Goal: Task Accomplishment & Management: Manage account settings

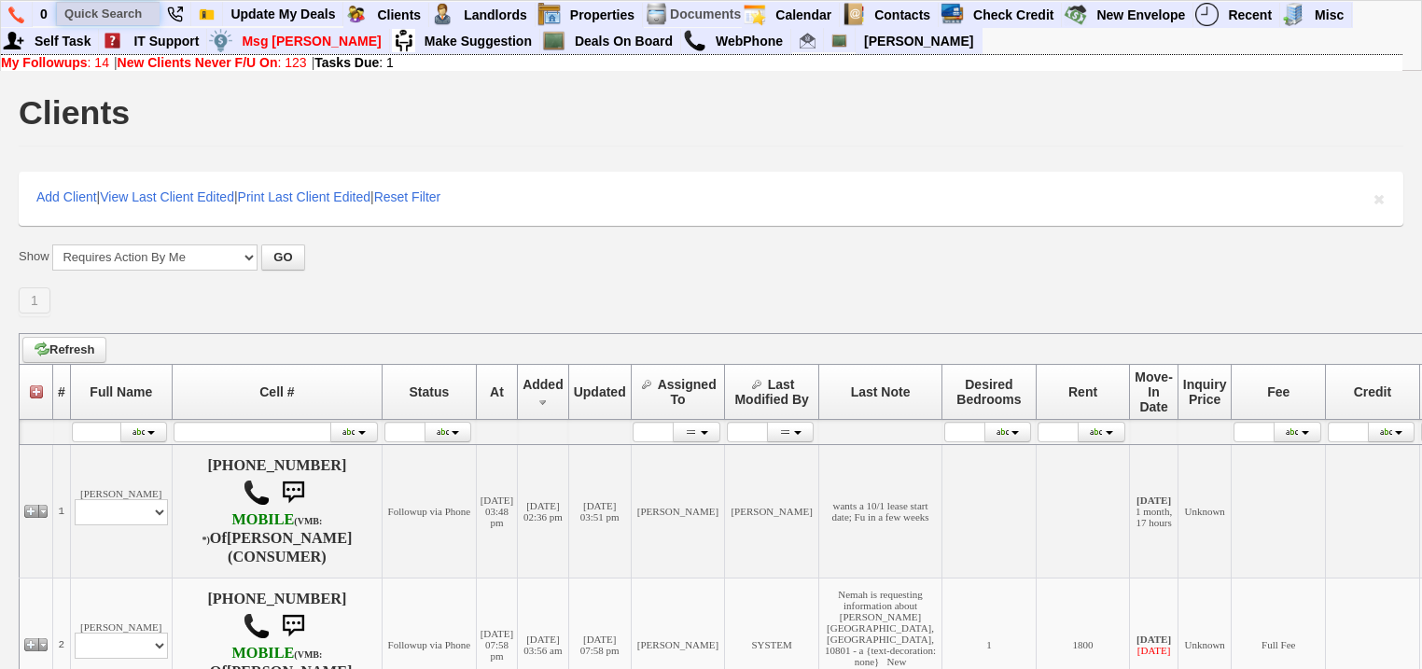
click at [123, 8] on input "text" at bounding box center [108, 13] width 103 height 23
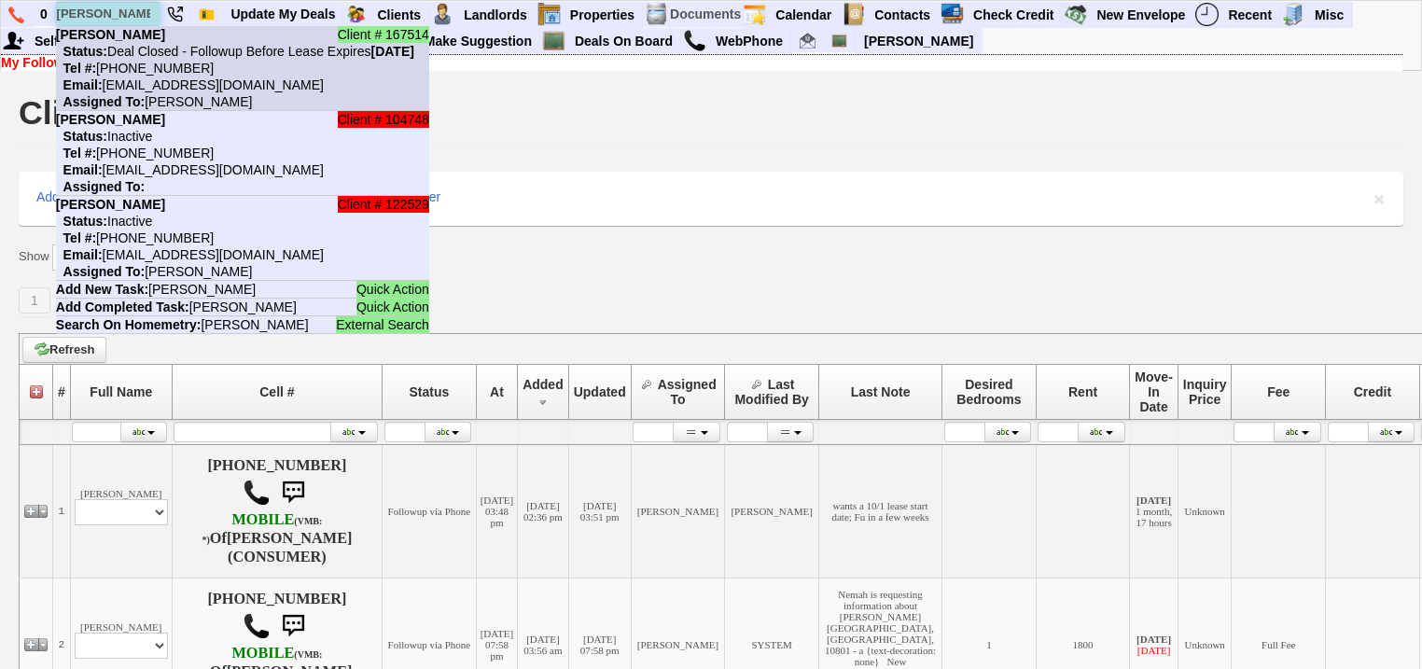
type input "[PERSON_NAME]"
drag, startPoint x: 146, startPoint y: 55, endPoint x: 138, endPoint y: 41, distance: 15.9
click at [138, 41] on li "Client # 167514 [PERSON_NAME] Status: Deal Closed - Followup Before Lease Expir…" at bounding box center [242, 68] width 373 height 85
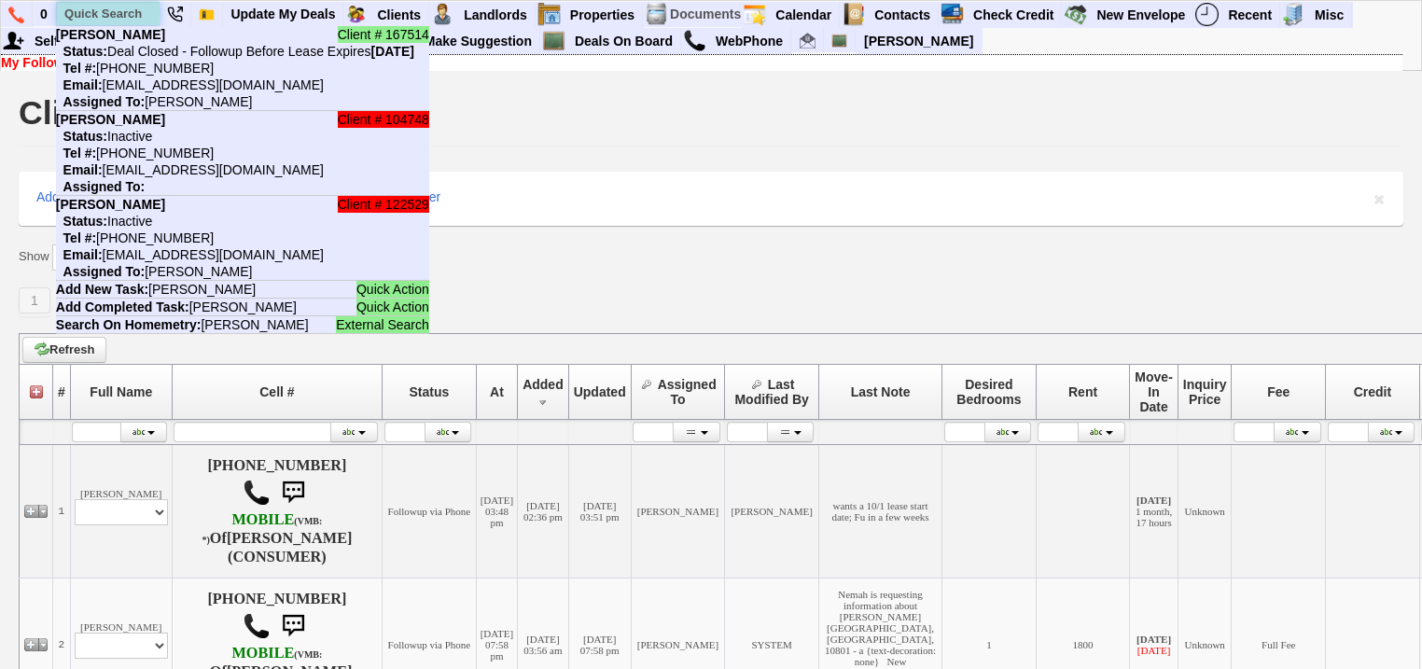
click at [121, 11] on input "text" at bounding box center [108, 13] width 103 height 23
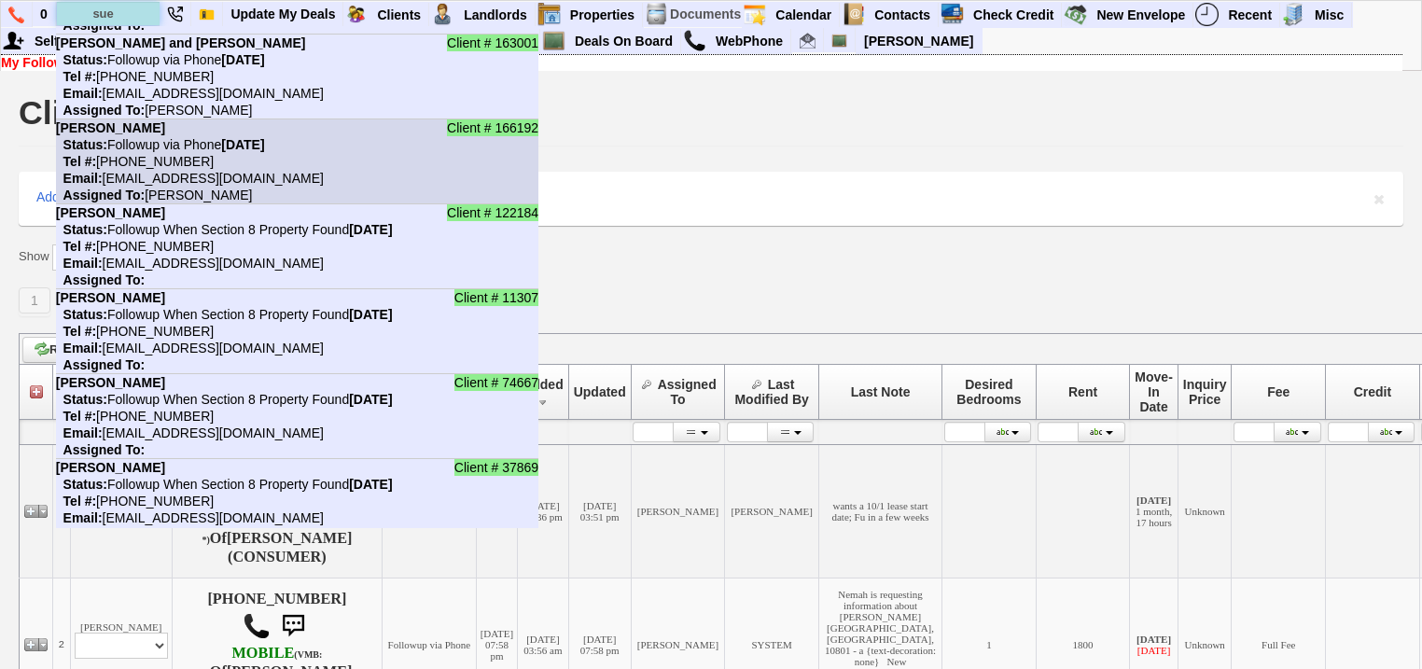
scroll to position [149, 0]
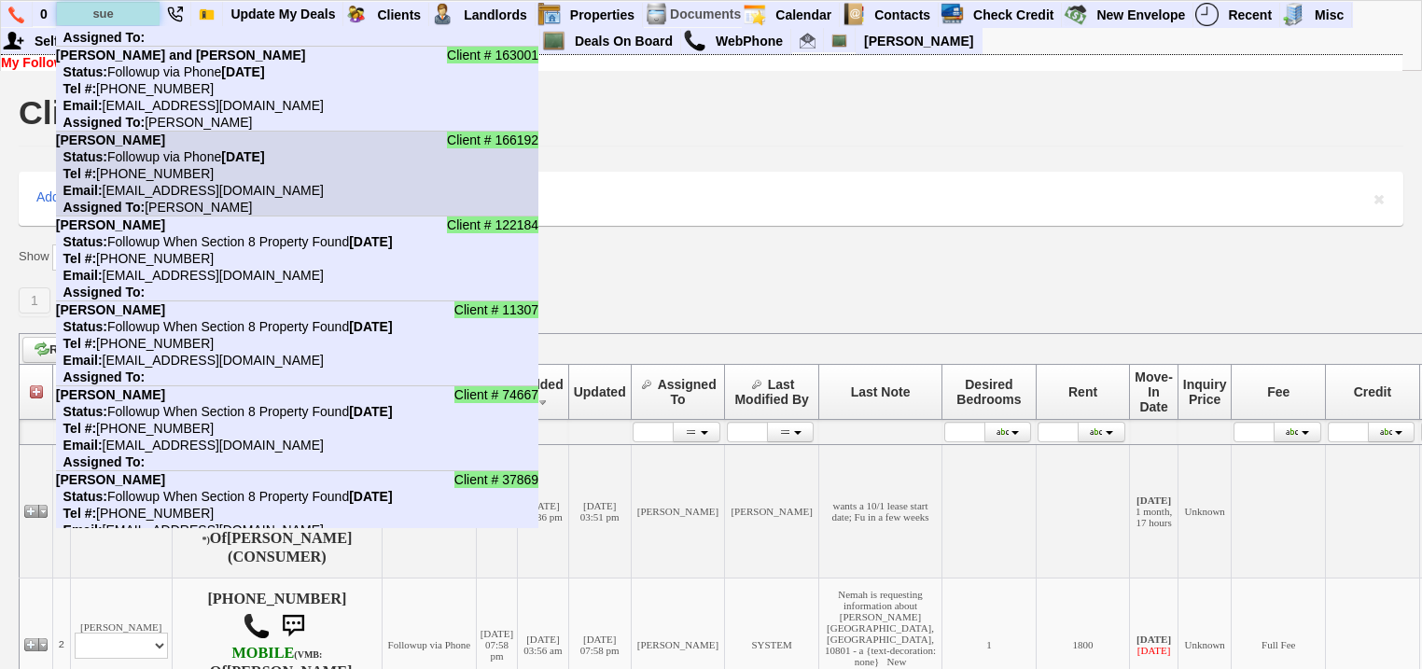
type input "sue"
click at [249, 166] on li "Client # 166192 Sue Quirk Status: Followup via Phone Friday, September 5th, 202…" at bounding box center [297, 174] width 482 height 85
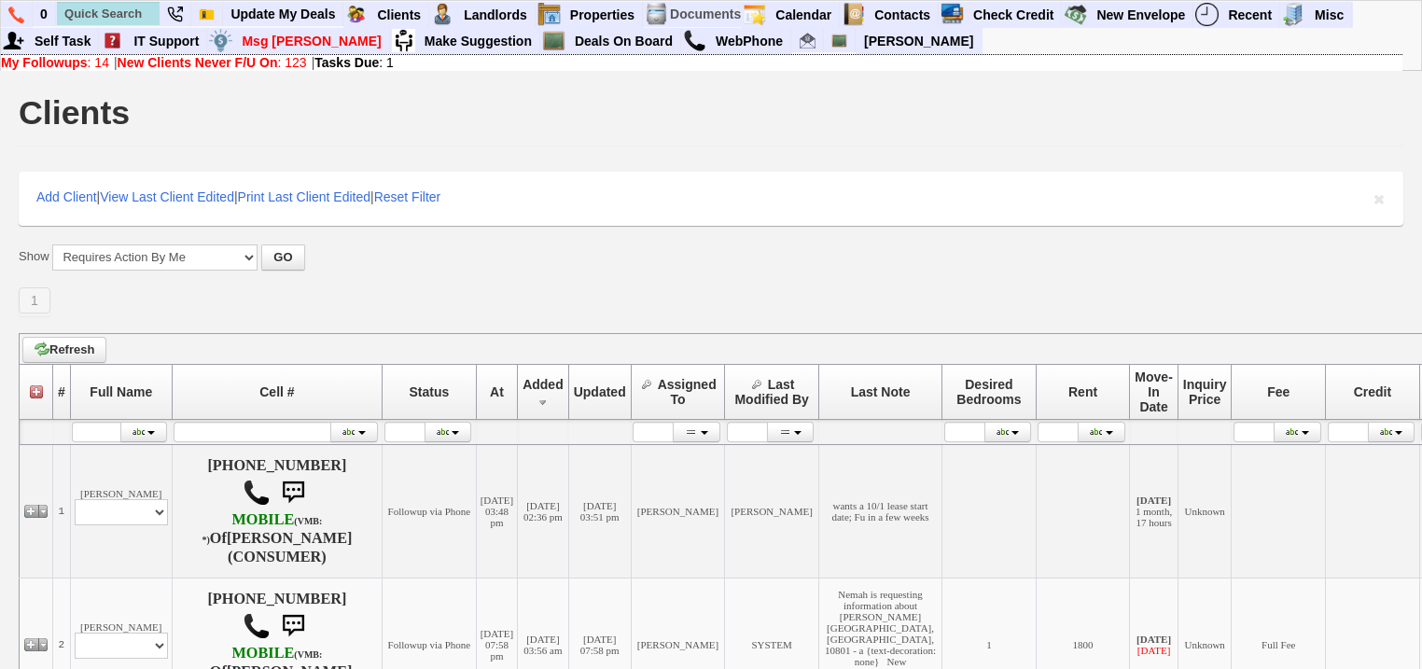
click at [269, 60] on b "New Clients Never F/U On" at bounding box center [198, 62] width 161 height 15
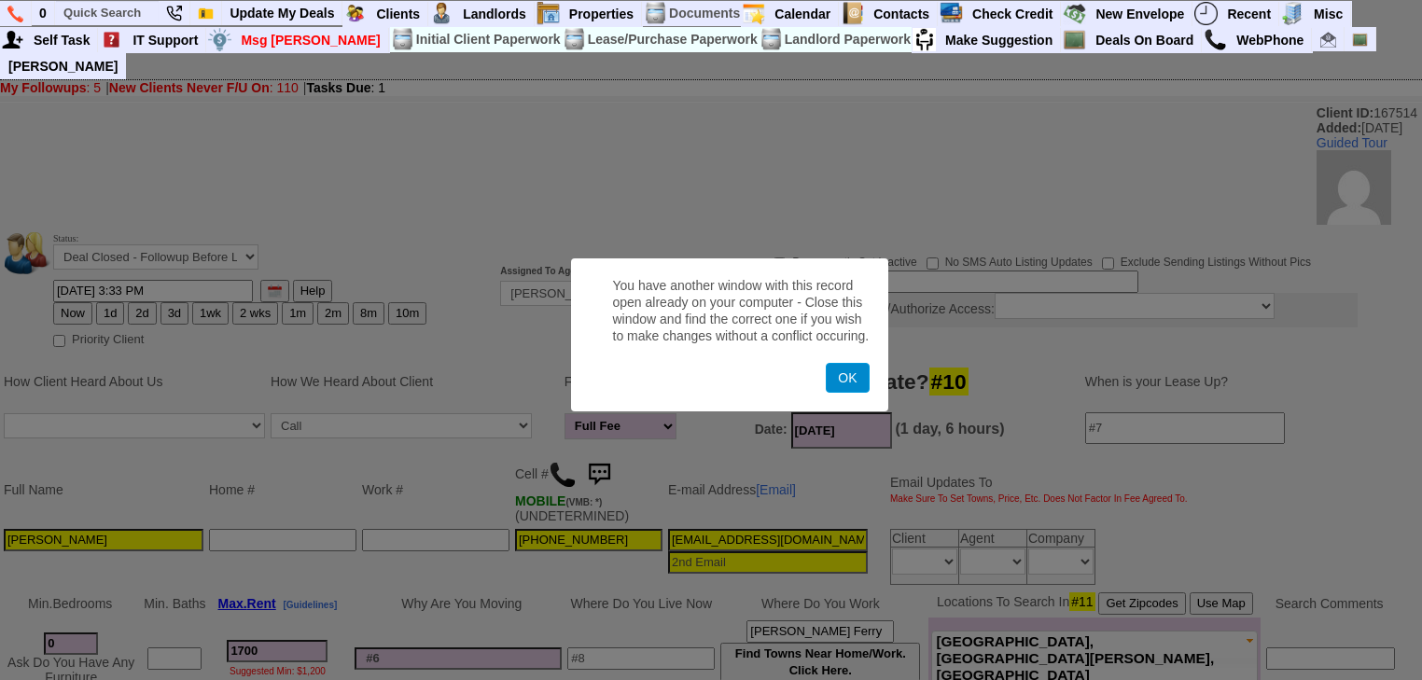
click at [840, 379] on button "OK" at bounding box center [848, 378] width 43 height 30
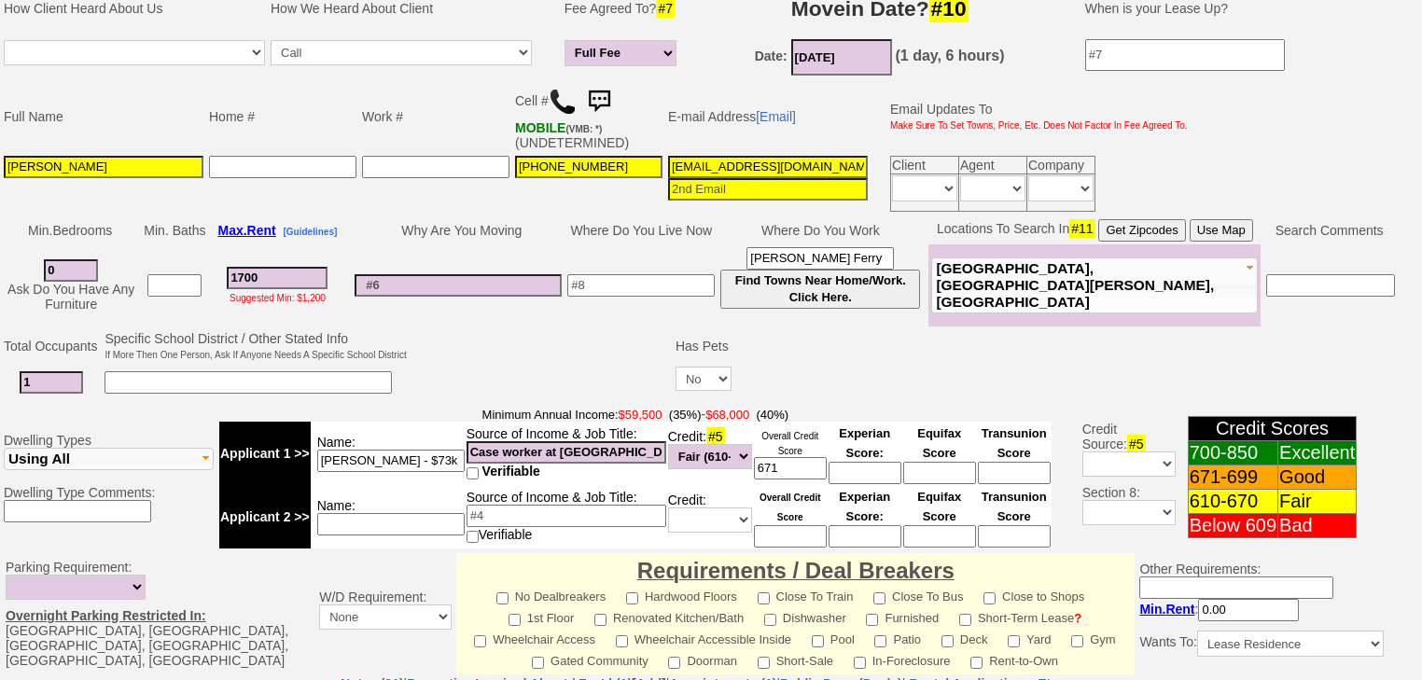
scroll to position [597, 0]
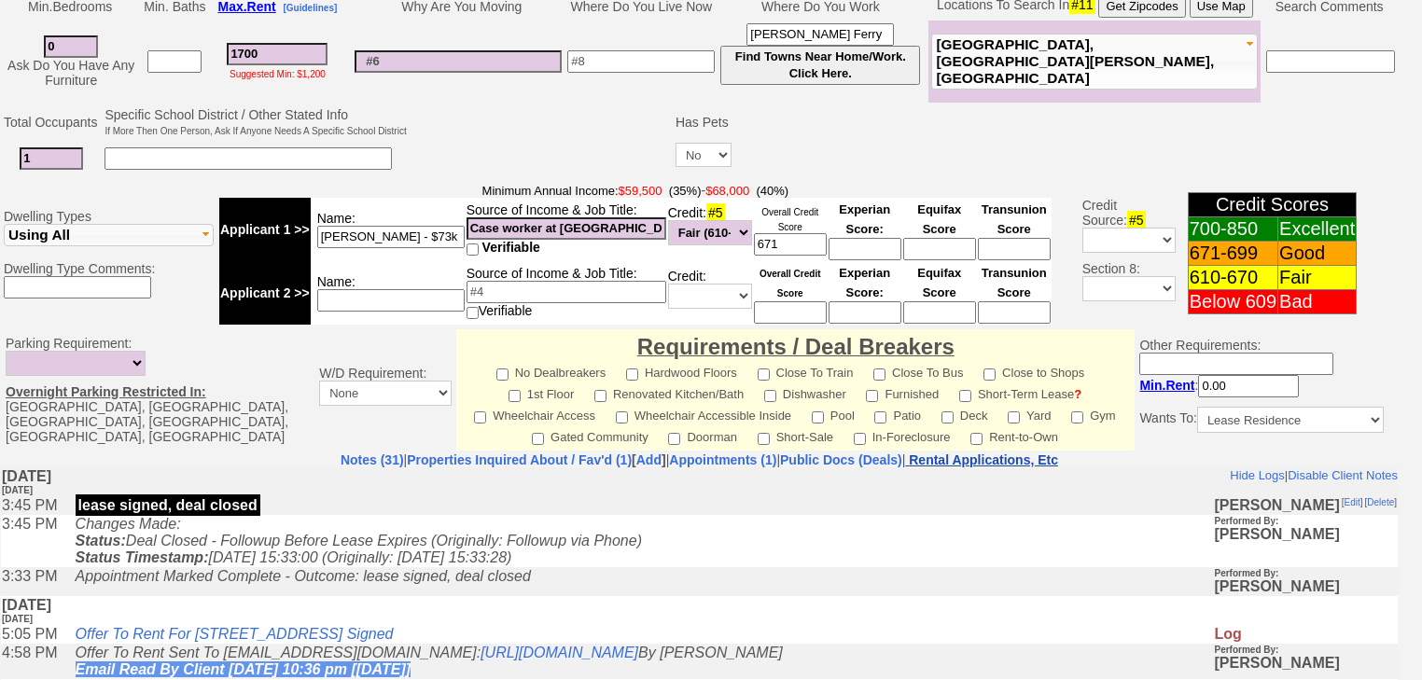
click at [1030, 453] on nobr "Rental Applications, Etc" at bounding box center [983, 460] width 149 height 15
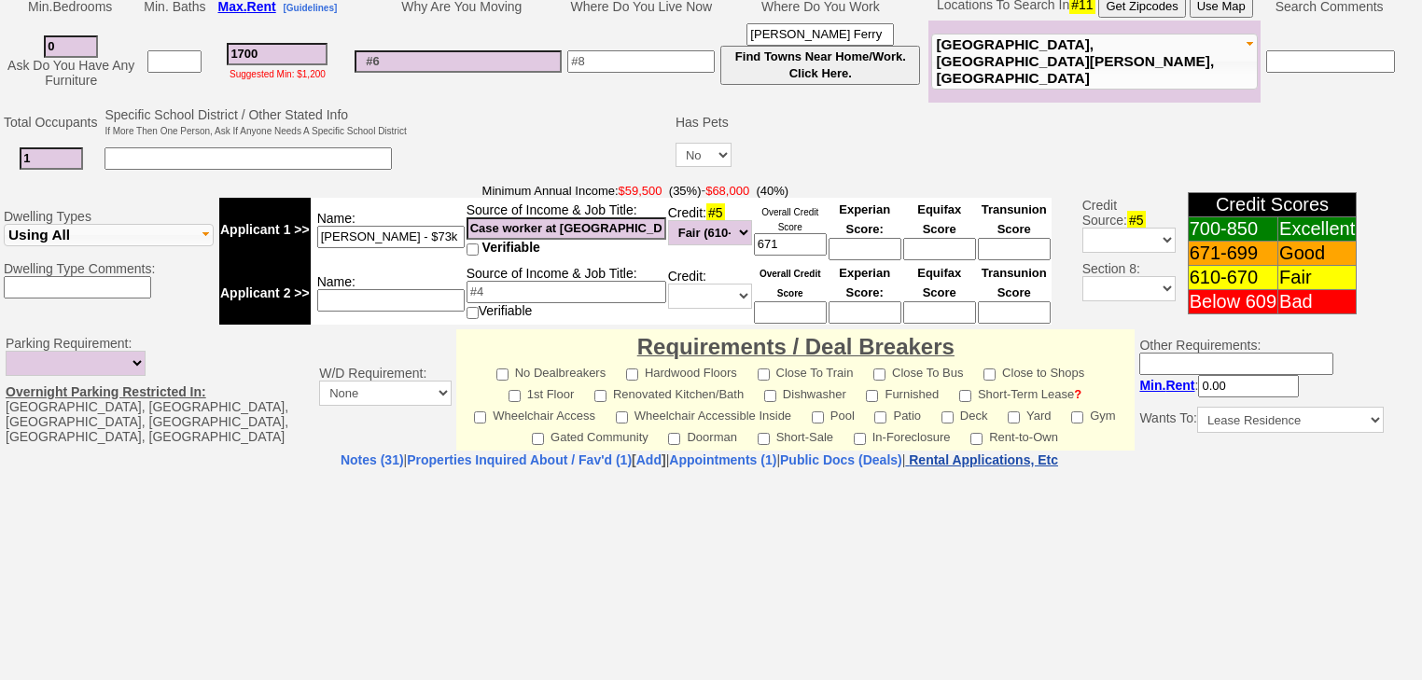
select select "100"
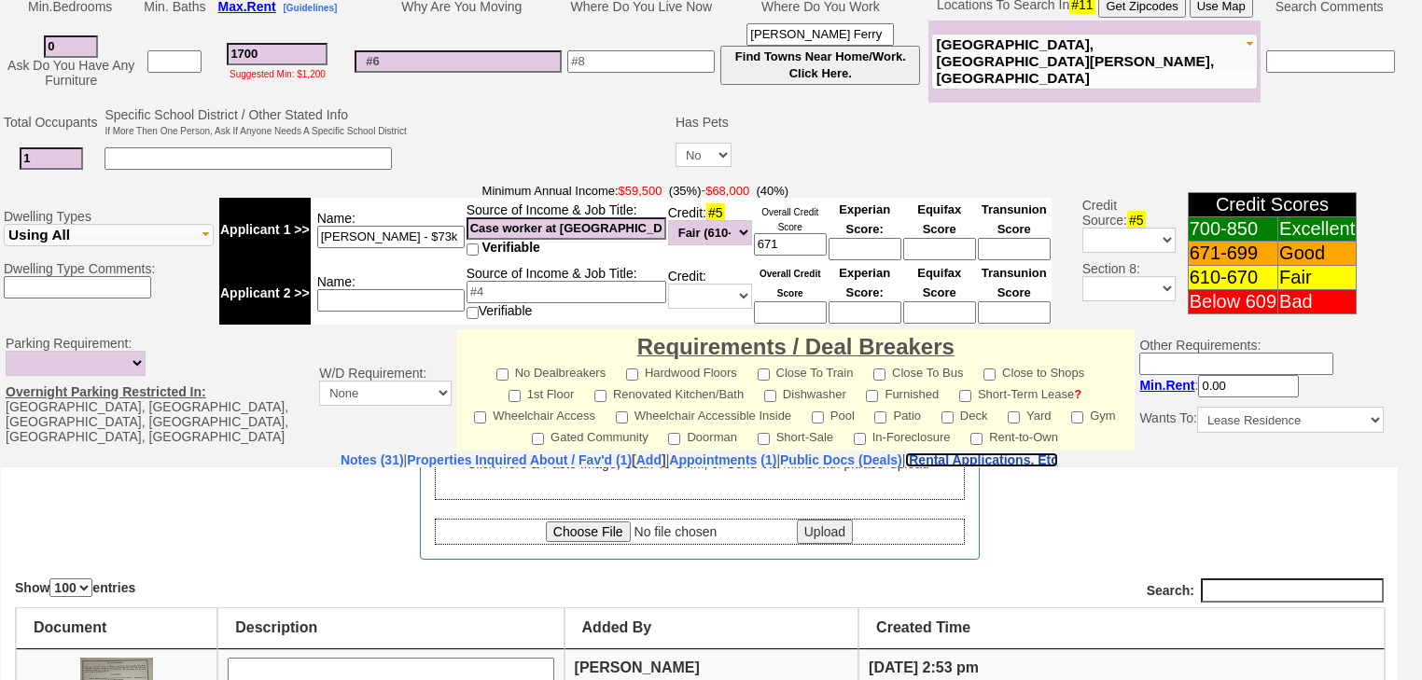
scroll to position [75, 0]
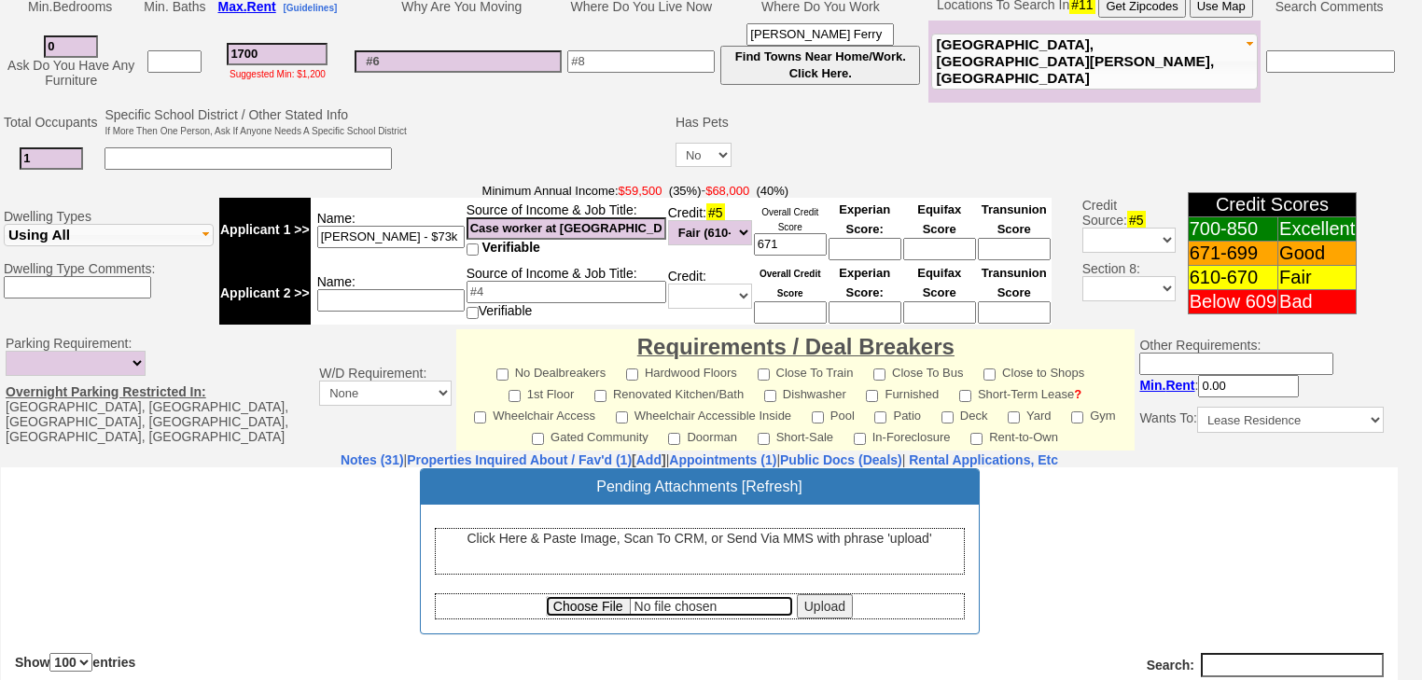
click at [595, 599] on input "file" at bounding box center [669, 605] width 247 height 21
type input "C:\fakepath\Tresa-Ann Weir Lead and Flood Disclosures.pdf"
click at [815, 610] on input "Upload" at bounding box center [825, 606] width 56 height 24
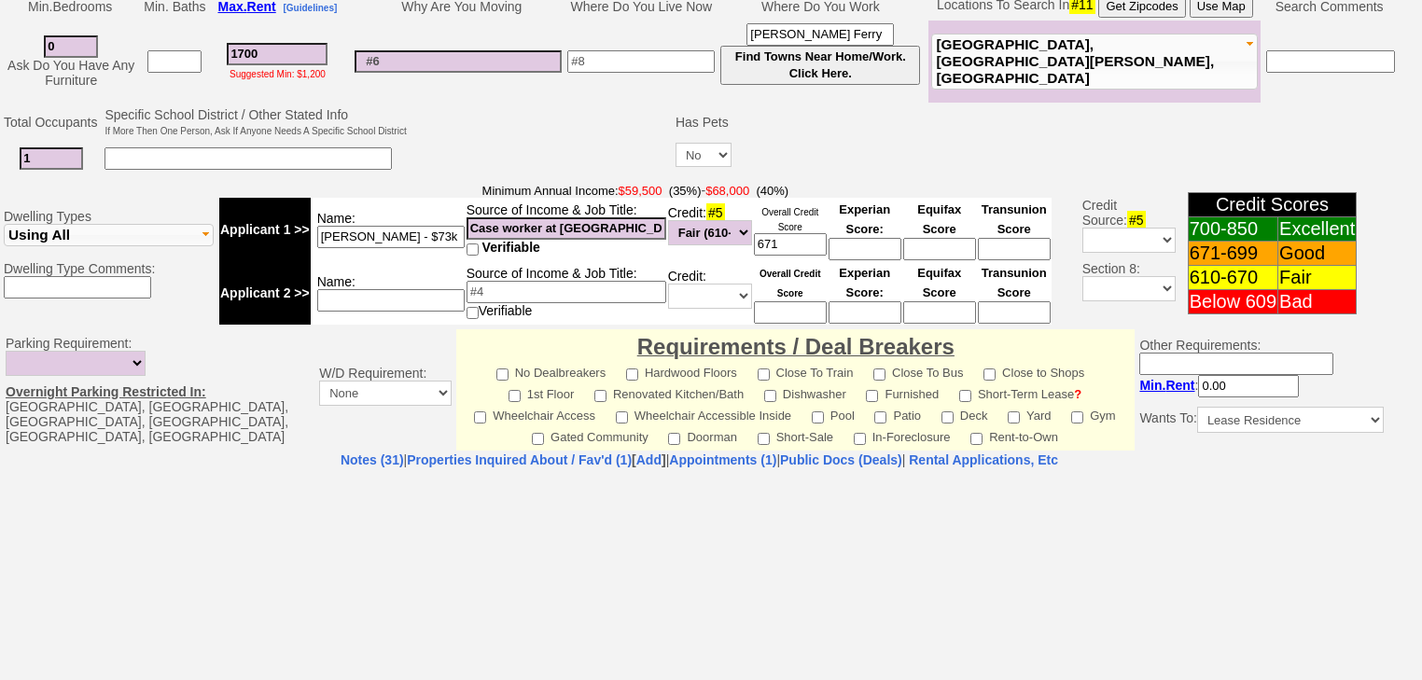
select select "100"
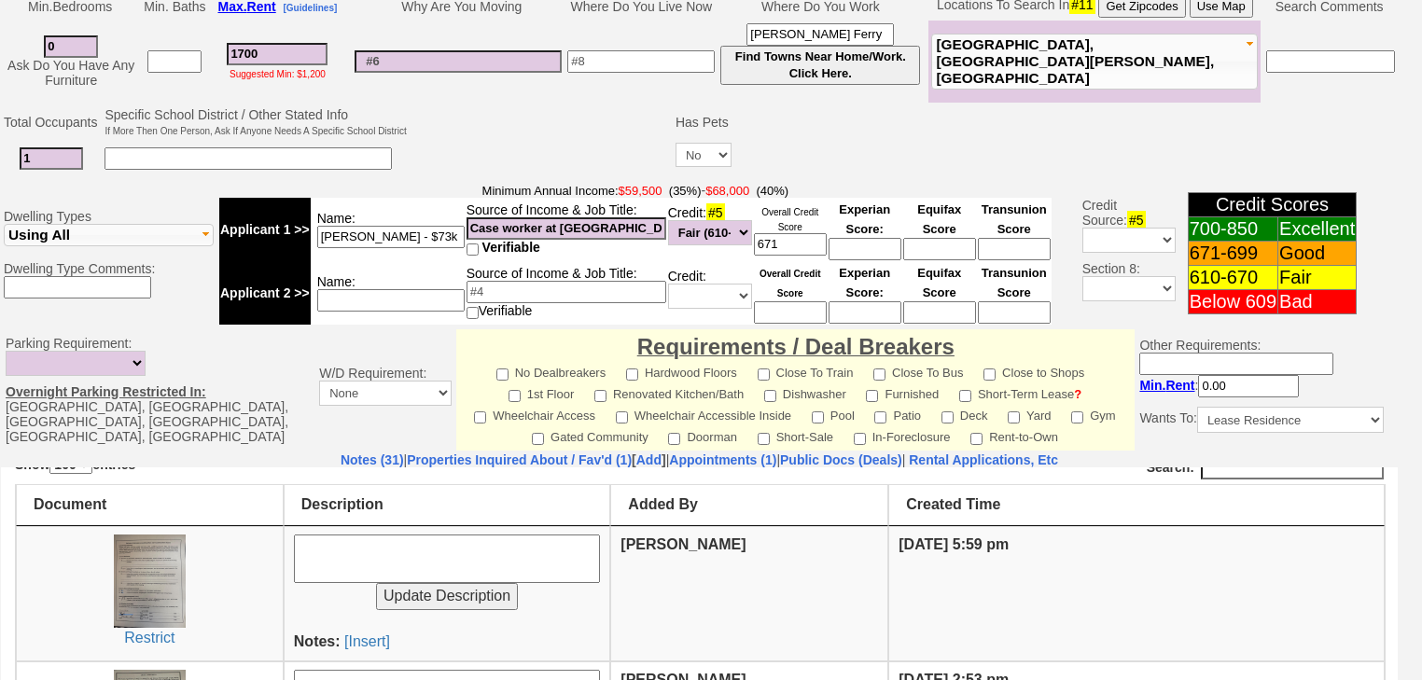
scroll to position [299, 0]
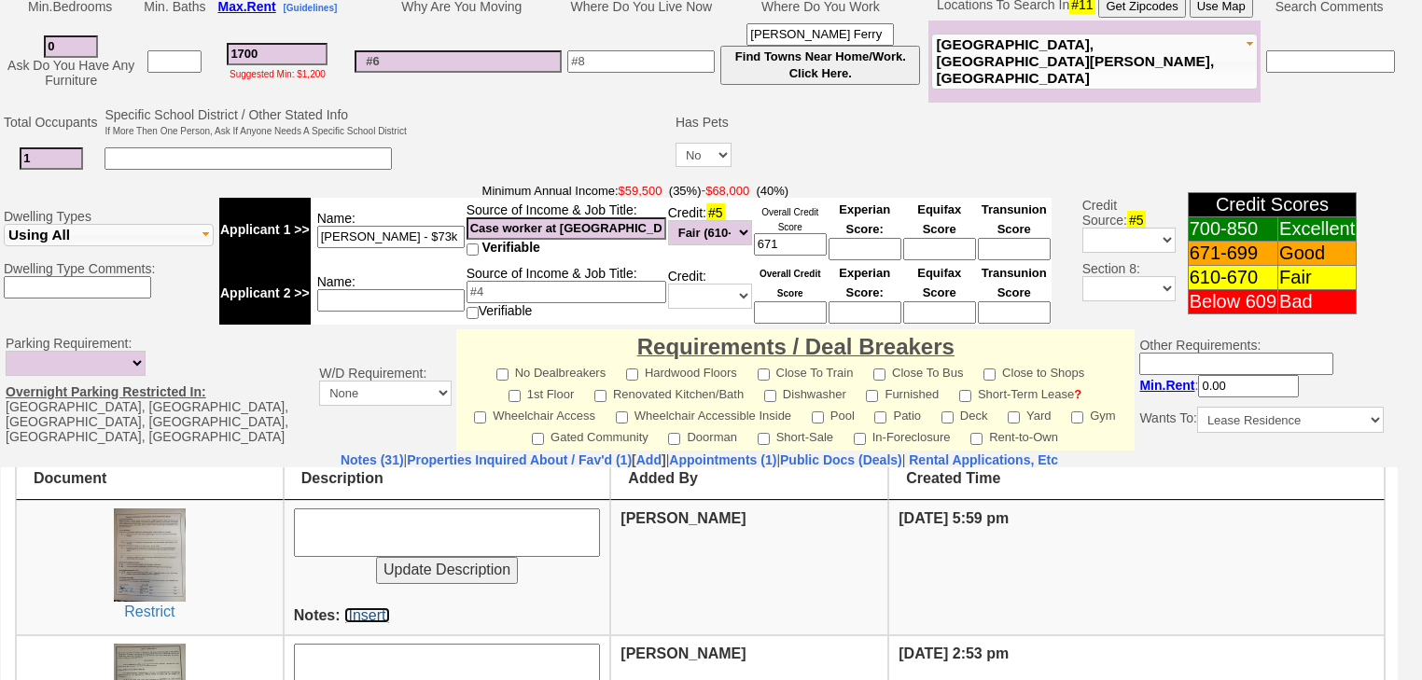
drag, startPoint x: 343, startPoint y: 612, endPoint x: 861, endPoint y: 561, distance: 520.5
click at [344, 612] on link "[Insert]" at bounding box center [367, 615] width 46 height 16
click at [855, 105] on td at bounding box center [1063, 122] width 658 height 35
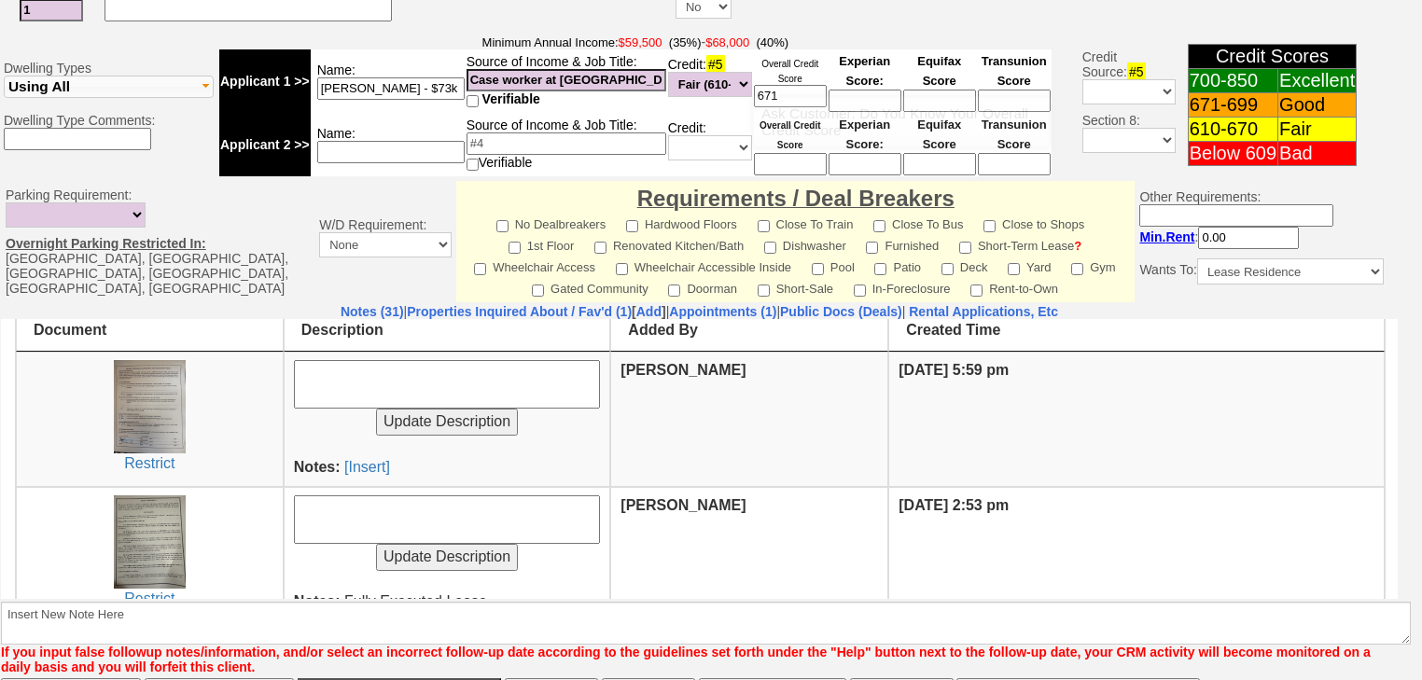
scroll to position [747, 0]
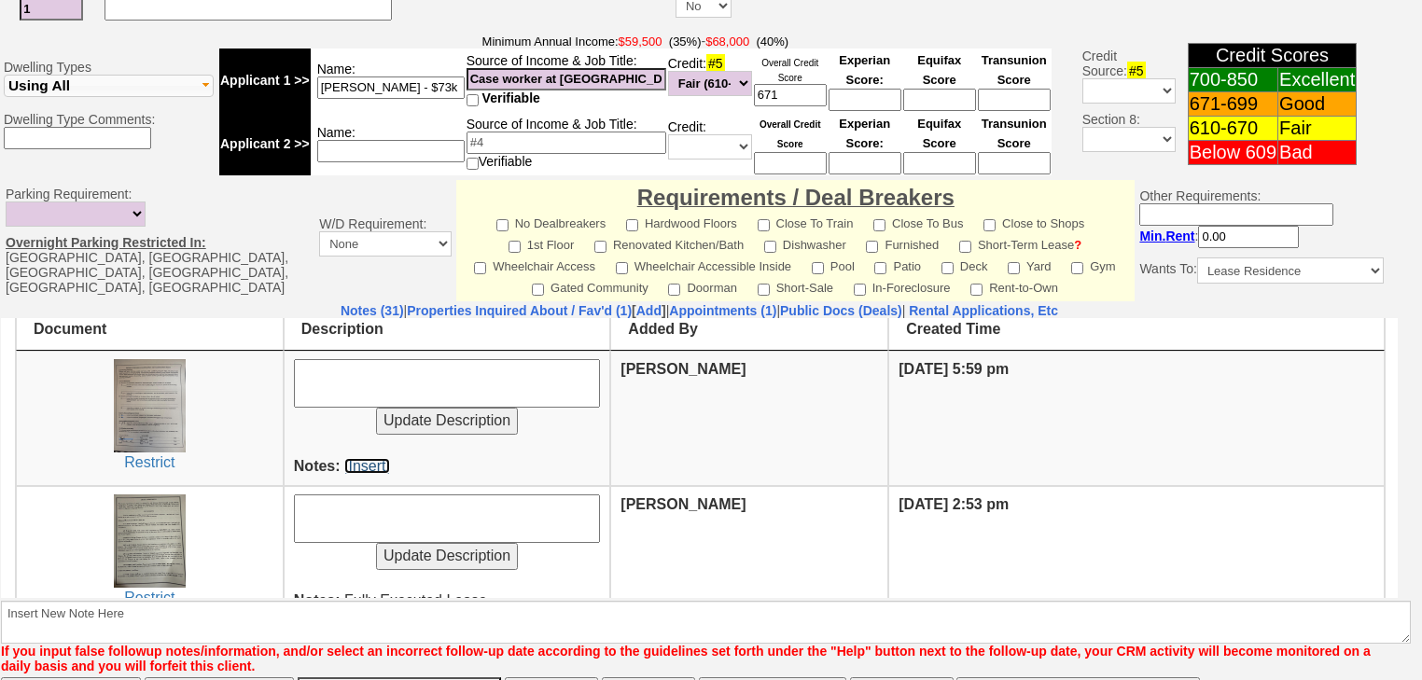
click at [370, 467] on link "[Insert]" at bounding box center [367, 465] width 46 height 16
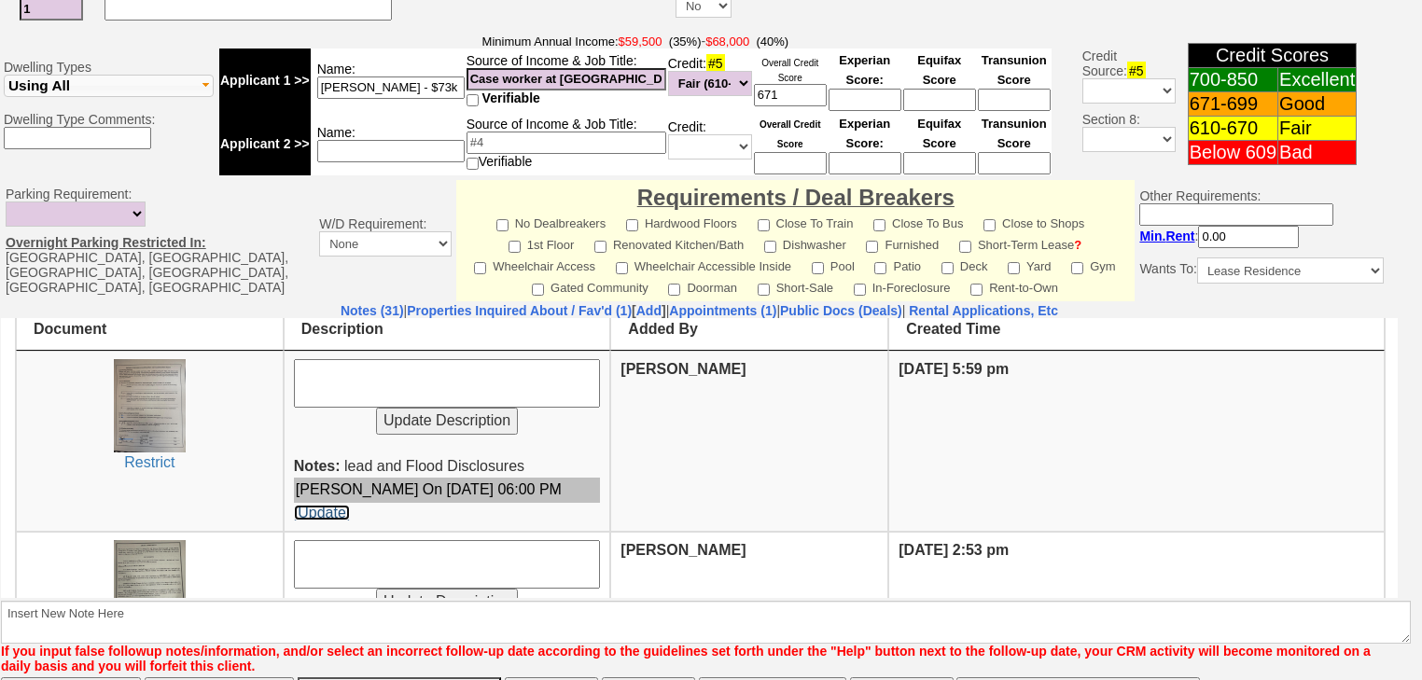
drag, startPoint x: 338, startPoint y: 500, endPoint x: 573, endPoint y: 362, distance: 272.7
click at [338, 504] on link "[Update]" at bounding box center [322, 512] width 56 height 16
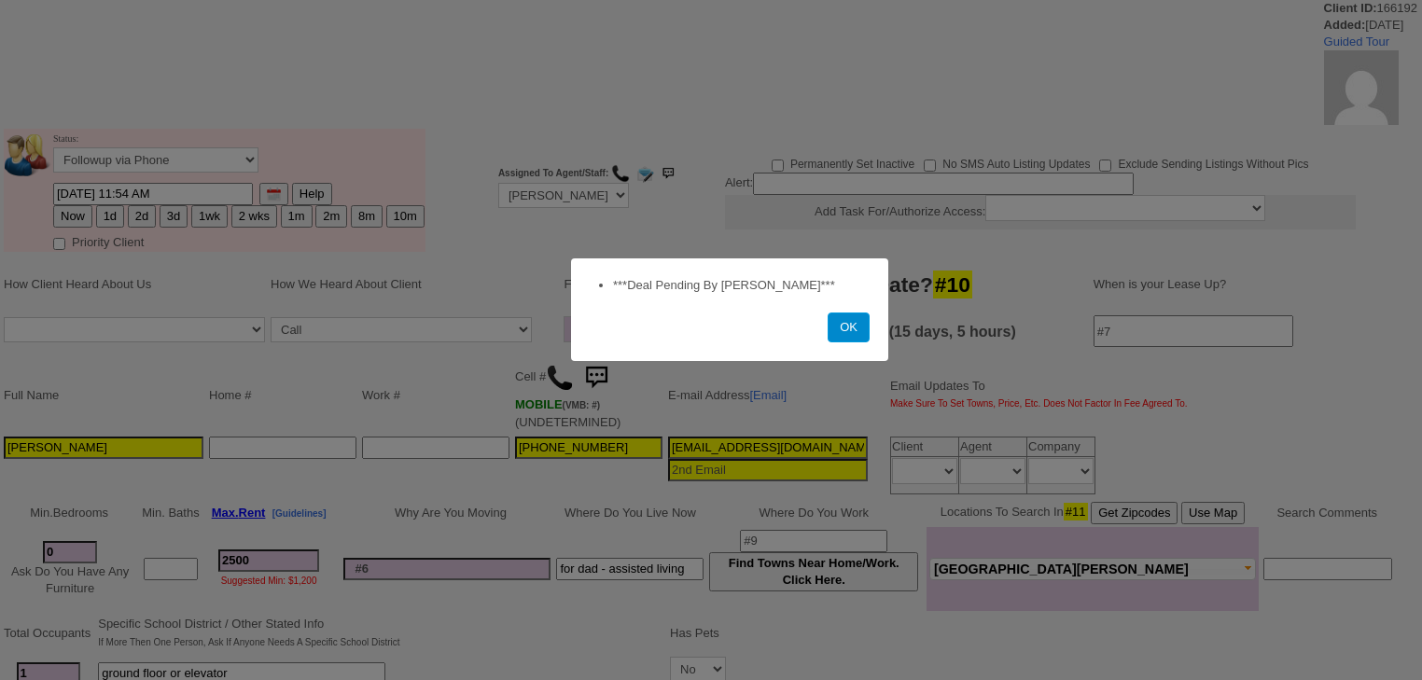
click at [846, 325] on button "OK" at bounding box center [849, 328] width 42 height 30
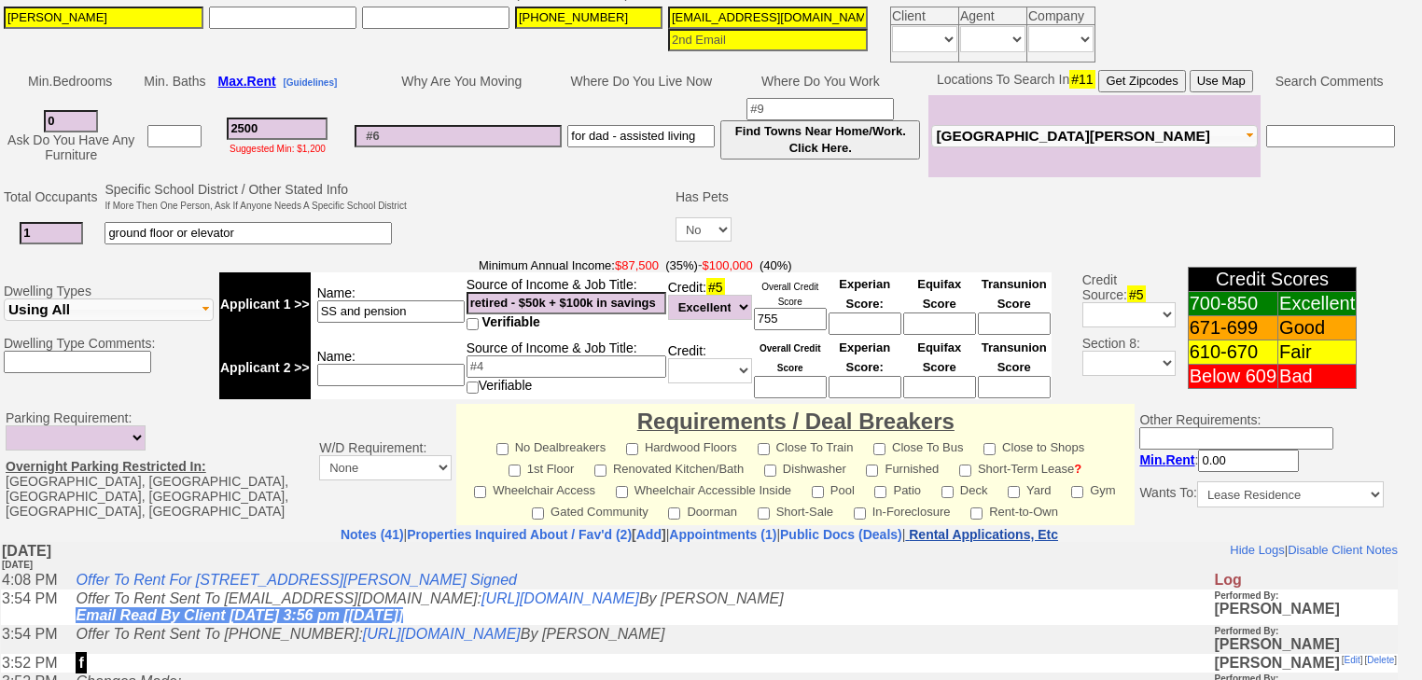
scroll to position [590, 0]
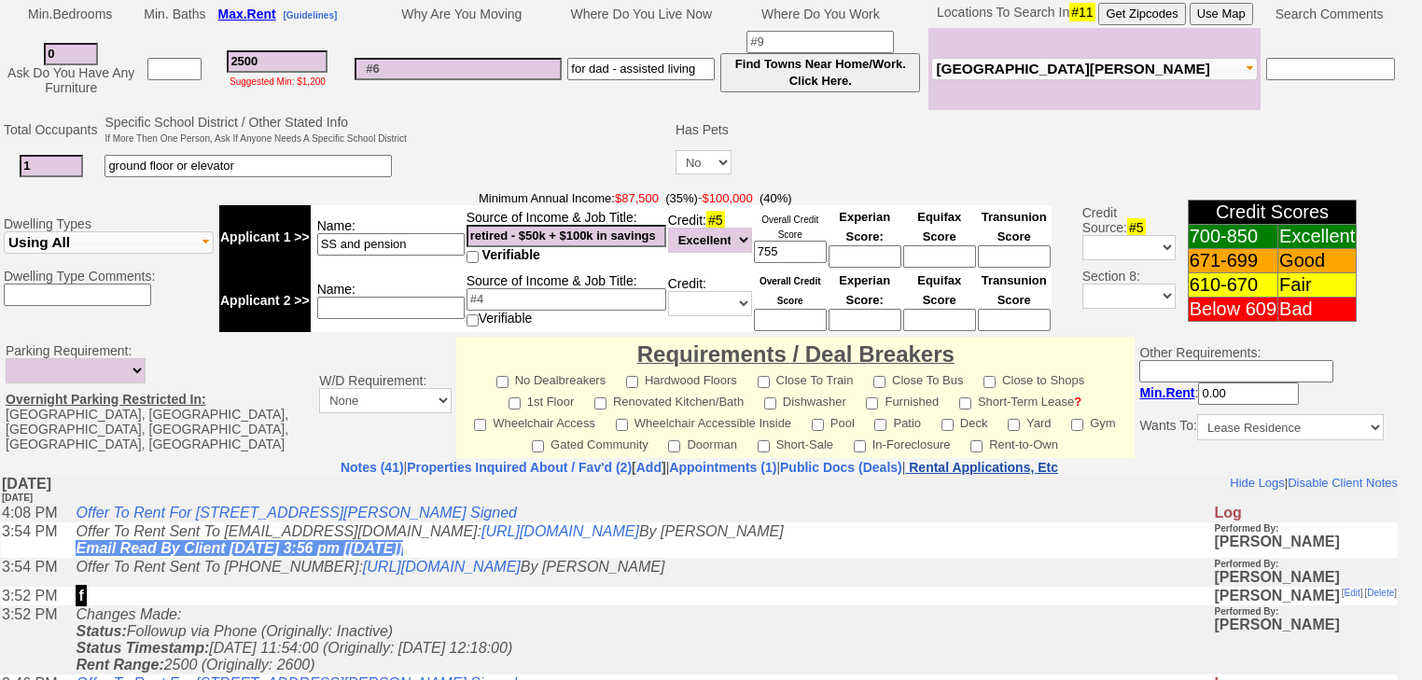
click at [999, 460] on nobr "Rental Applications, Etc" at bounding box center [983, 467] width 149 height 15
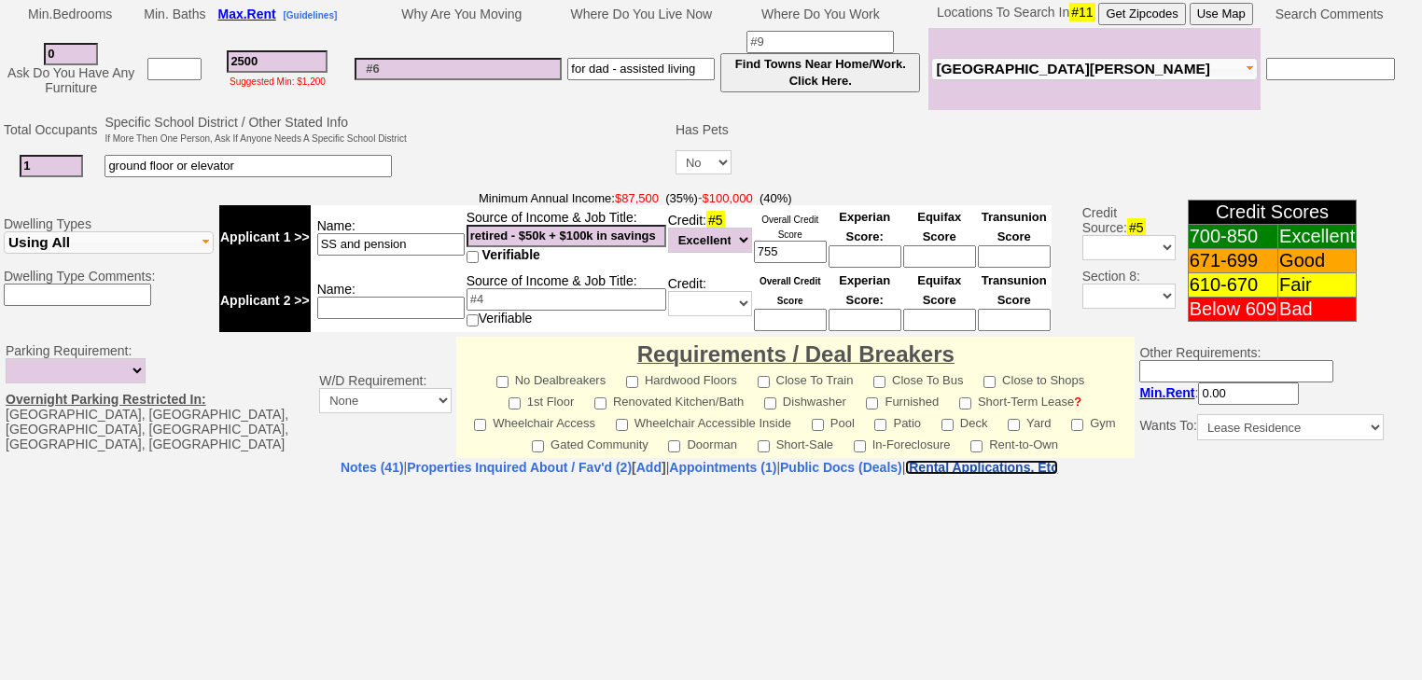
select select "100"
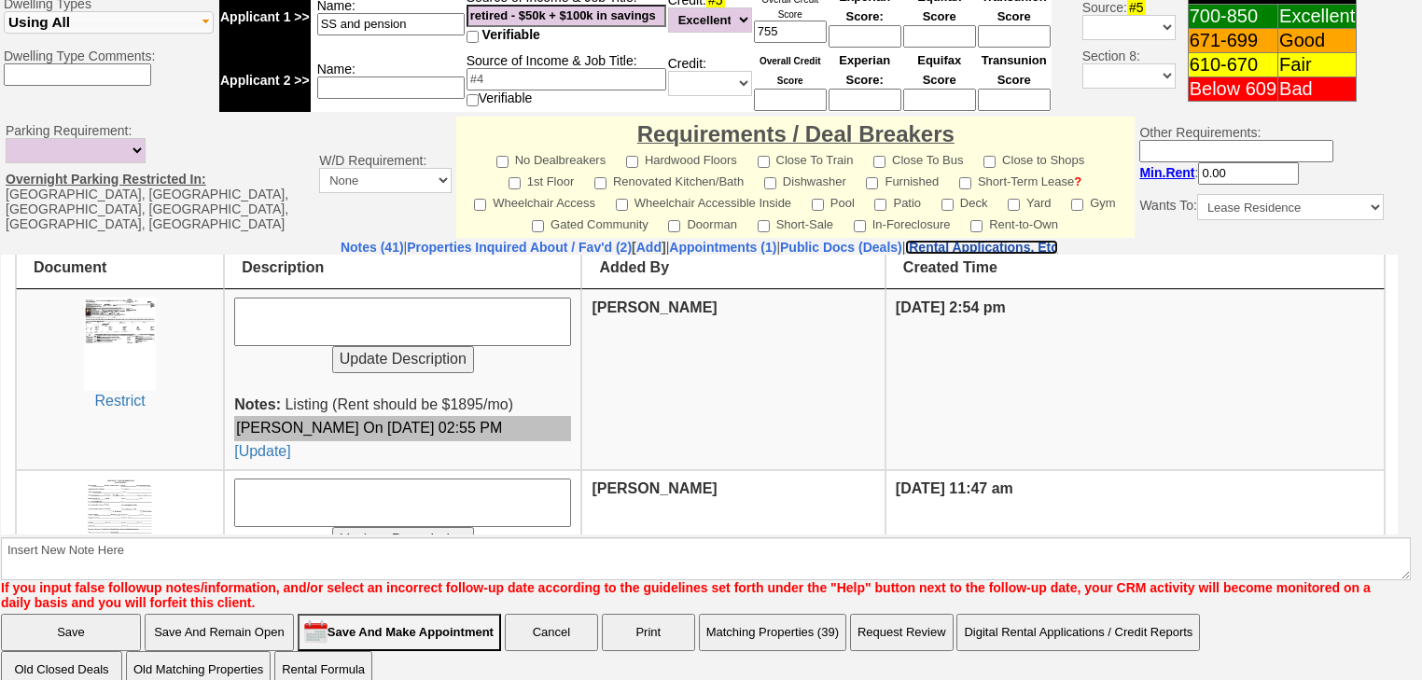
scroll to position [147, 0]
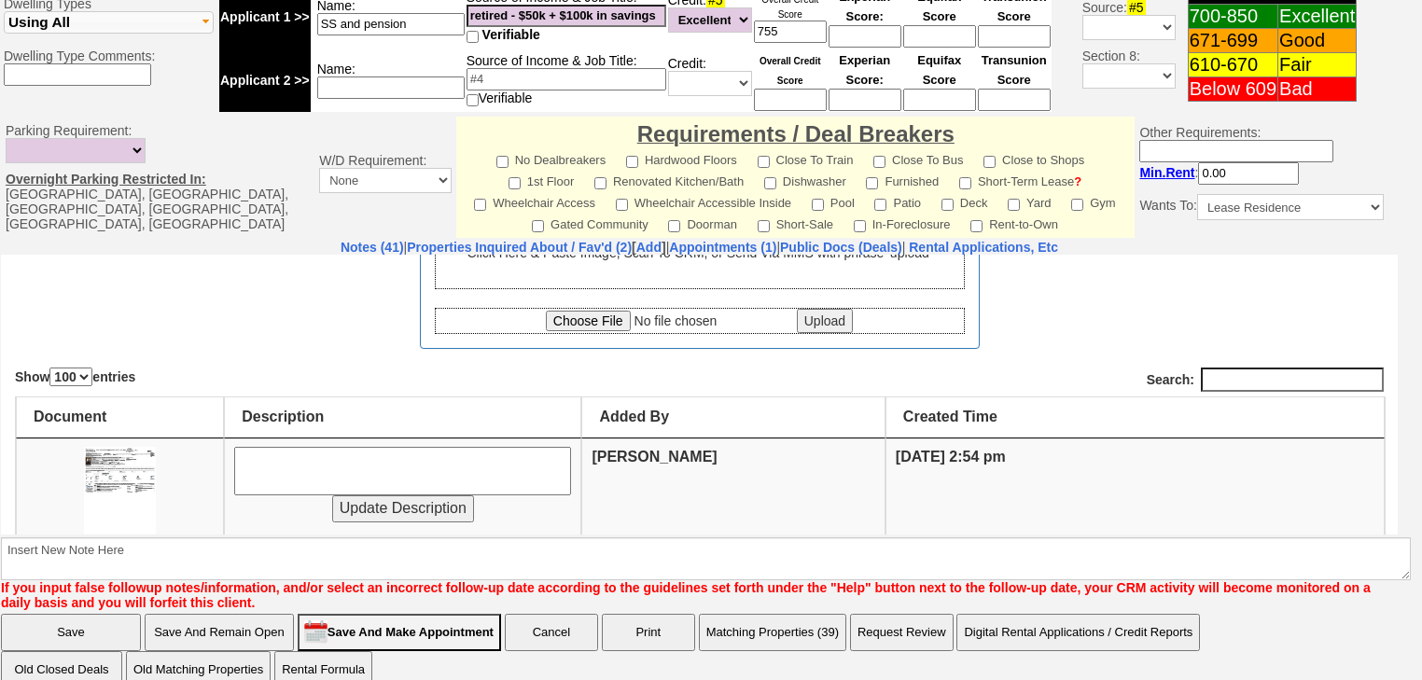
click at [602, 326] on input "file" at bounding box center [669, 320] width 247 height 21
type input "C:\fakepath\Sue Quirk Offer to Rent.pdf"
click at [822, 318] on input "Upload" at bounding box center [825, 320] width 56 height 24
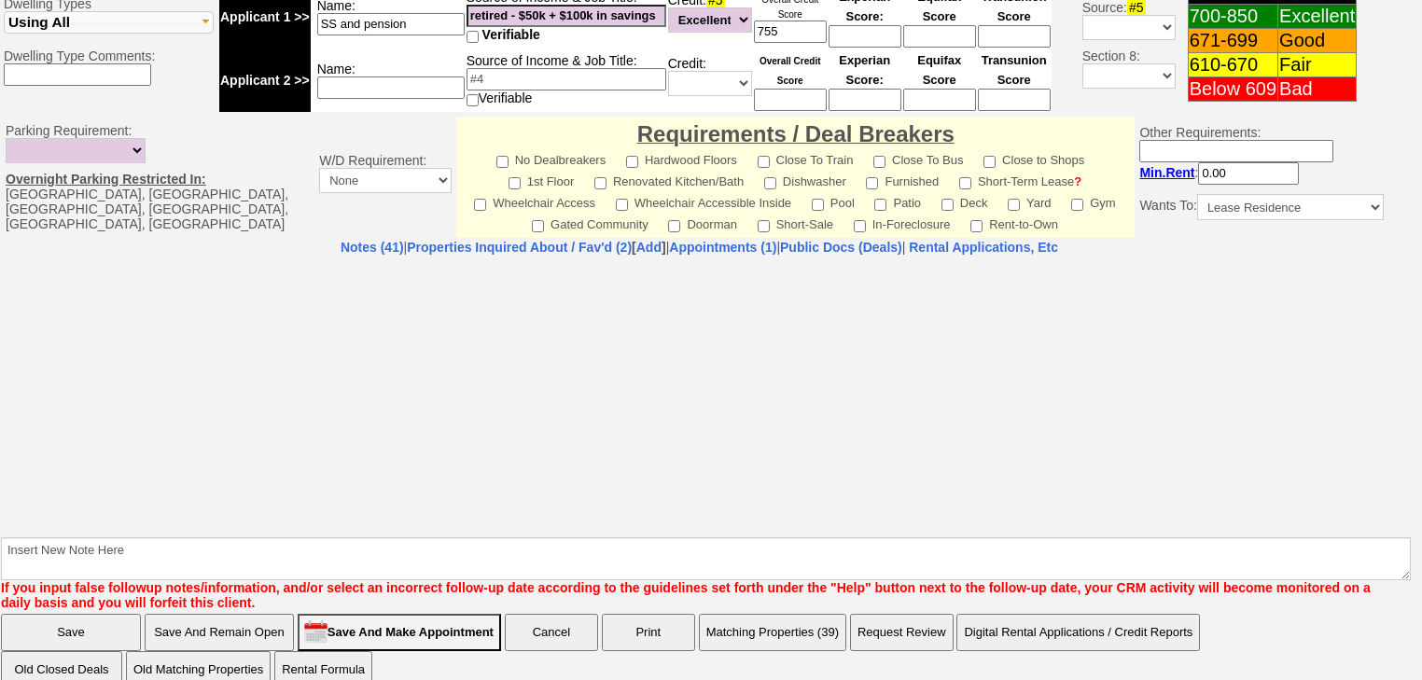
select select "100"
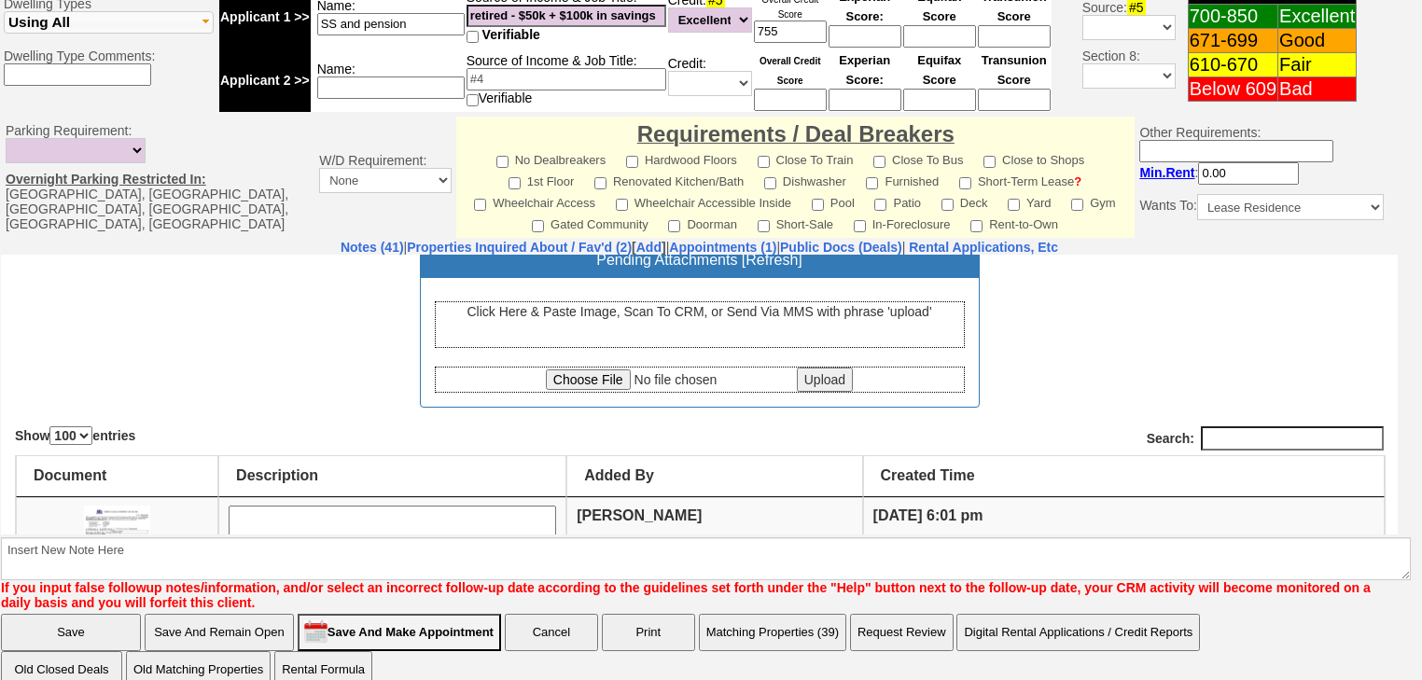
scroll to position [224, 0]
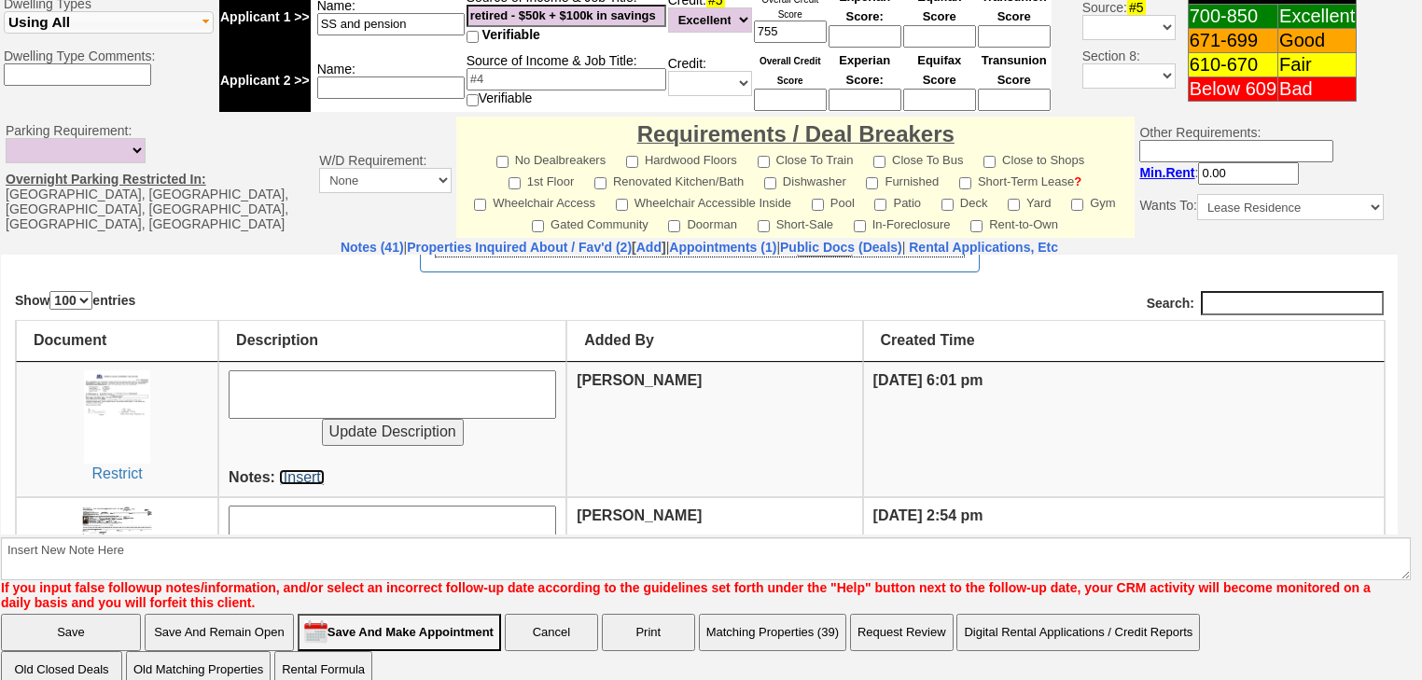
click at [318, 476] on link "[Insert]" at bounding box center [302, 476] width 46 height 16
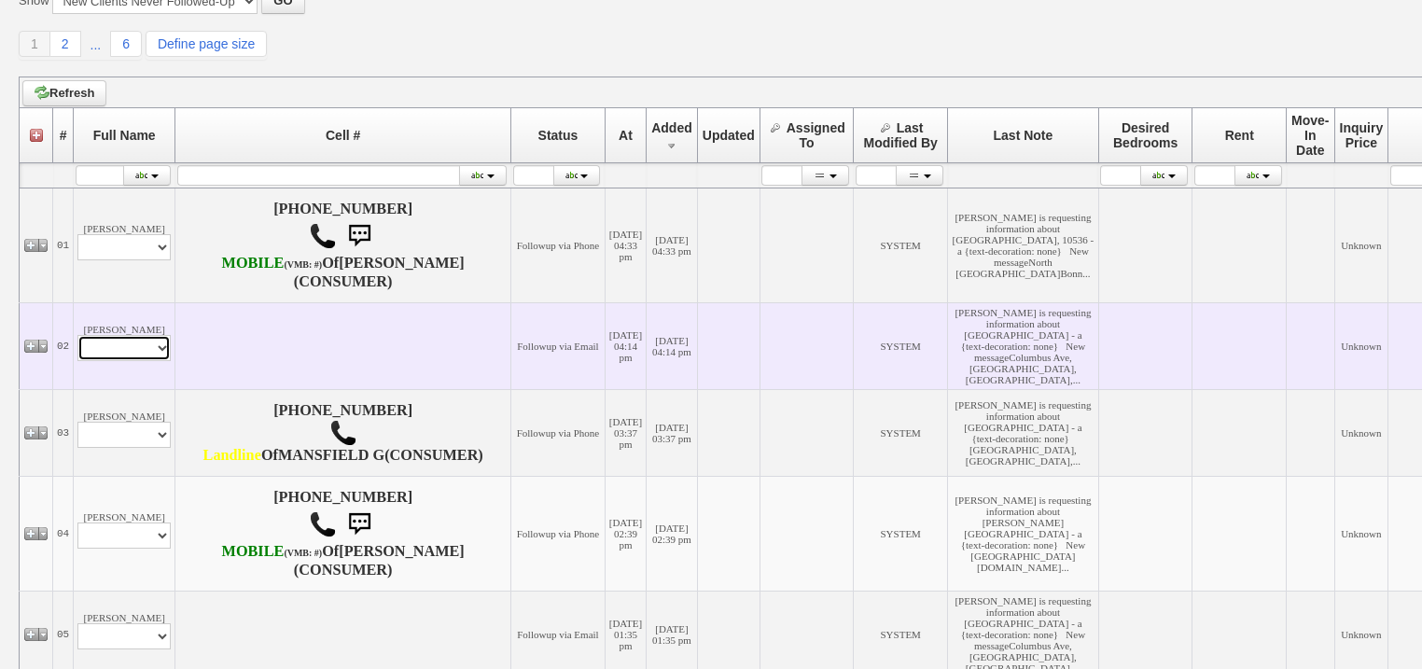
click at [146, 361] on select "Profile Edit Print Email Externally (Will Not Be Tracked In CRM) Closed Deals" at bounding box center [123, 348] width 93 height 26
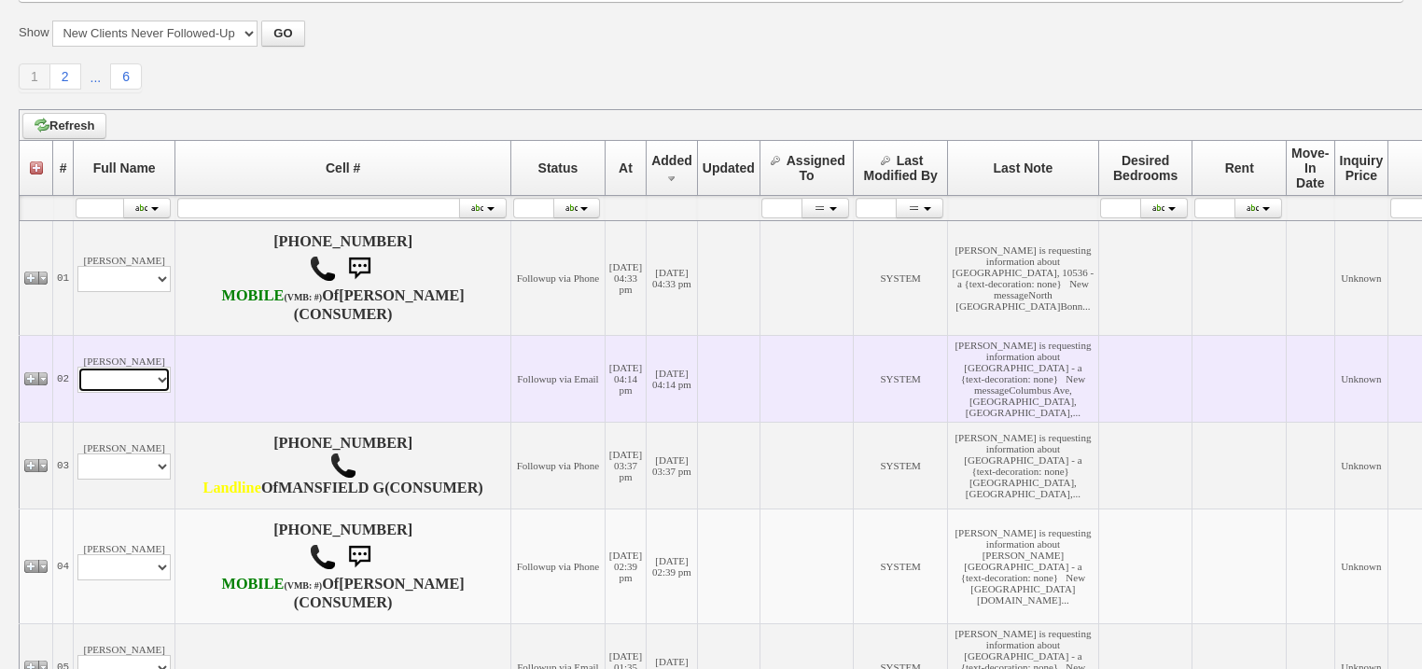
scroll to position [257, 0]
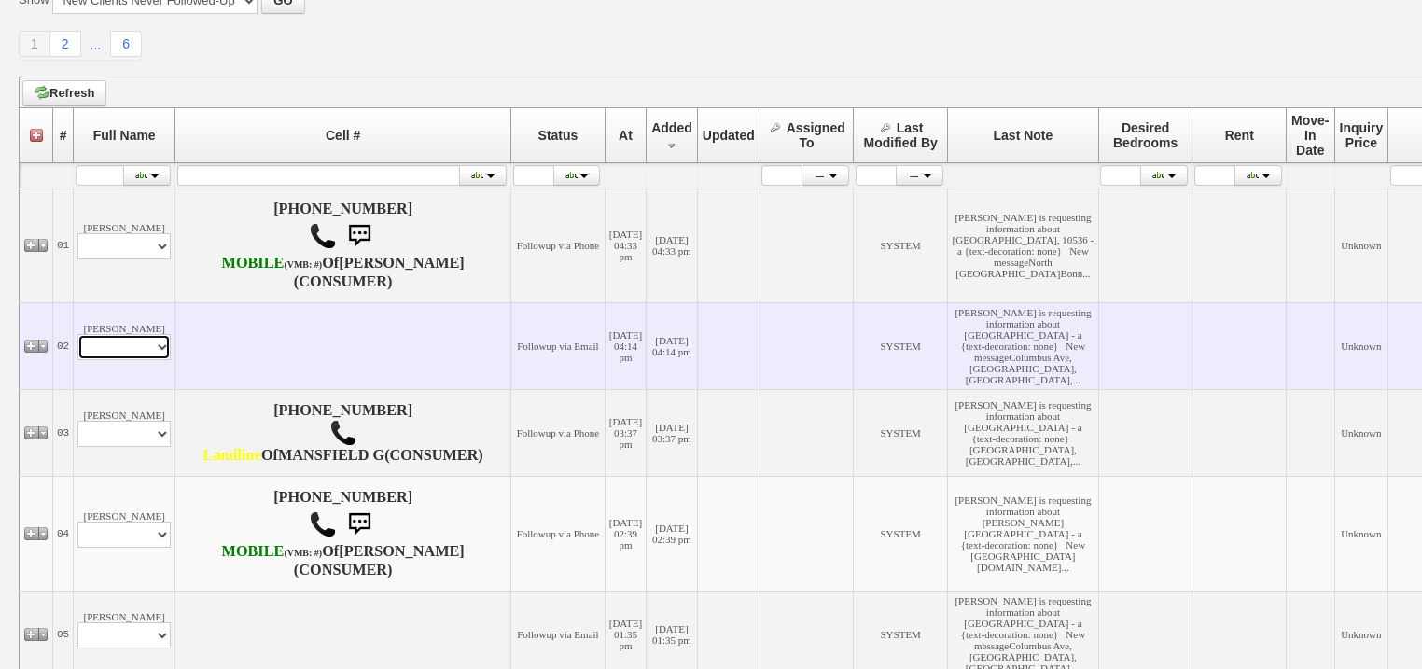
select select "ChangeURL,/crm/custom/edit_client_form.php?redirect=%2Fcrm%2Fclients.php&id=167…"
click at [77, 360] on select "Profile Edit Print Email Externally (Will Not Be Tracked In CRM) Closed Deals" at bounding box center [123, 347] width 93 height 26
select select
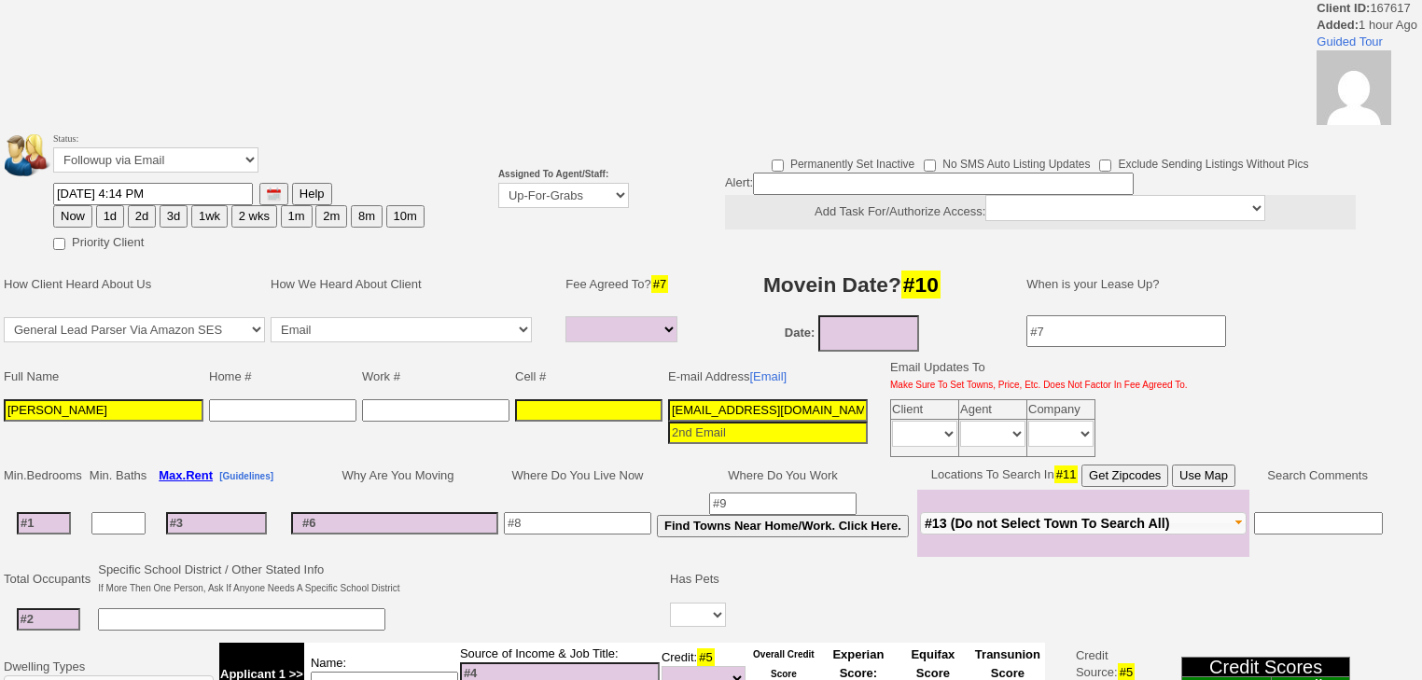
select select
click at [520, 200] on select "Up-For-Grabs ***** STAFF ***** [PERSON_NAME] [PHONE_NUMBER] [PERSON_NAME] [PHON…" at bounding box center [563, 195] width 131 height 25
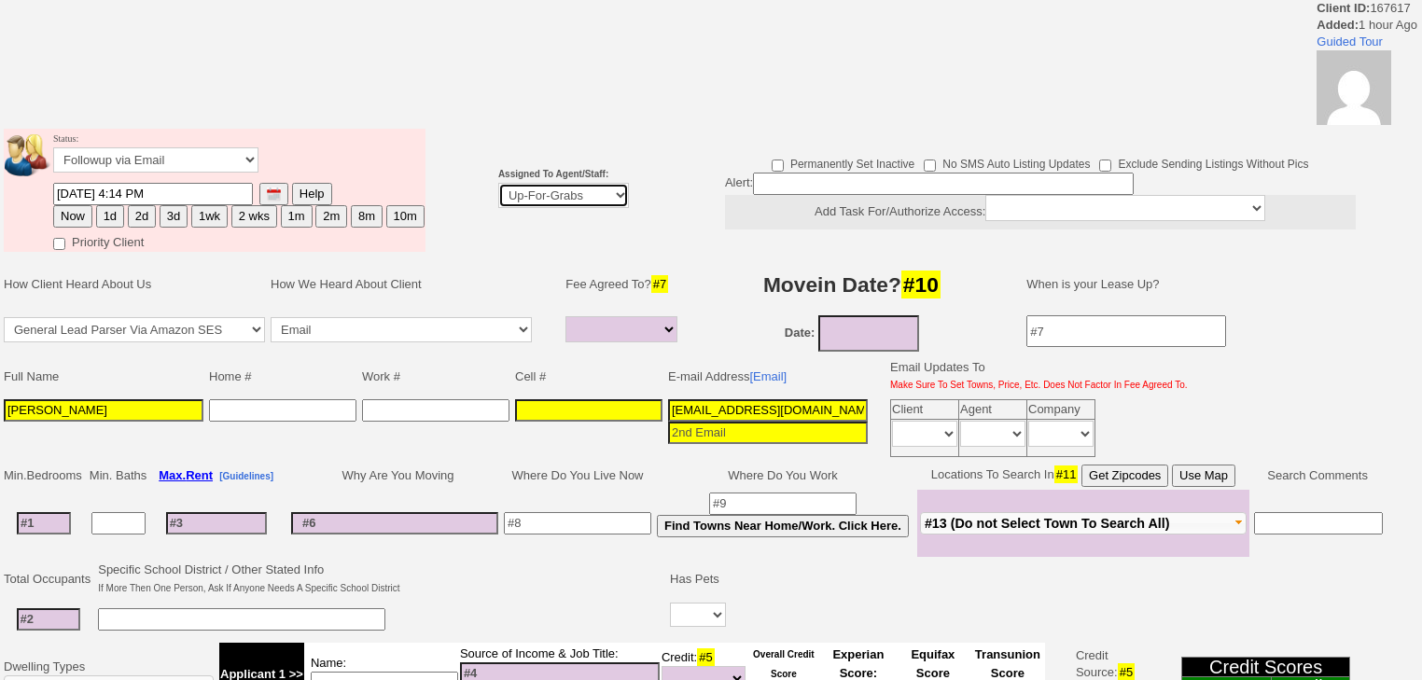
select select "227"
click at [498, 183] on select "Up-For-Grabs ***** STAFF ***** [PERSON_NAME] [PHONE_NUMBER] [PERSON_NAME] [PHON…" at bounding box center [563, 195] width 131 height 25
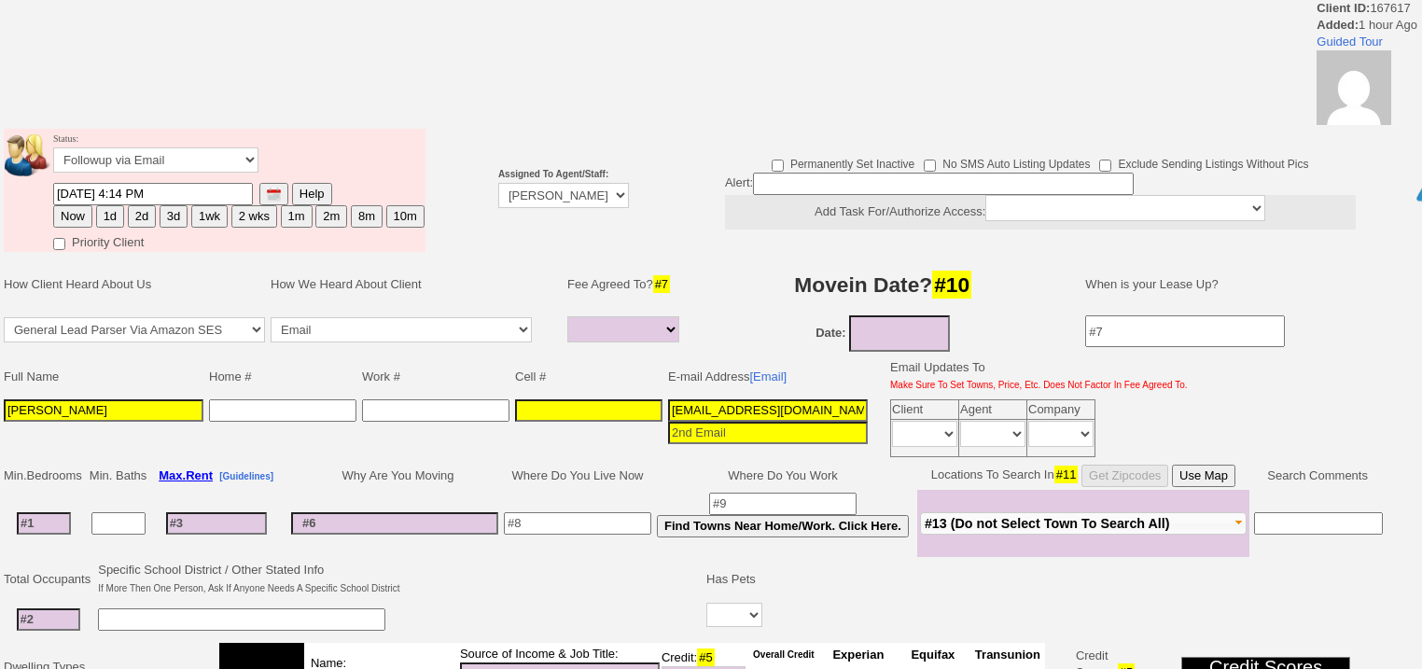
click at [133, 206] on button "2d" at bounding box center [142, 216] width 28 height 22
type input "[DATE] 06:01 PM"
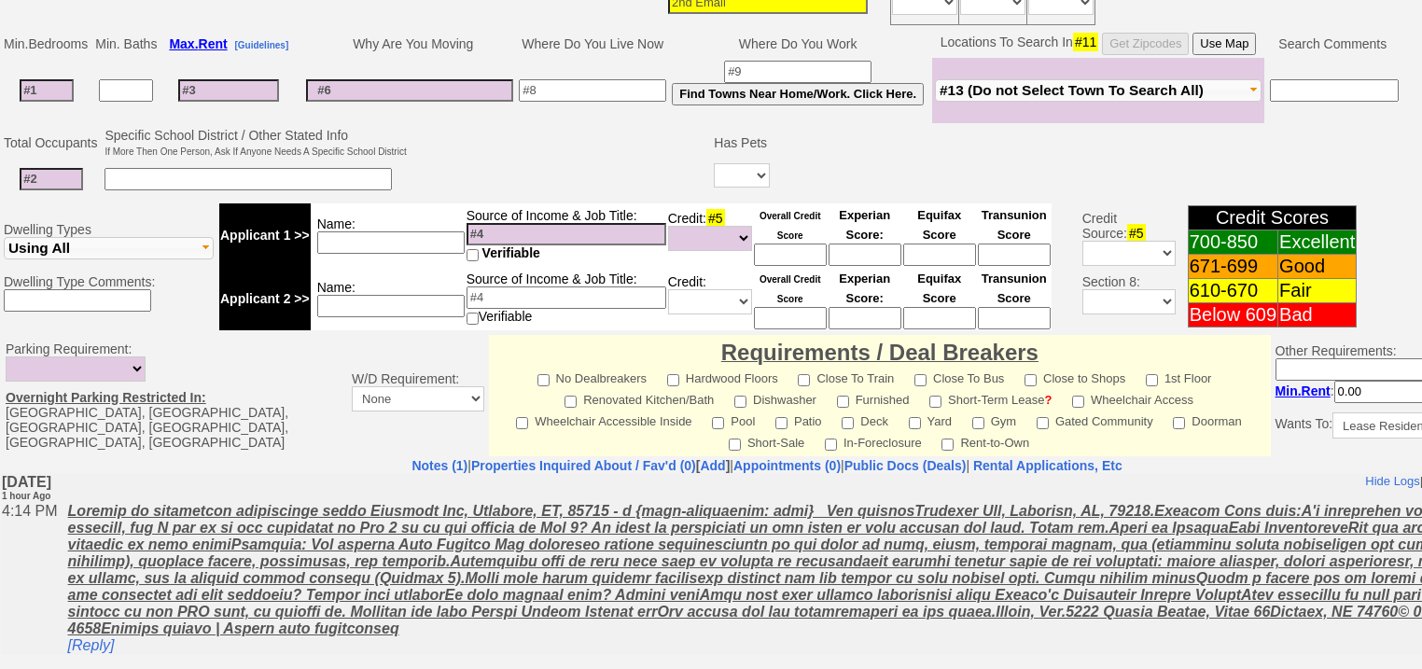
scroll to position [743, 0]
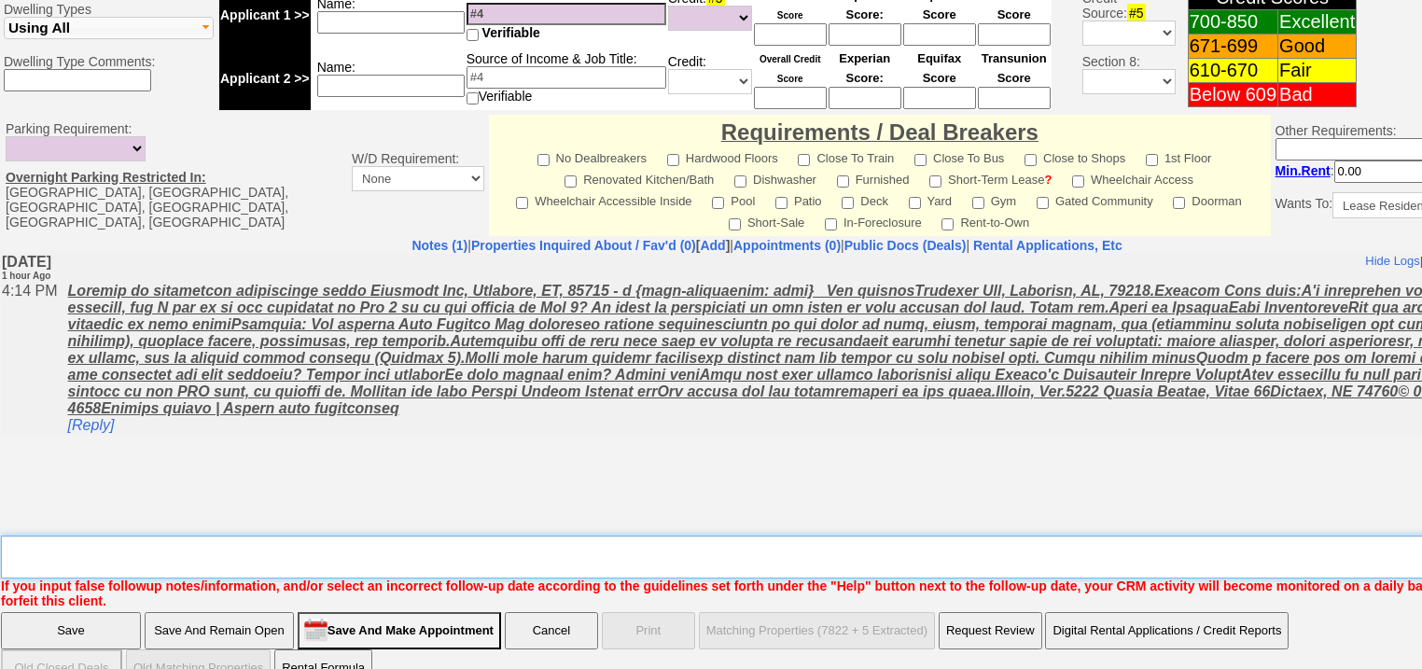
click at [235, 536] on textarea "Insert New Note Here" at bounding box center [773, 557] width 1545 height 43
type textarea "f"
click at [77, 612] on input "Save" at bounding box center [71, 630] width 140 height 37
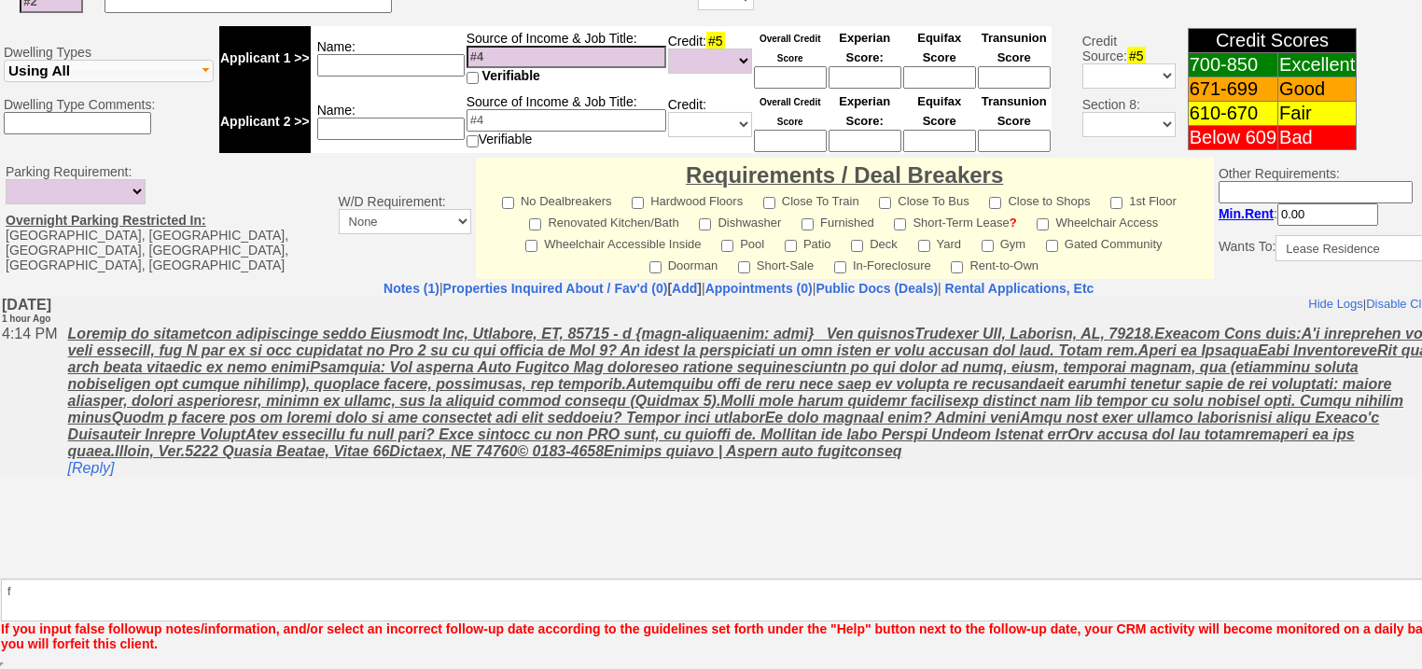
scroll to position [676, 0]
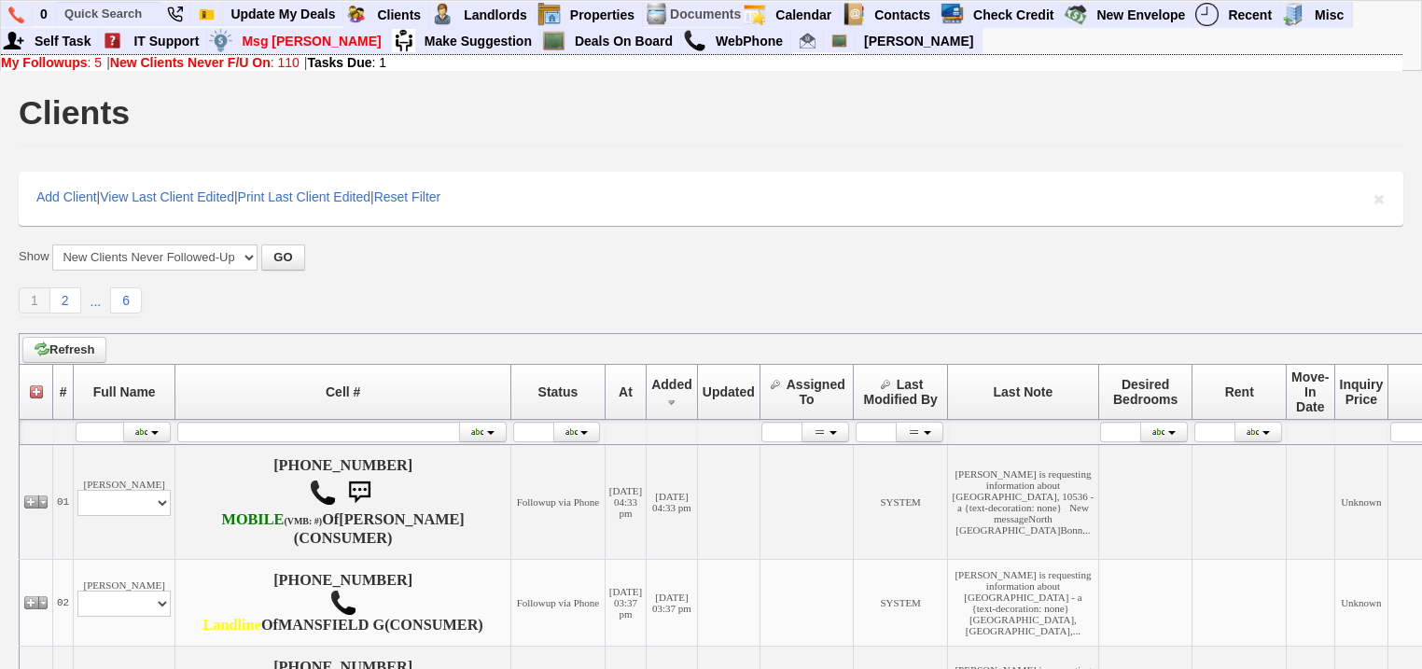
scroll to position [373, 0]
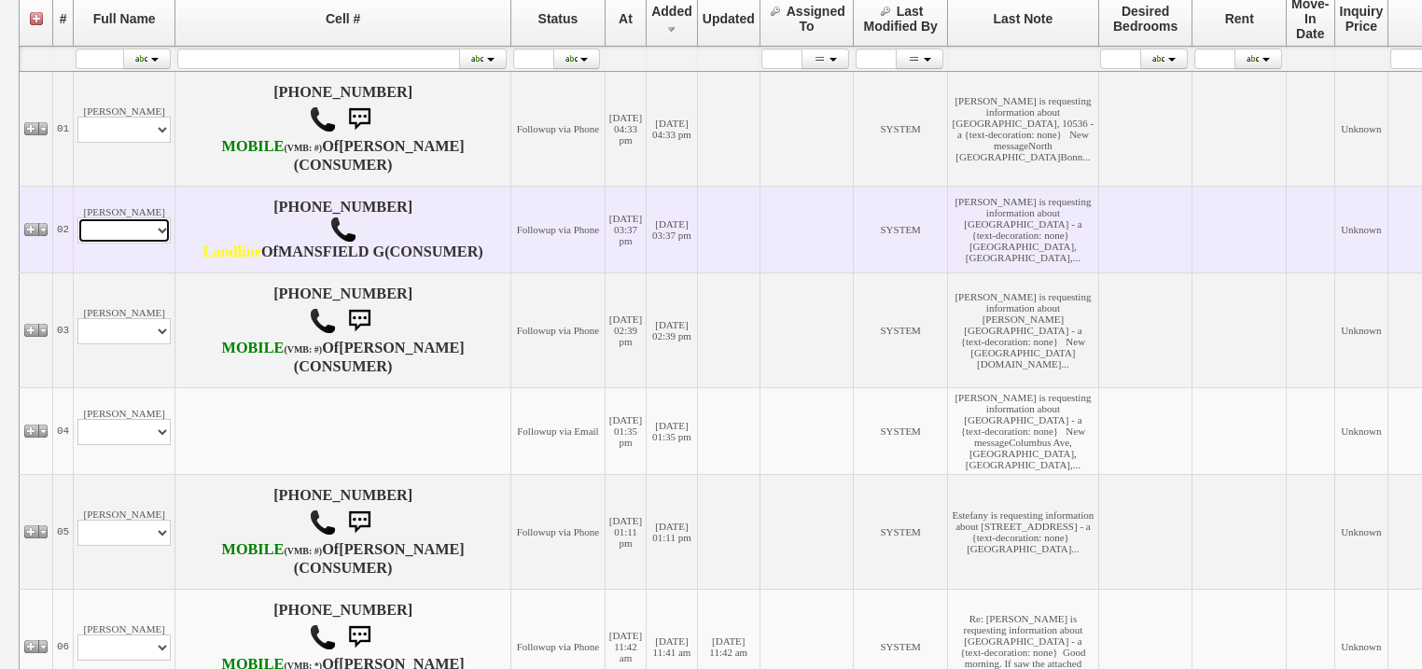
click at [119, 244] on select "Profile Edit Print Email Externally (Will Not Be Tracked In CRM) Closed Deals" at bounding box center [123, 230] width 93 height 26
select select "ChangeURL,/crm/custom/edit_client_form.php?redirect=%2Fcrm%2Fclients.php&id=167…"
click at [77, 244] on select "Profile Edit Print Email Externally (Will Not Be Tracked In CRM) Closed Deals" at bounding box center [123, 230] width 93 height 26
select select
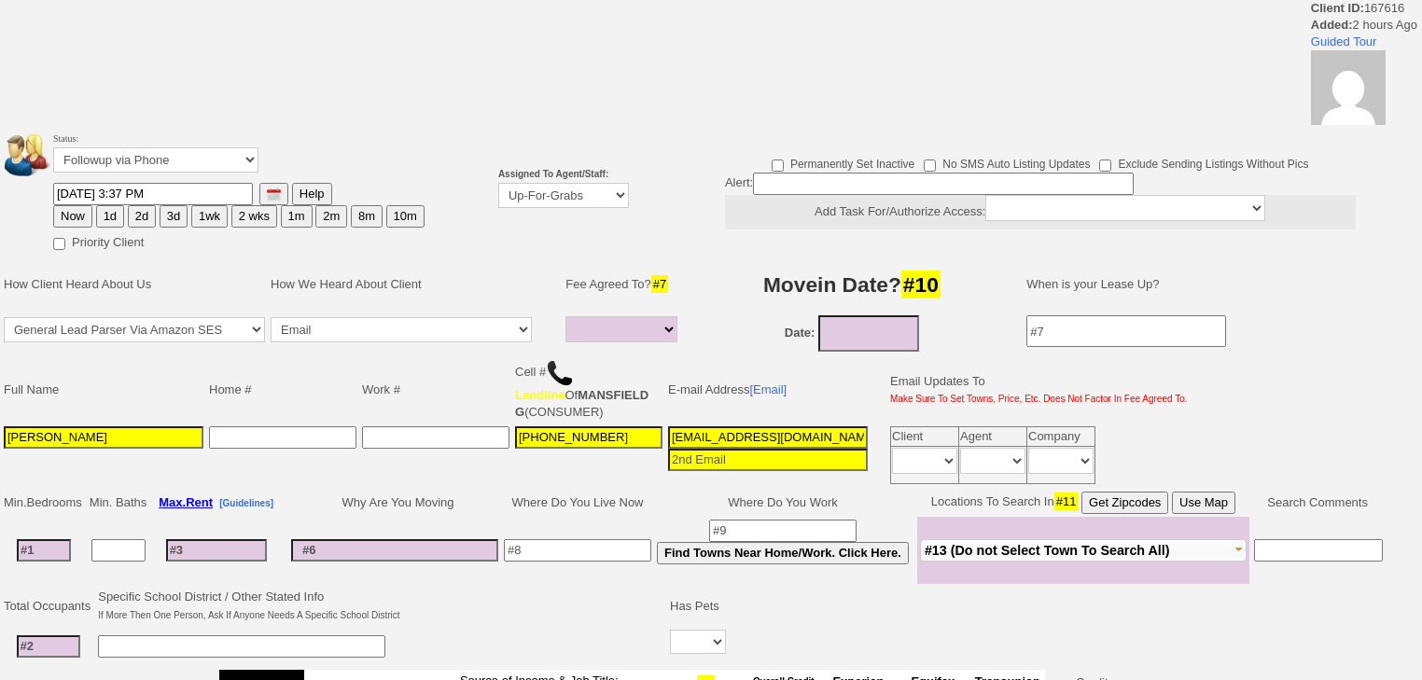
select select
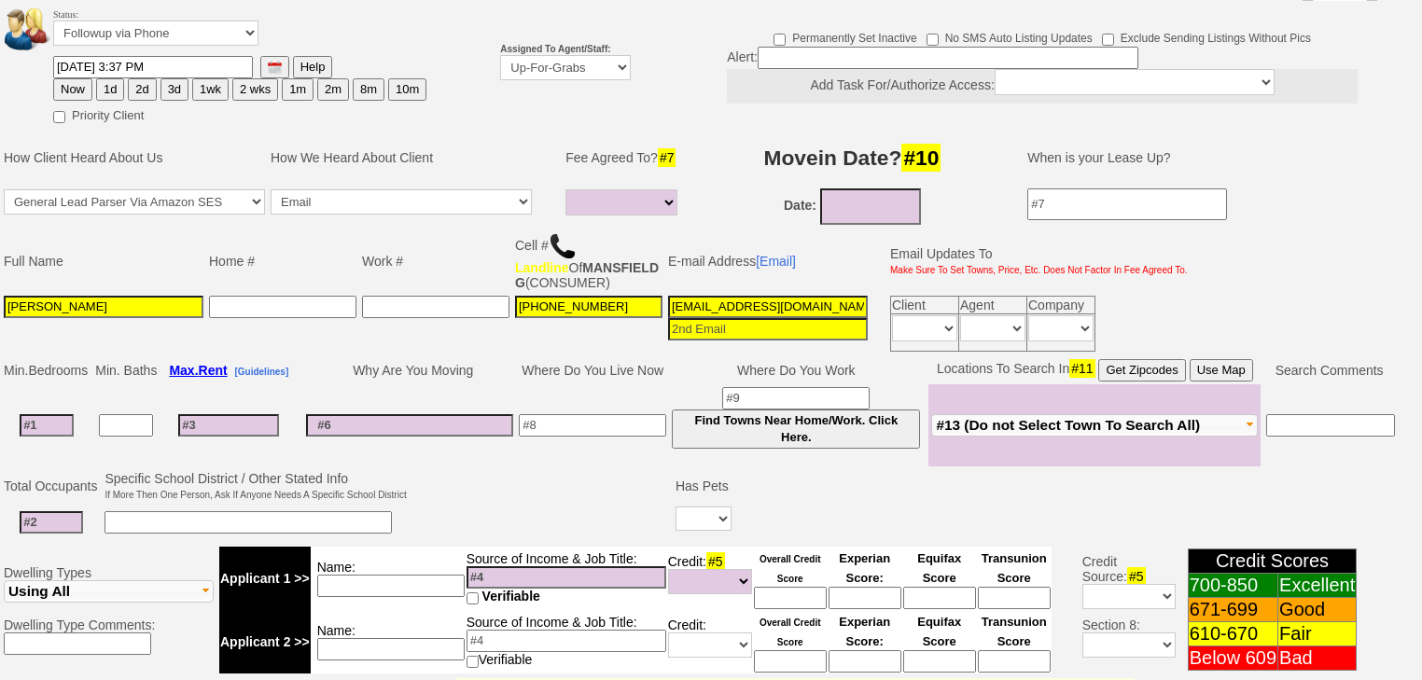
scroll to position [147, 0]
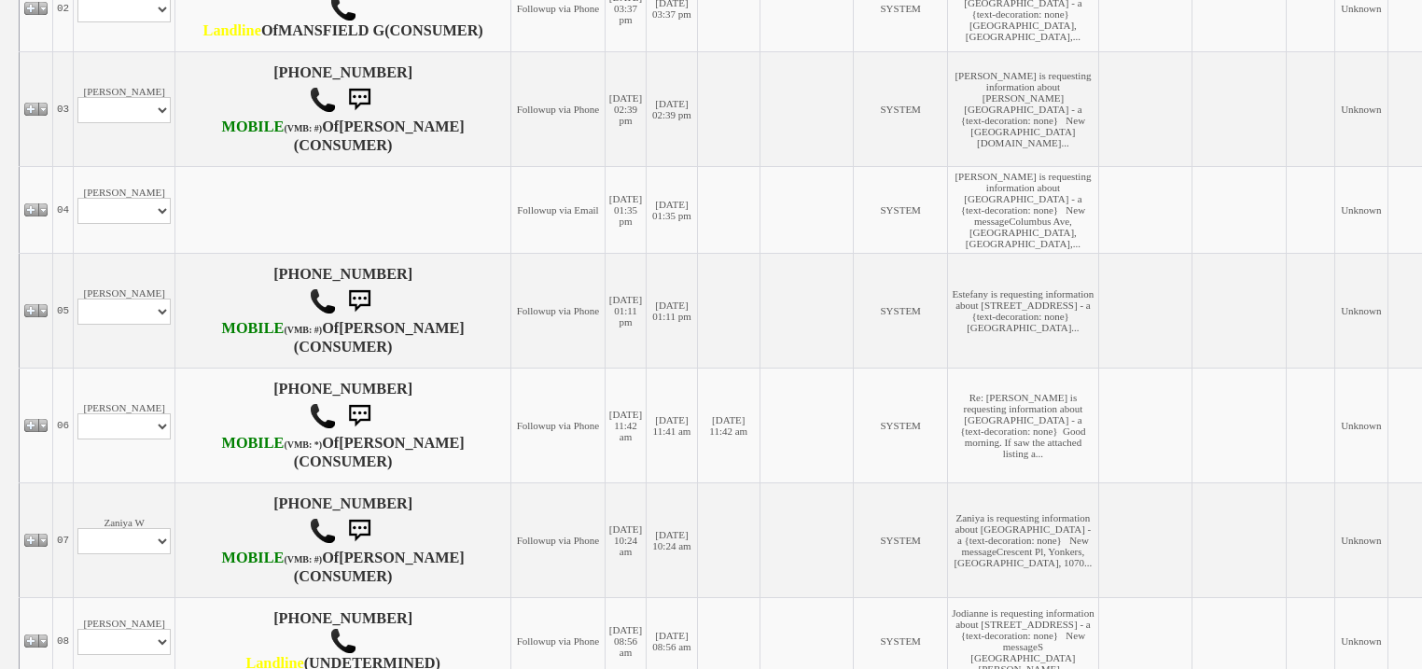
scroll to position [597, 0]
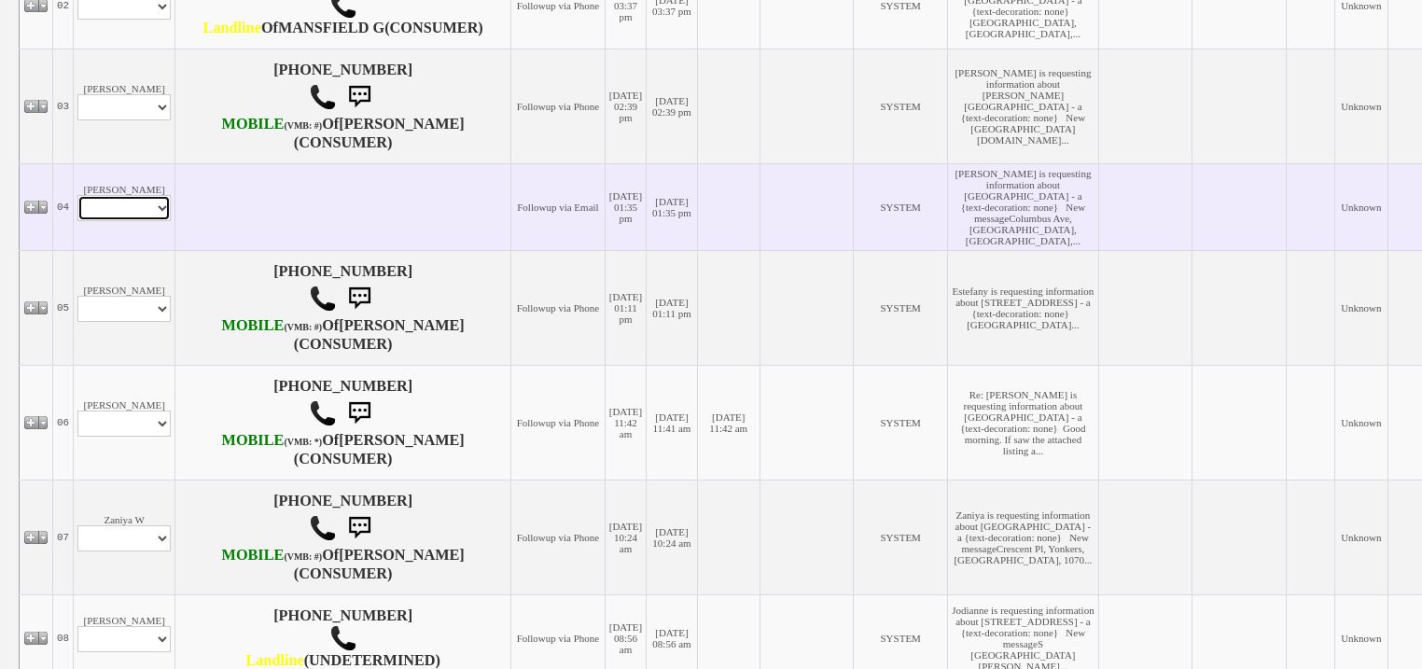
drag, startPoint x: 153, startPoint y: 368, endPoint x: 153, endPoint y: 381, distance: 13.1
click at [153, 221] on select "Profile Edit Print Email Externally (Will Not Be Tracked In CRM) Closed Deals" at bounding box center [123, 208] width 93 height 26
select select "ChangeURL,/crm/custom/edit_client_form.php?redirect=%2Fcrm%2Fclients.php&id=167…"
click at [77, 221] on select "Profile Edit Print Email Externally (Will Not Be Tracked In CRM) Closed Deals" at bounding box center [123, 208] width 93 height 26
select select
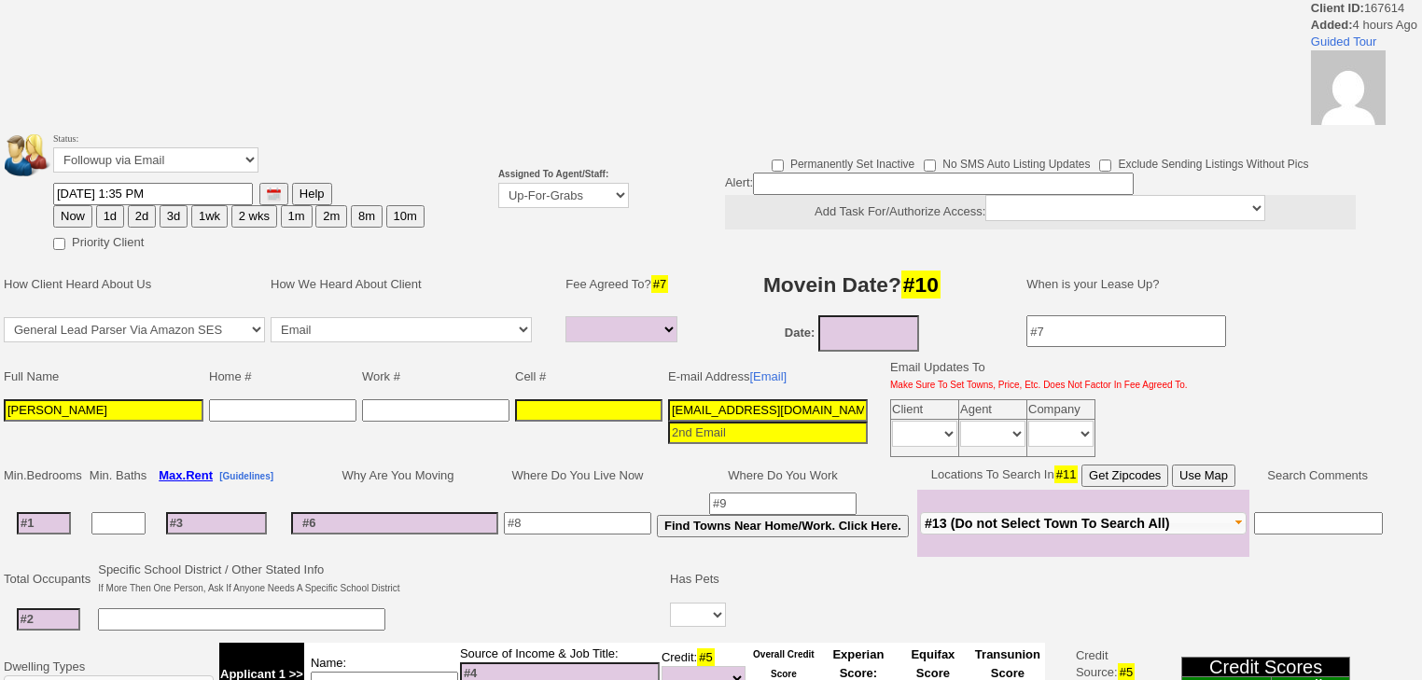
select select
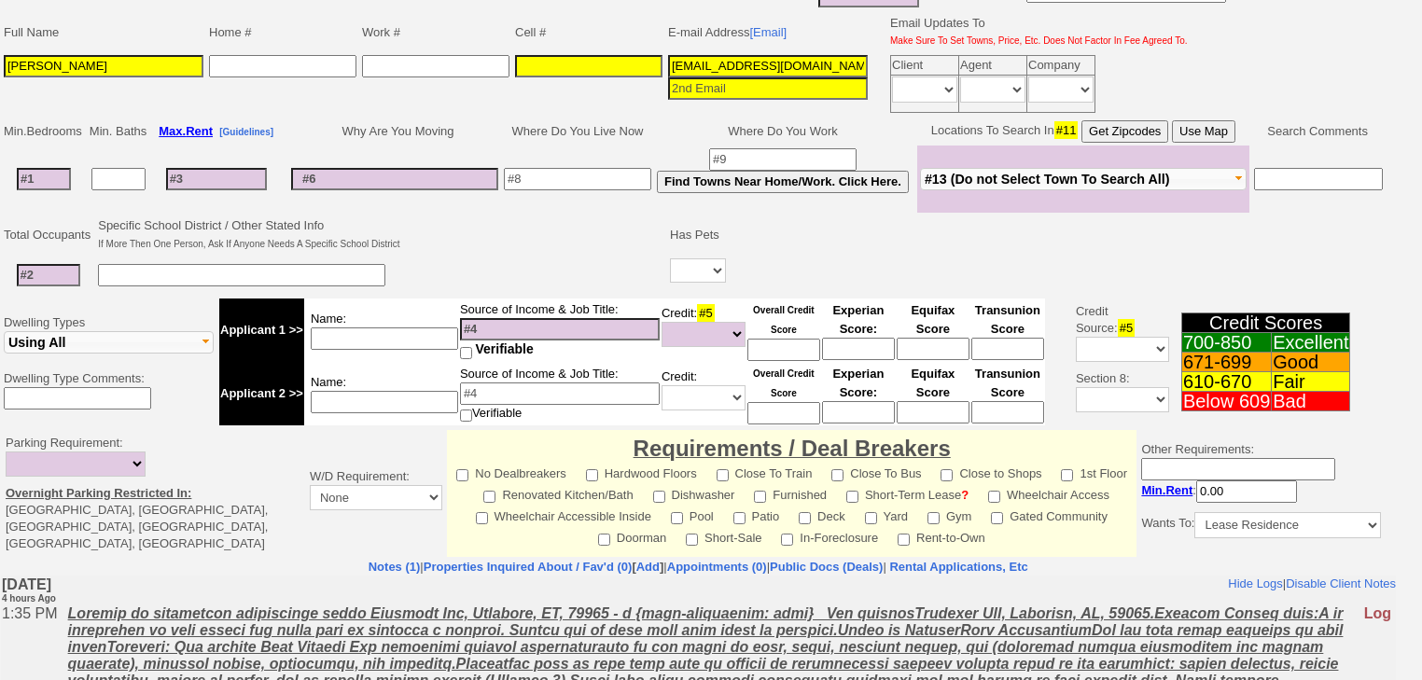
scroll to position [75, 0]
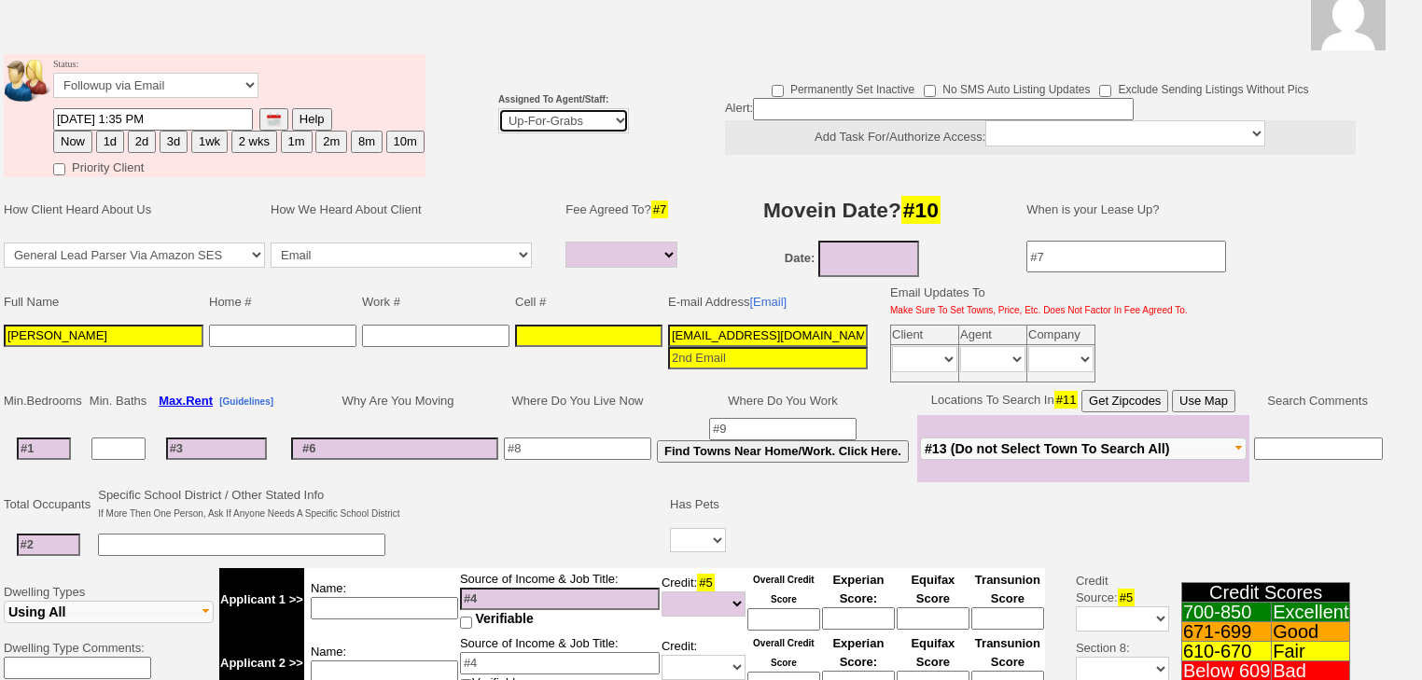
drag, startPoint x: 527, startPoint y: 120, endPoint x: 530, endPoint y: 131, distance: 10.6
click at [527, 120] on select "Up-For-Grabs ***** STAFF ***** [PERSON_NAME] [PHONE_NUMBER] [PERSON_NAME] [PHON…" at bounding box center [563, 120] width 131 height 25
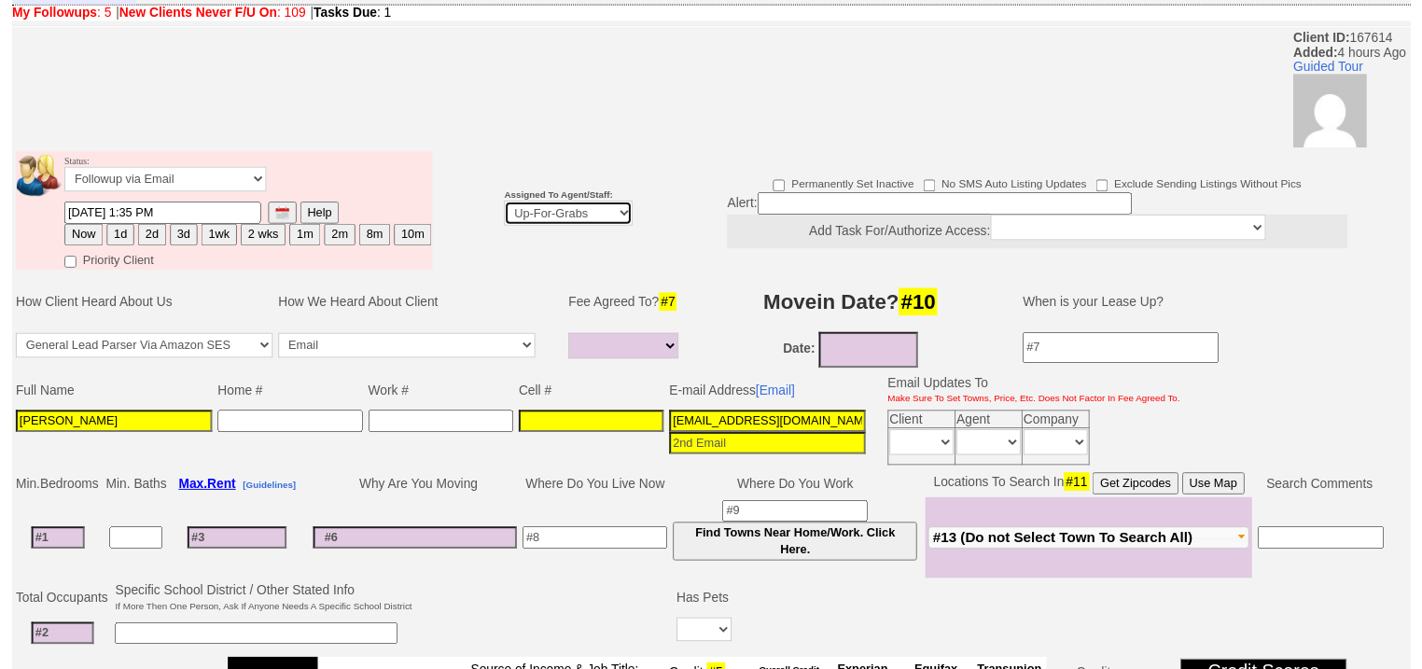
scroll to position [149, 0]
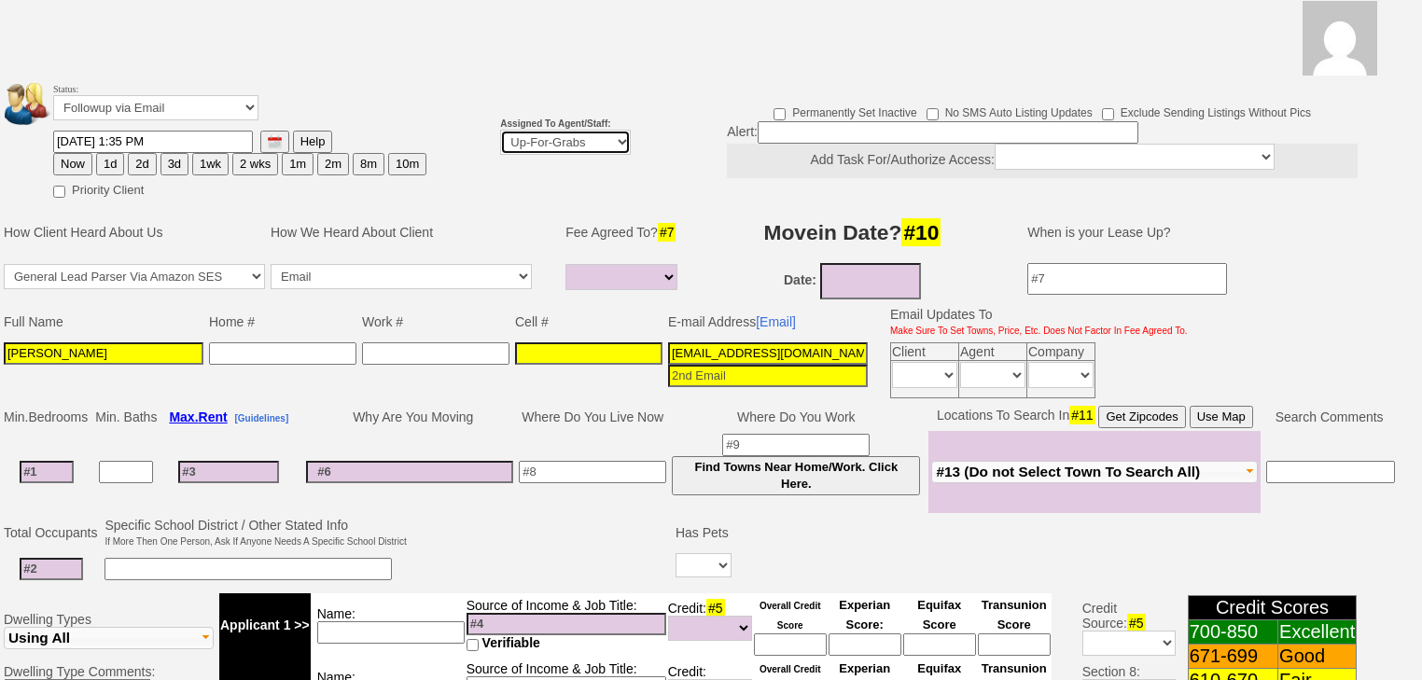
select select "227"
click at [500, 130] on select "Up-For-Grabs ***** STAFF ***** [PERSON_NAME] [PHONE_NUMBER] [PERSON_NAME] [PHON…" at bounding box center [565, 142] width 131 height 25
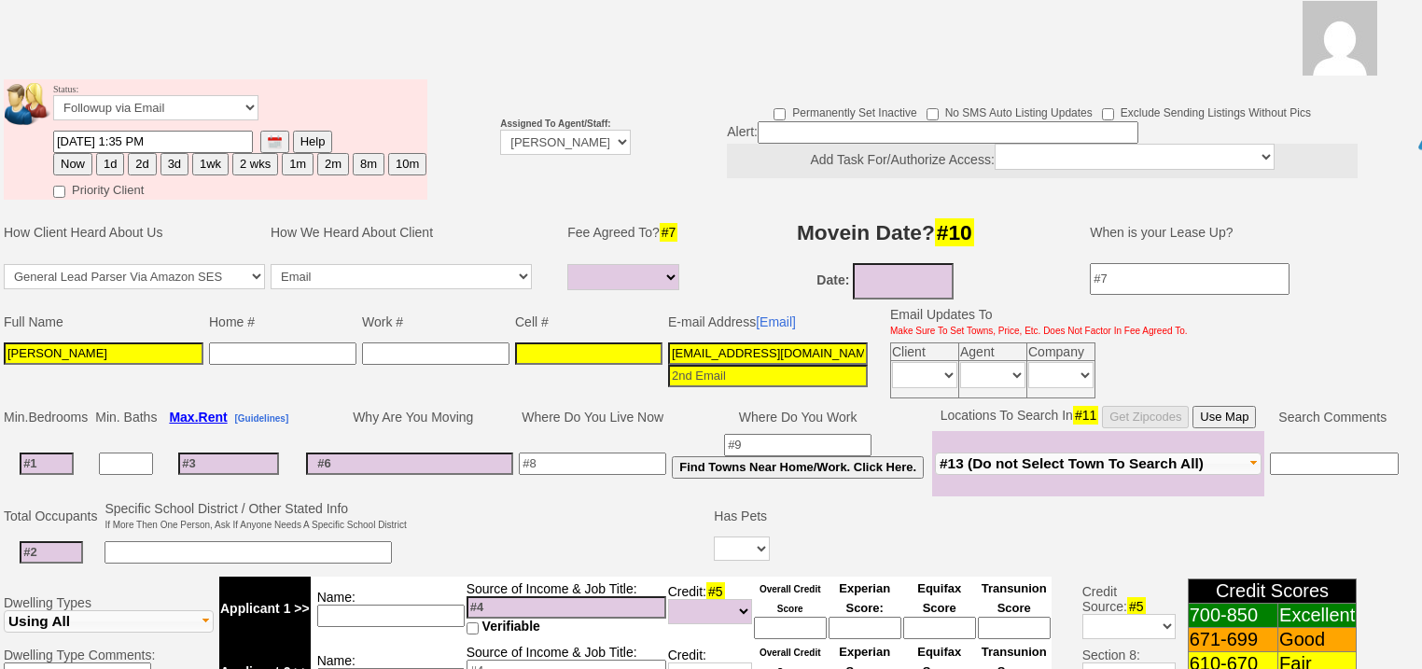
click at [136, 153] on button "2d" at bounding box center [142, 164] width 28 height 22
type input "09/01/2025 06:02 PM"
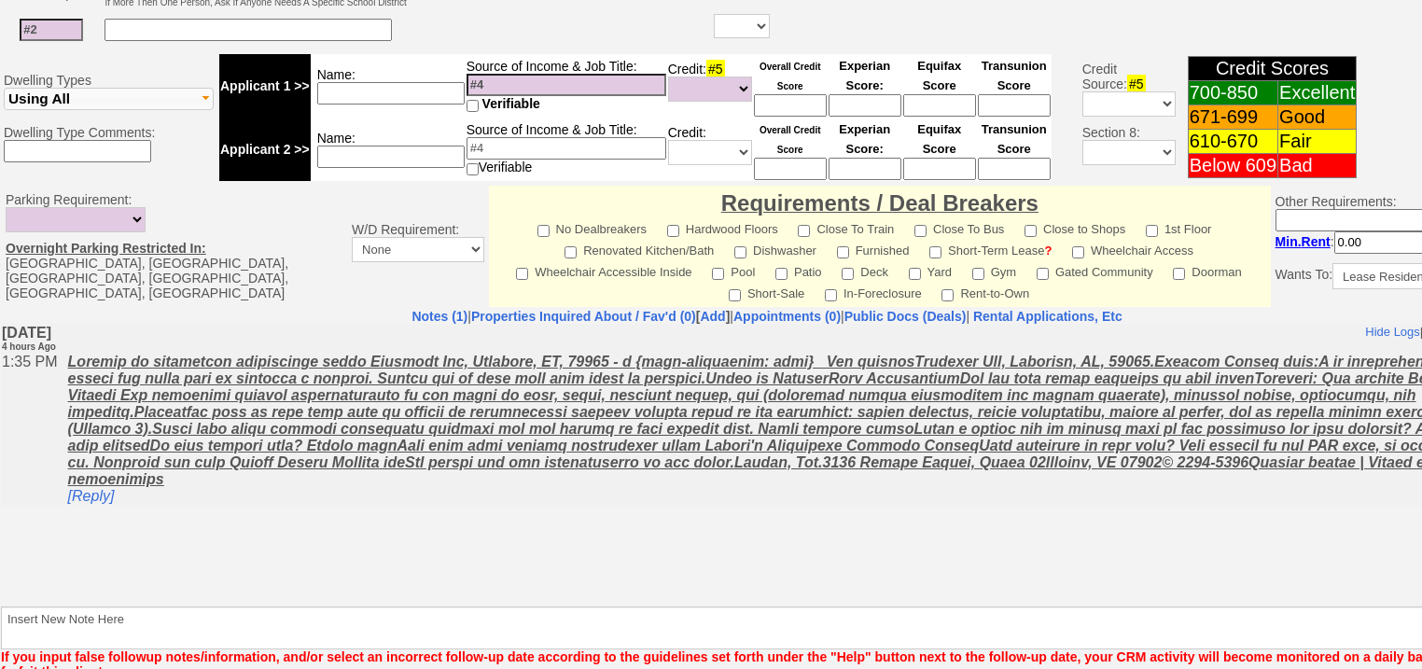
scroll to position [743, 0]
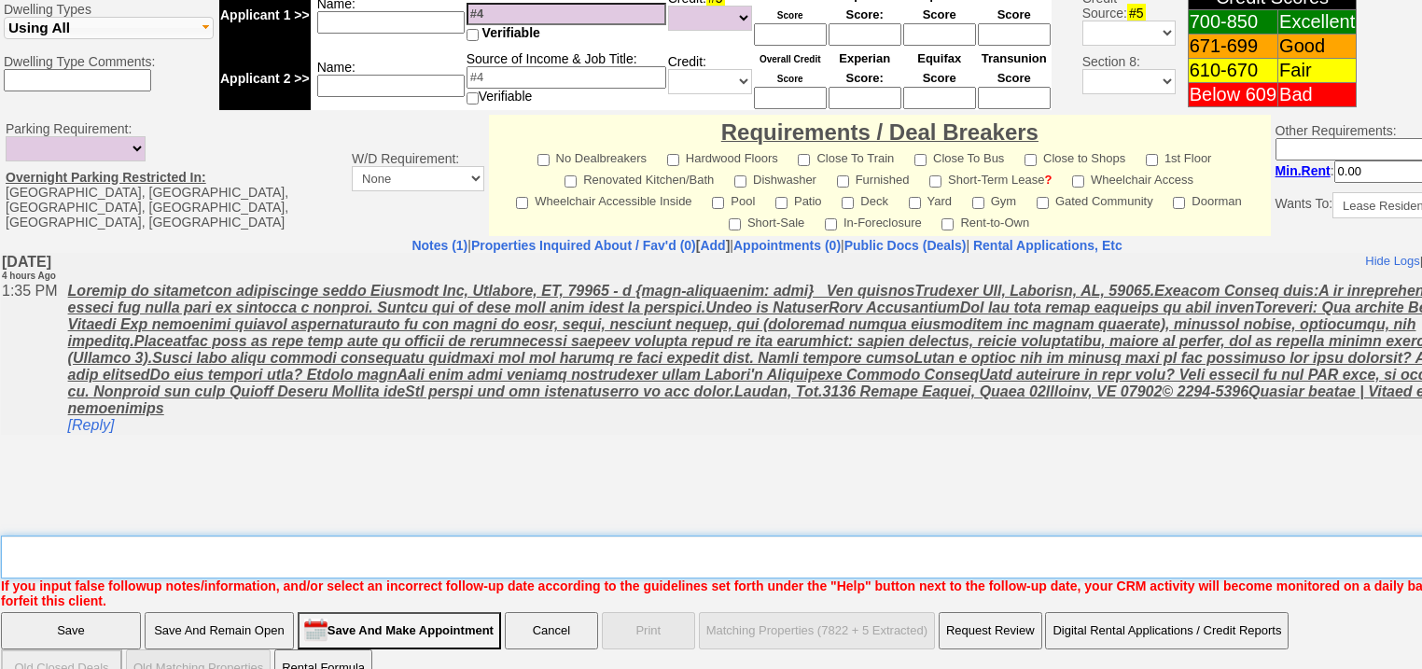
click at [208, 536] on textarea "Insert New Note Here" at bounding box center [773, 557] width 1545 height 43
type textarea "f"
click at [90, 612] on input "Save" at bounding box center [71, 630] width 140 height 37
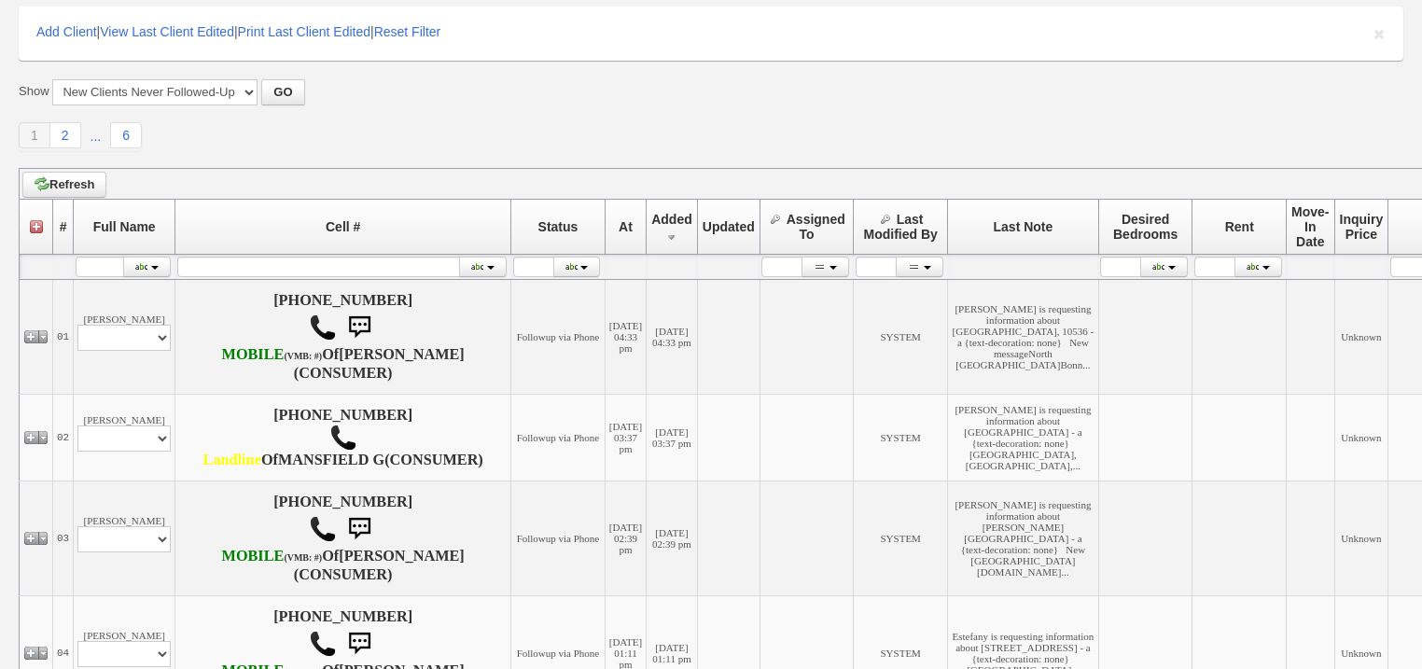
scroll to position [448, 0]
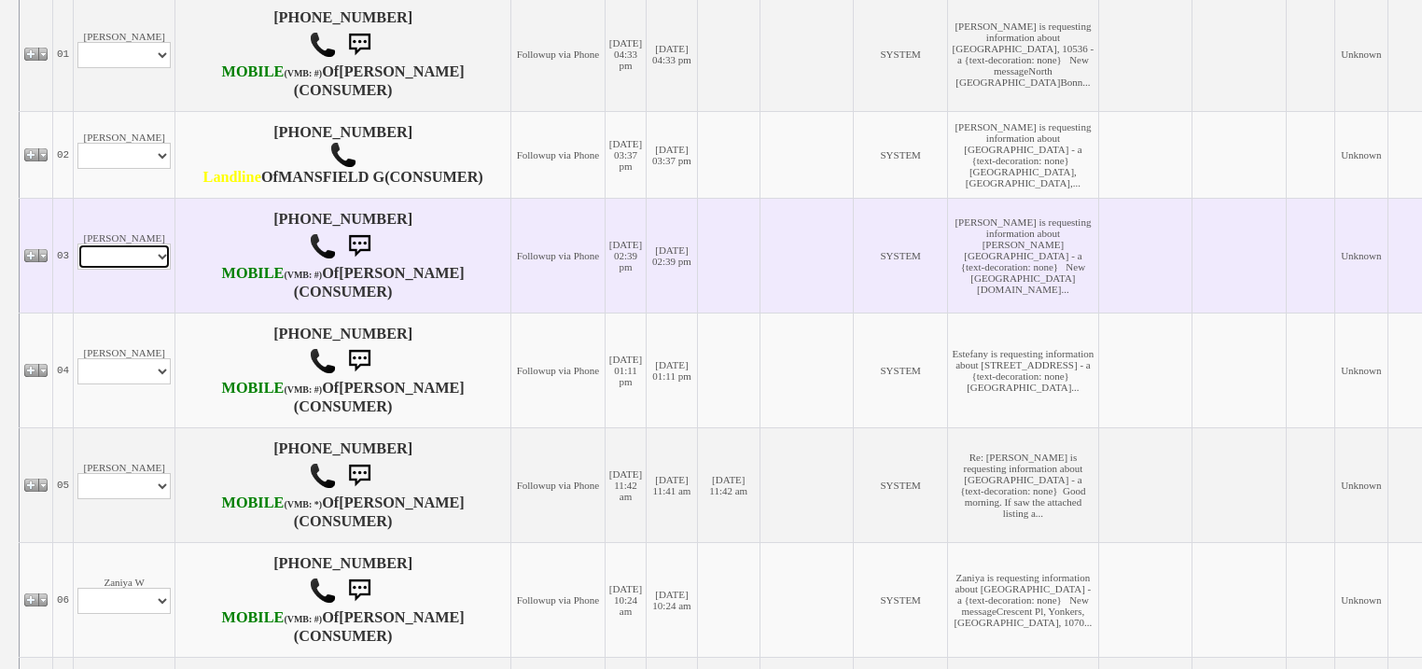
click at [161, 270] on select "Profile Edit Print Email Externally (Will Not Be Tracked In CRM) Closed Deals" at bounding box center [123, 257] width 93 height 26
select select "ChangeURL,/crm/custom/edit_client_form.php?redirect=%2Fcrm%2Fclients.php&id=167…"
click at [77, 270] on select "Profile Edit Print Email Externally (Will Not Be Tracked In CRM) Closed Deals" at bounding box center [123, 257] width 93 height 26
select select
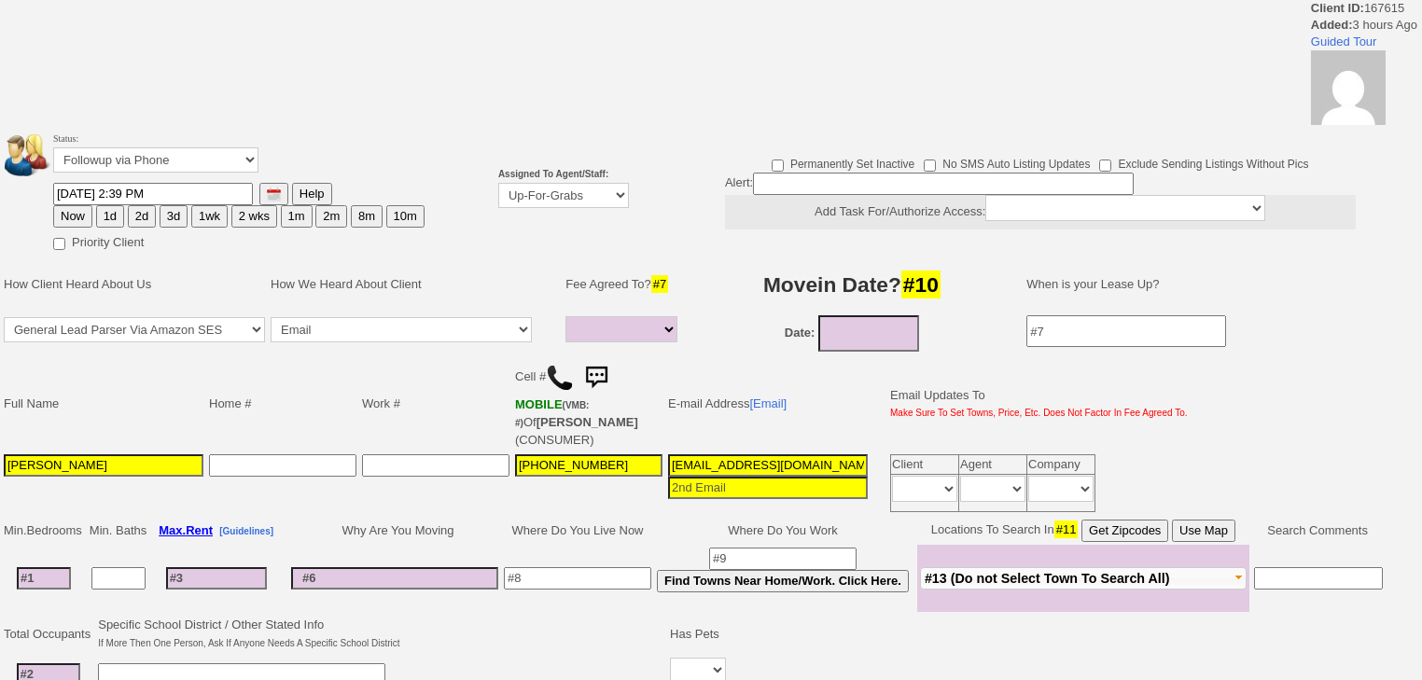
select select
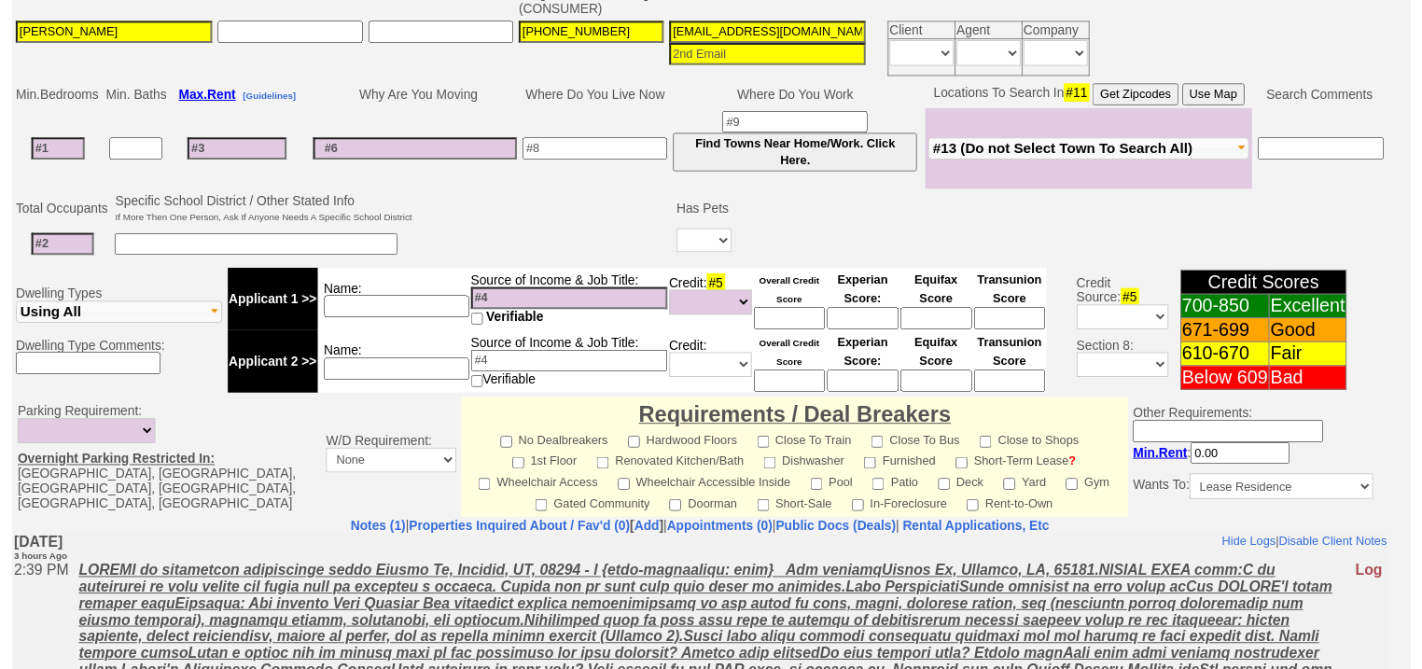
scroll to position [216, 0]
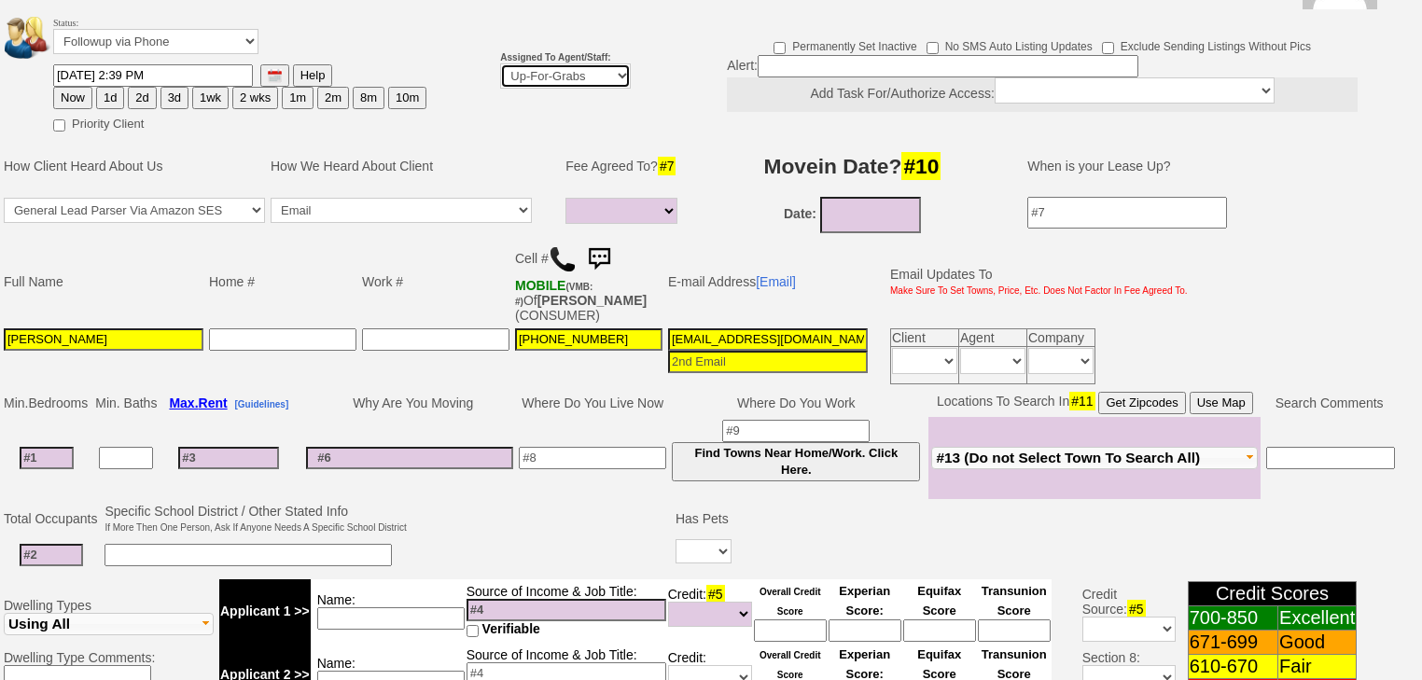
click at [556, 63] on select "Up-For-Grabs ***** STAFF ***** Bob Bruno 914-419-3579 Cristy Liberto 914-486-10…" at bounding box center [565, 75] width 131 height 25
select select "227"
click at [500, 63] on select "Up-For-Grabs ***** STAFF ***** Bob Bruno 914-419-3579 Cristy Liberto 914-486-10…" at bounding box center [565, 75] width 131 height 25
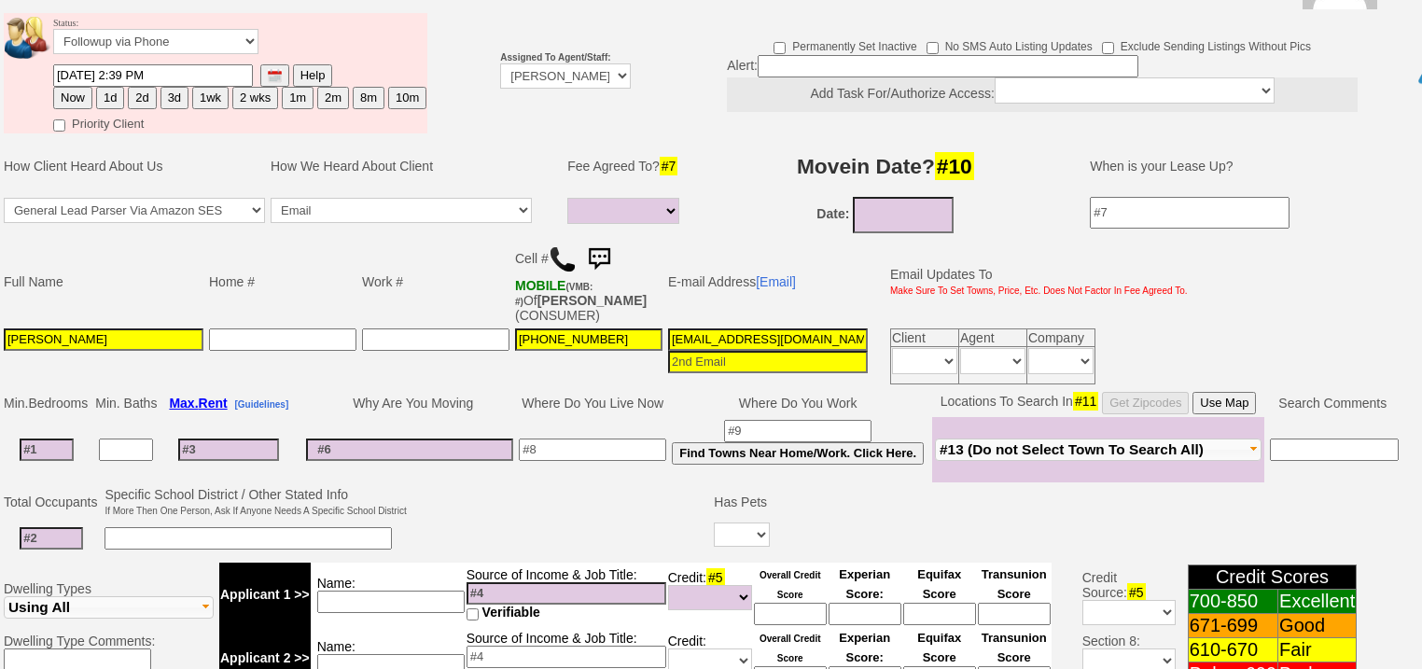
click at [147, 87] on button "2d" at bounding box center [142, 98] width 28 height 22
type input "[DATE] 06:02 PM"
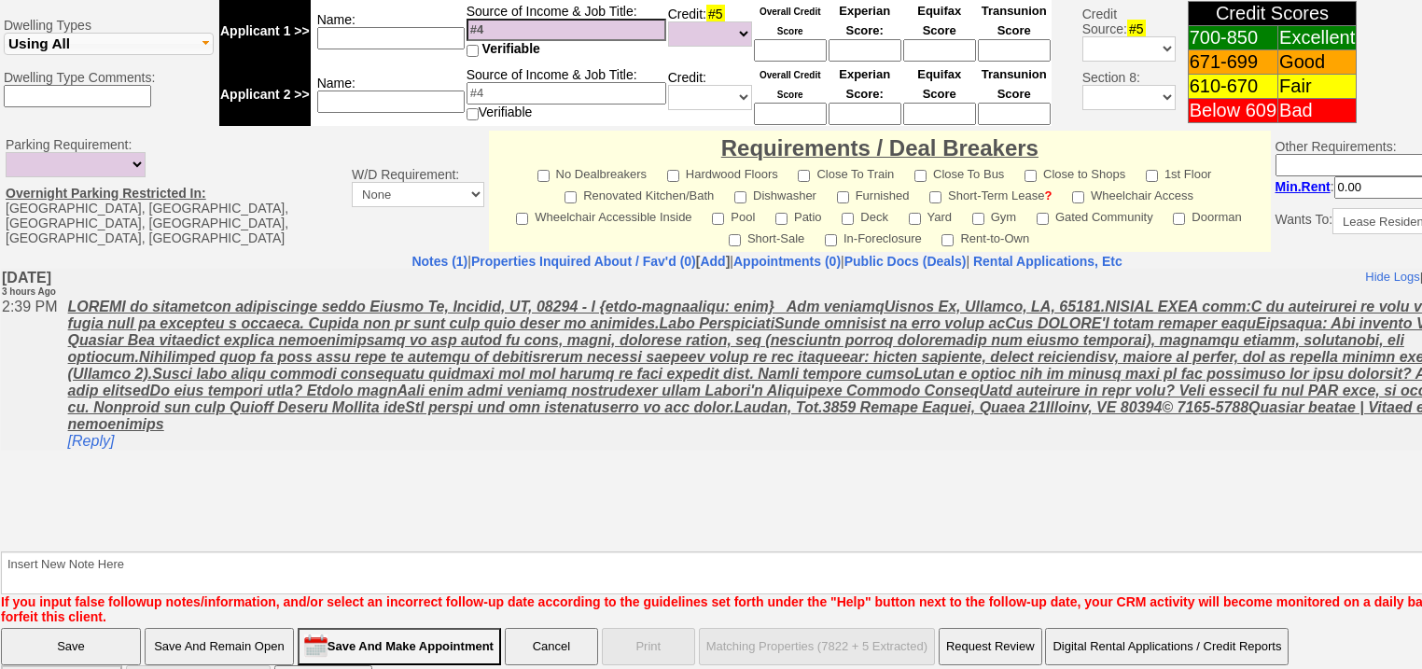
scroll to position [796, 0]
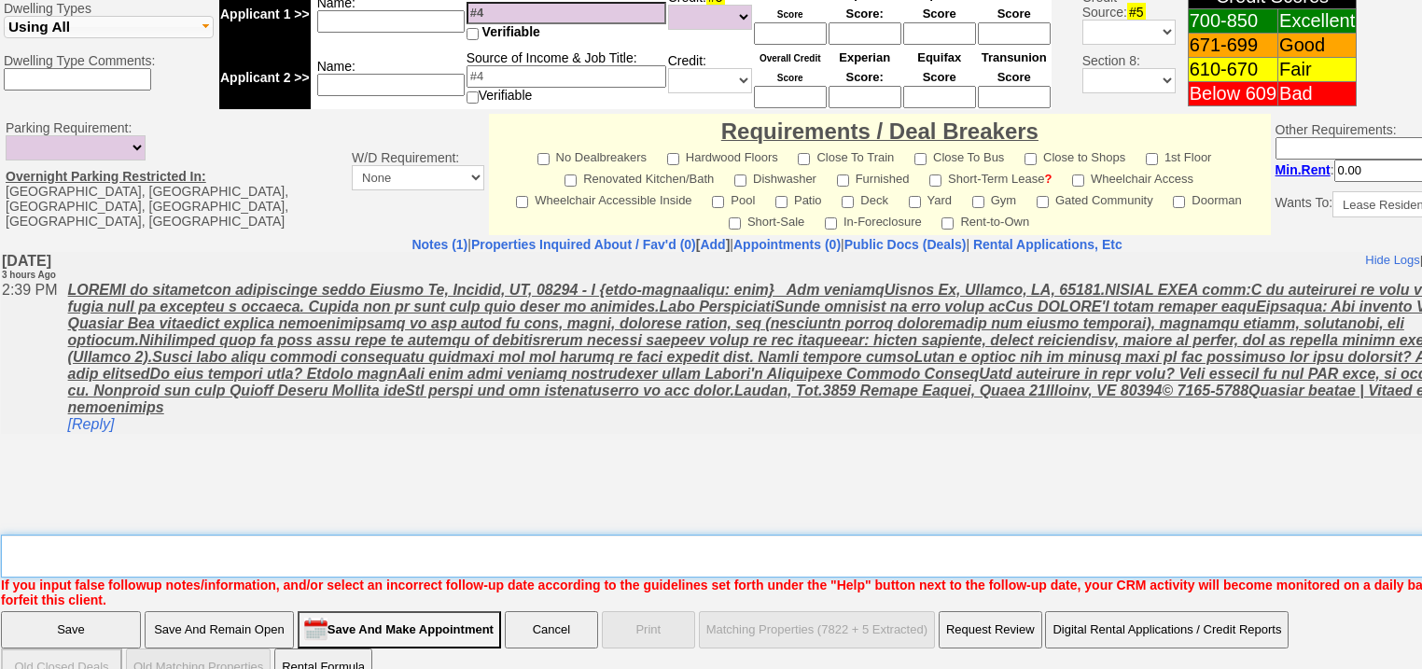
click at [129, 535] on textarea "Insert New Note Here" at bounding box center [773, 556] width 1545 height 43
type textarea "f"
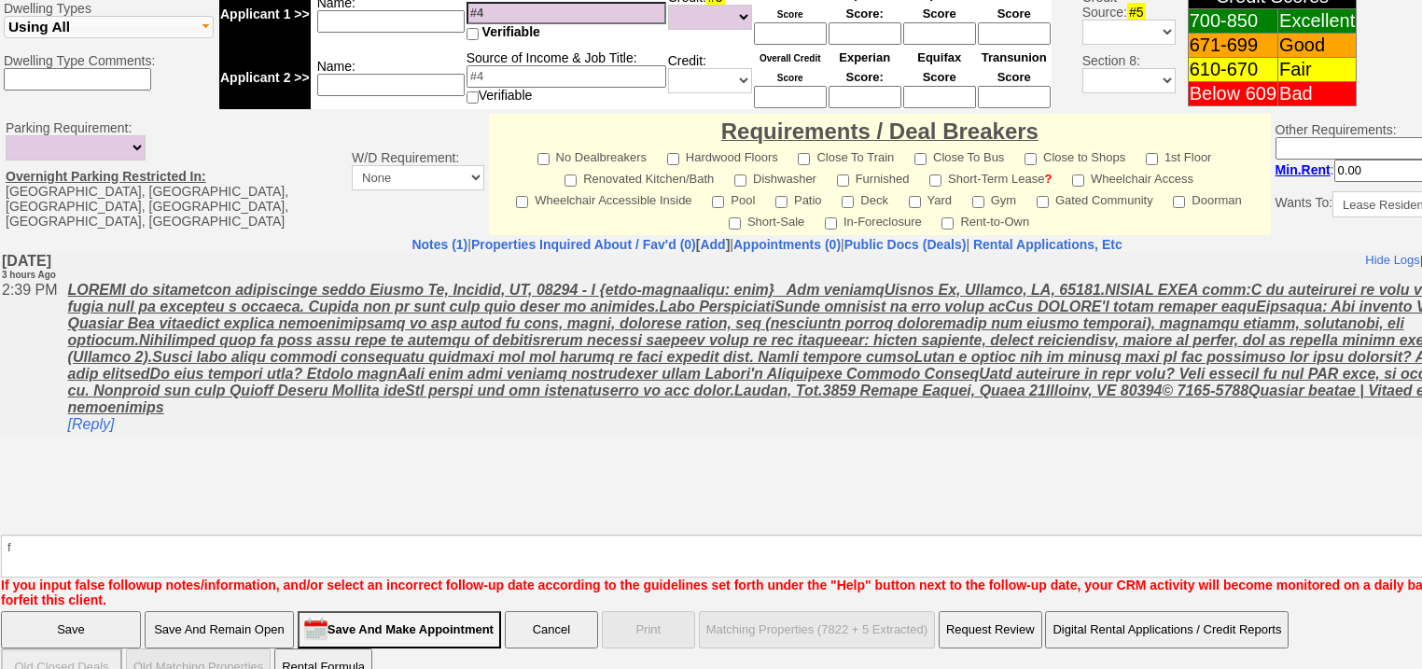
click at [81, 611] on input "Save" at bounding box center [71, 629] width 140 height 37
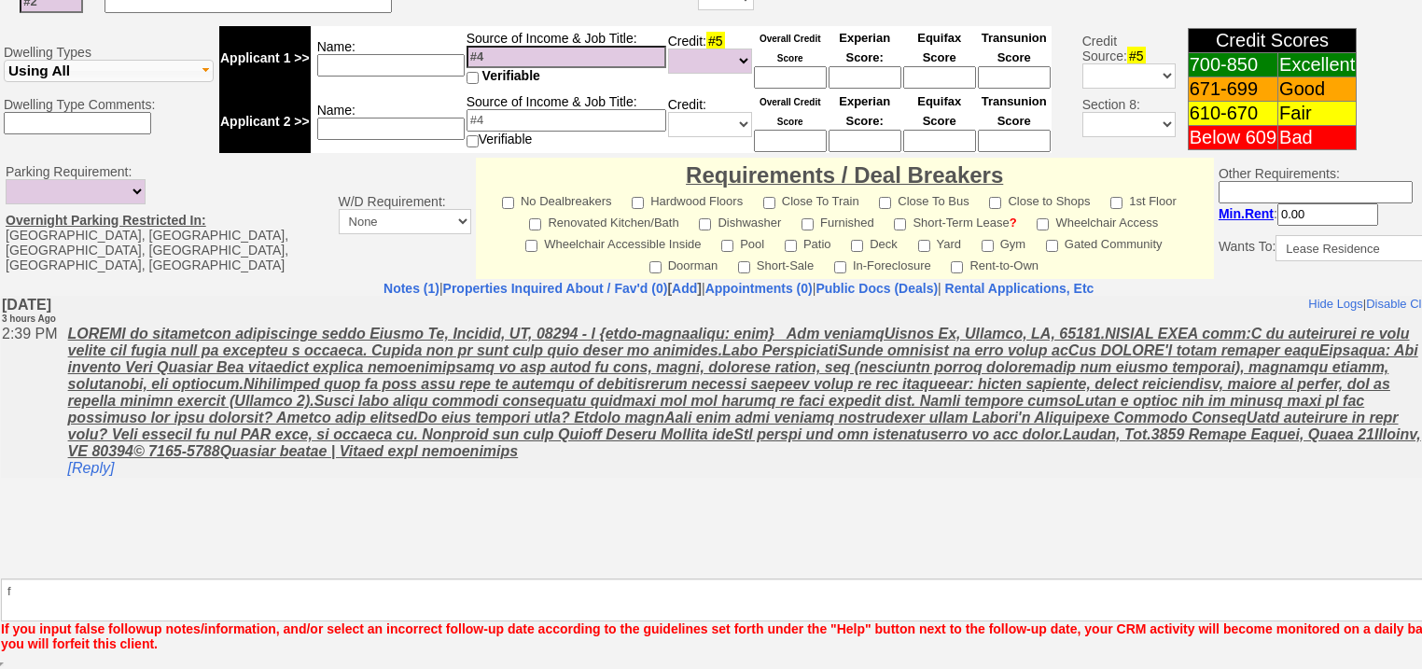
scroll to position [728, 0]
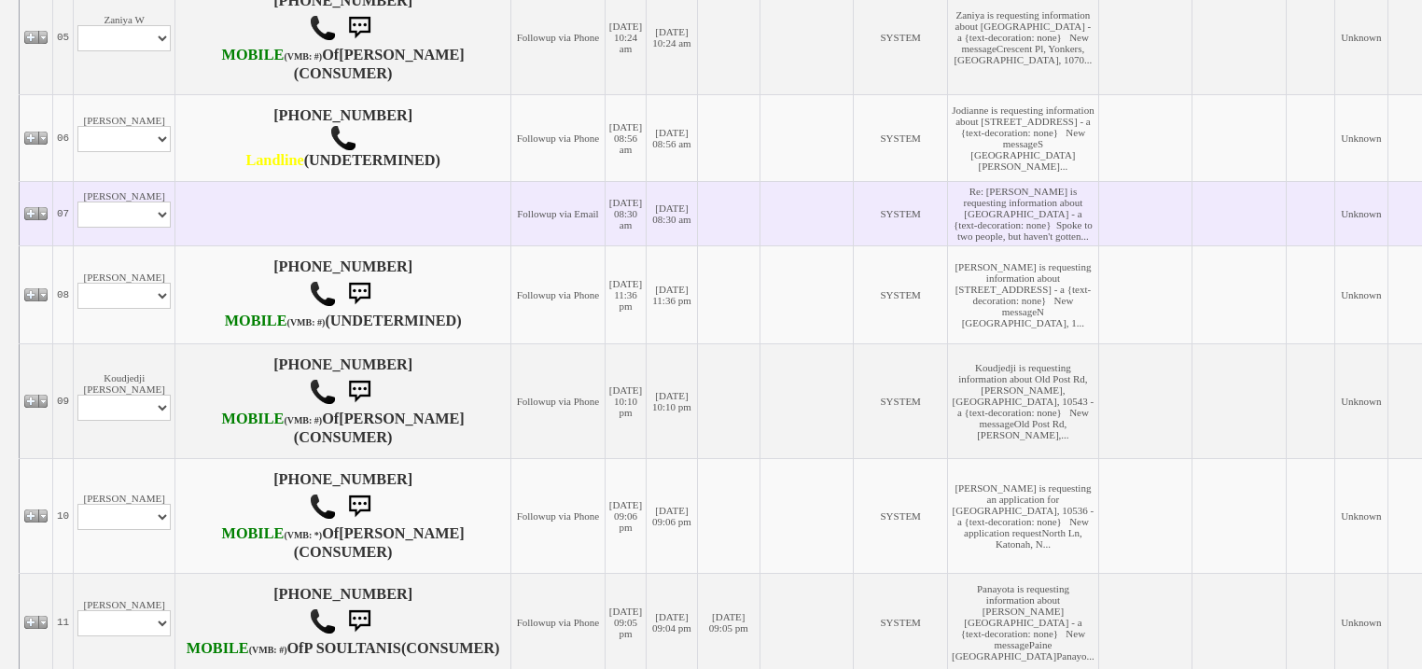
scroll to position [1344, 0]
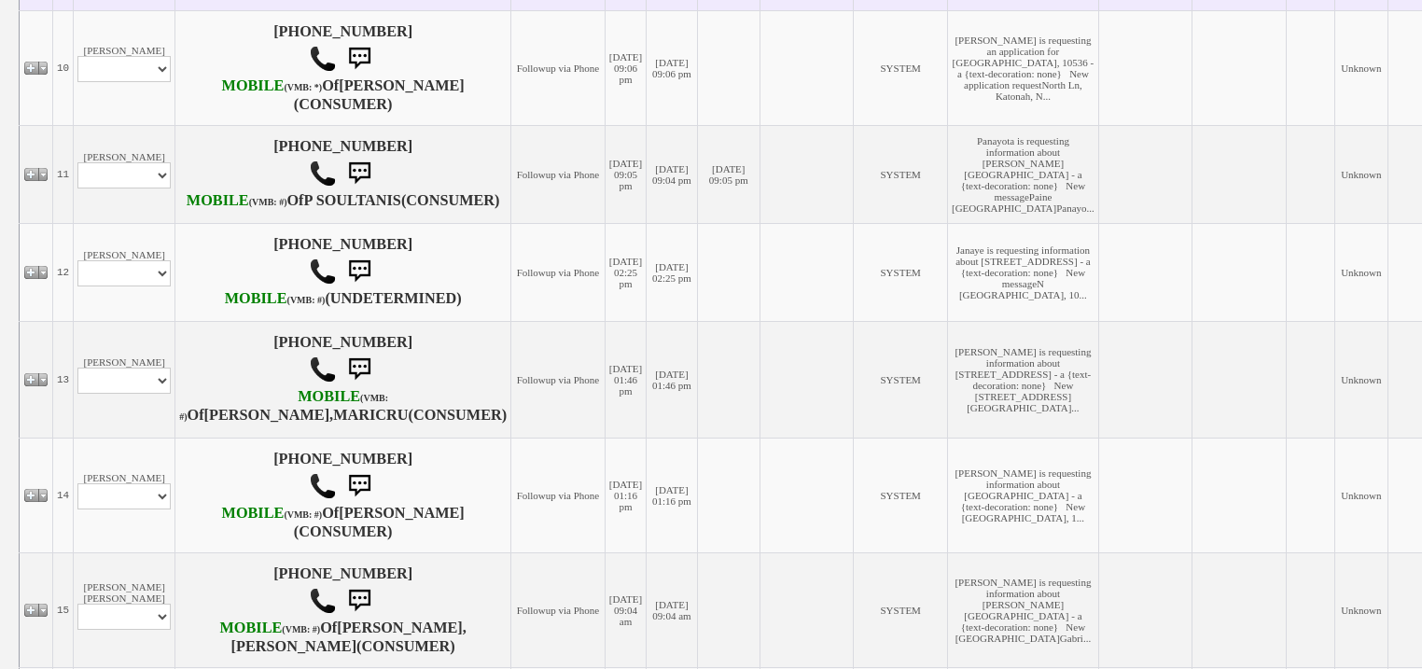
drag, startPoint x: 138, startPoint y: 334, endPoint x: 138, endPoint y: 345, distance: 11.2
select select "ChangeURL,/crm/custom/edit_client_form.php?redirect=%2Fcrm%2Fclients.php&id=167…"
select select
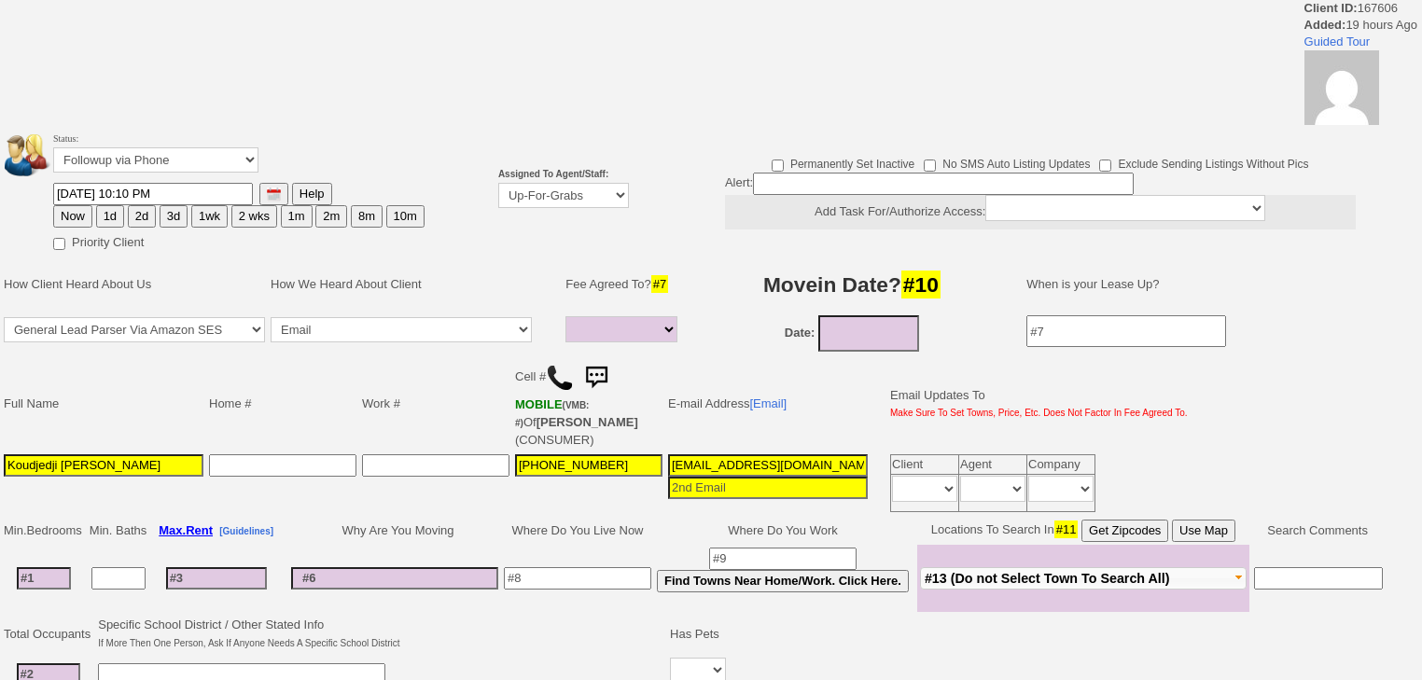
select select
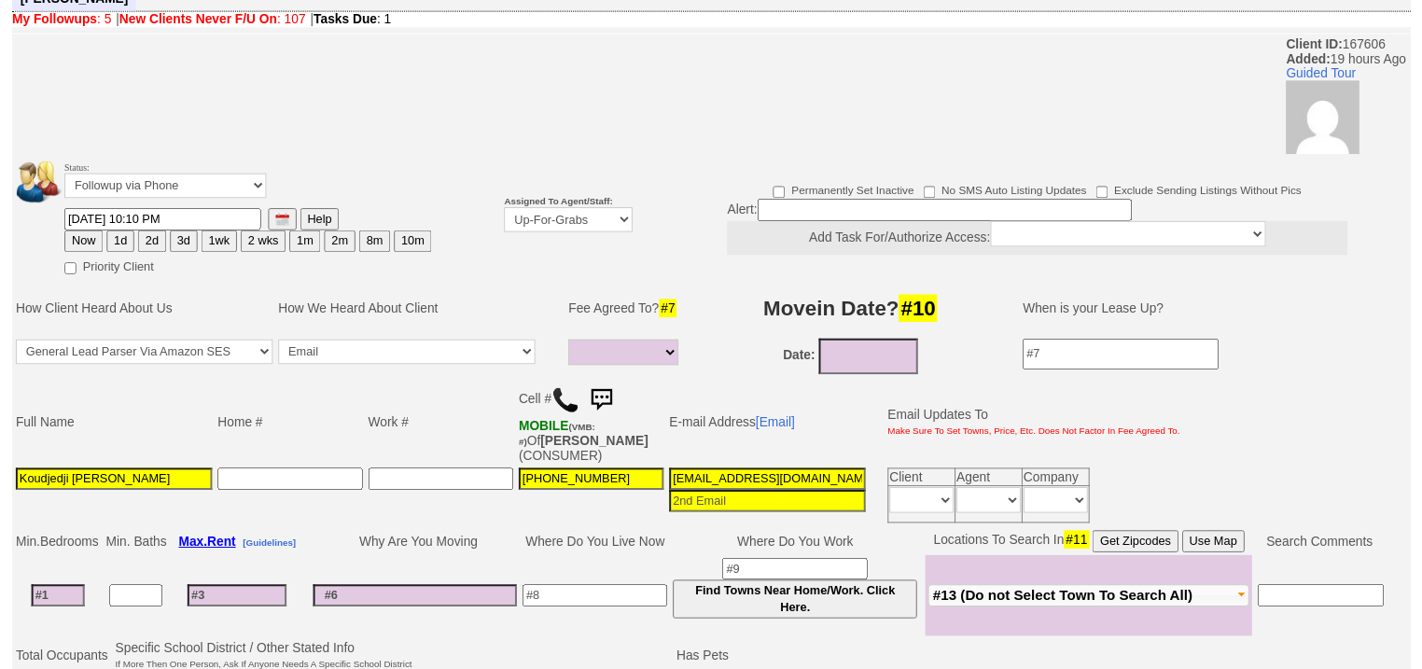
scroll to position [67, 0]
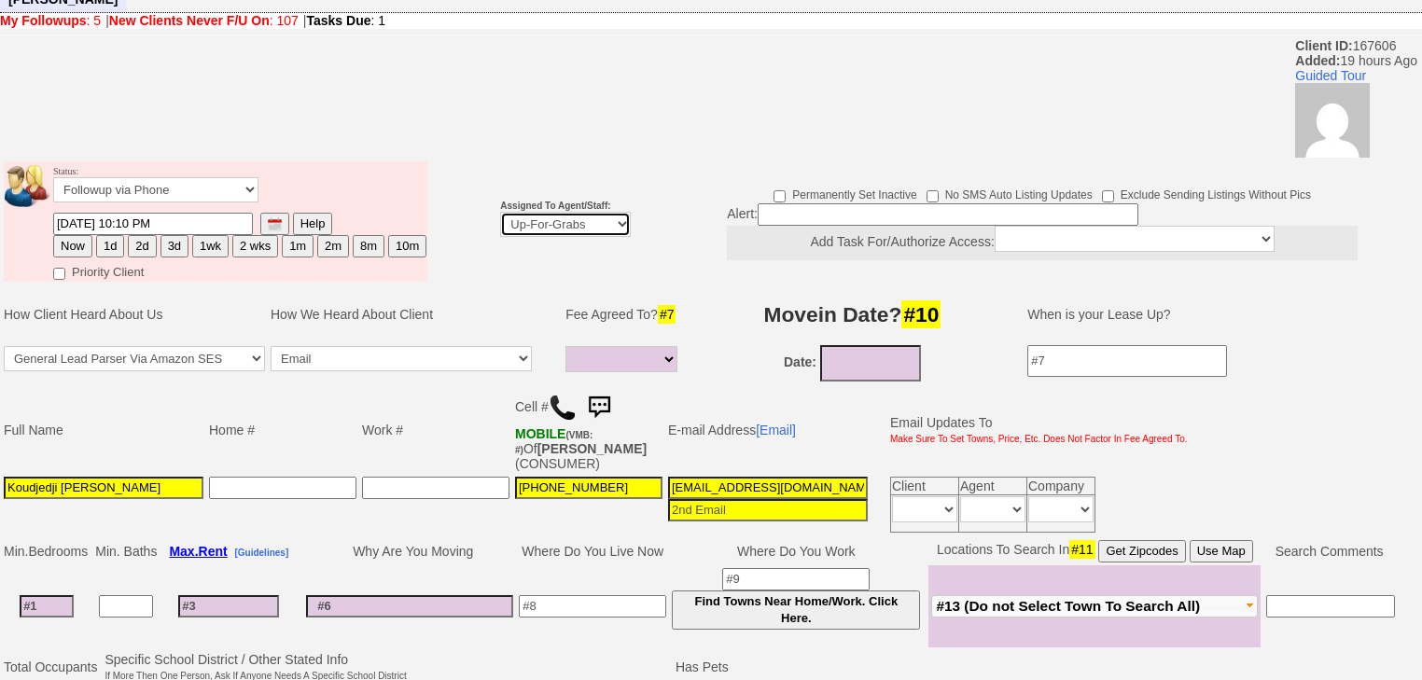
click at [537, 212] on select "Up-For-Grabs ***** STAFF ***** Bob Bruno 914-419-3579 Cristy Liberto 914-486-10…" at bounding box center [565, 224] width 131 height 25
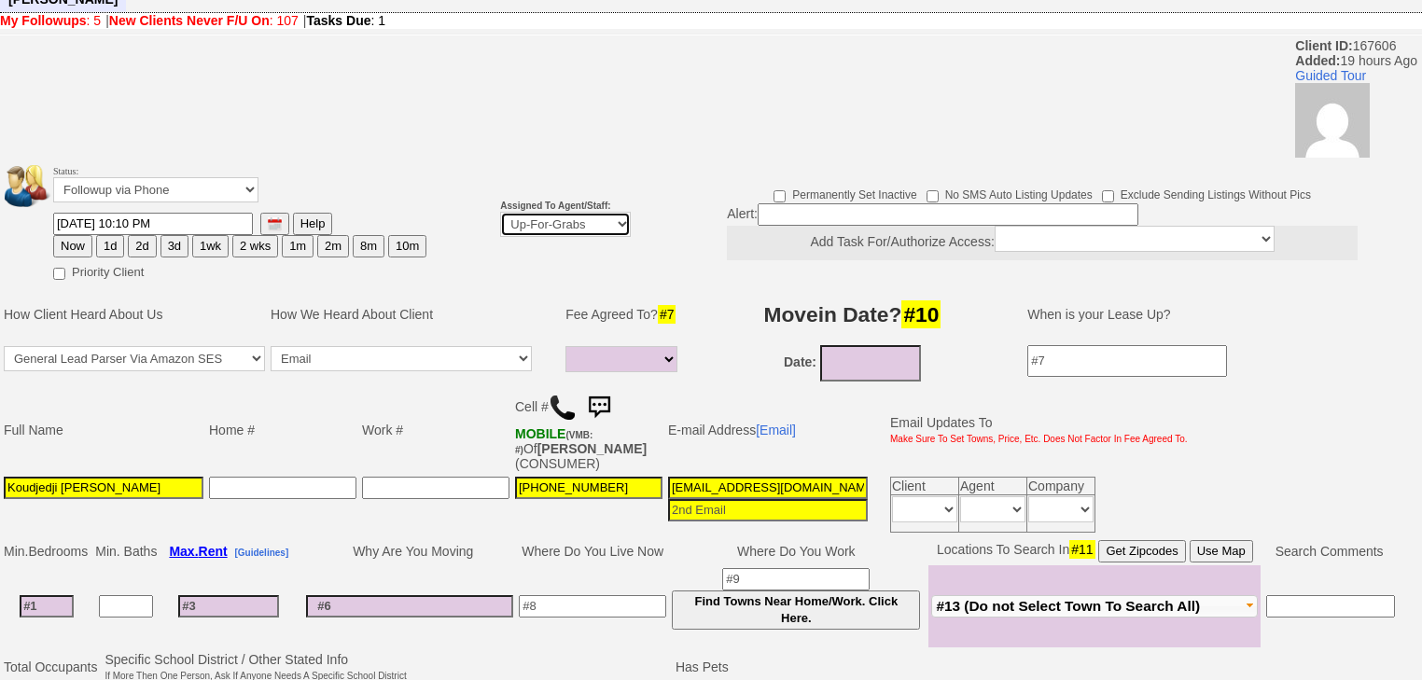
select select "227"
click at [500, 212] on select "Up-For-Grabs ***** STAFF ***** [PERSON_NAME] [PHONE_NUMBER] [PERSON_NAME] [PHON…" at bounding box center [565, 224] width 131 height 25
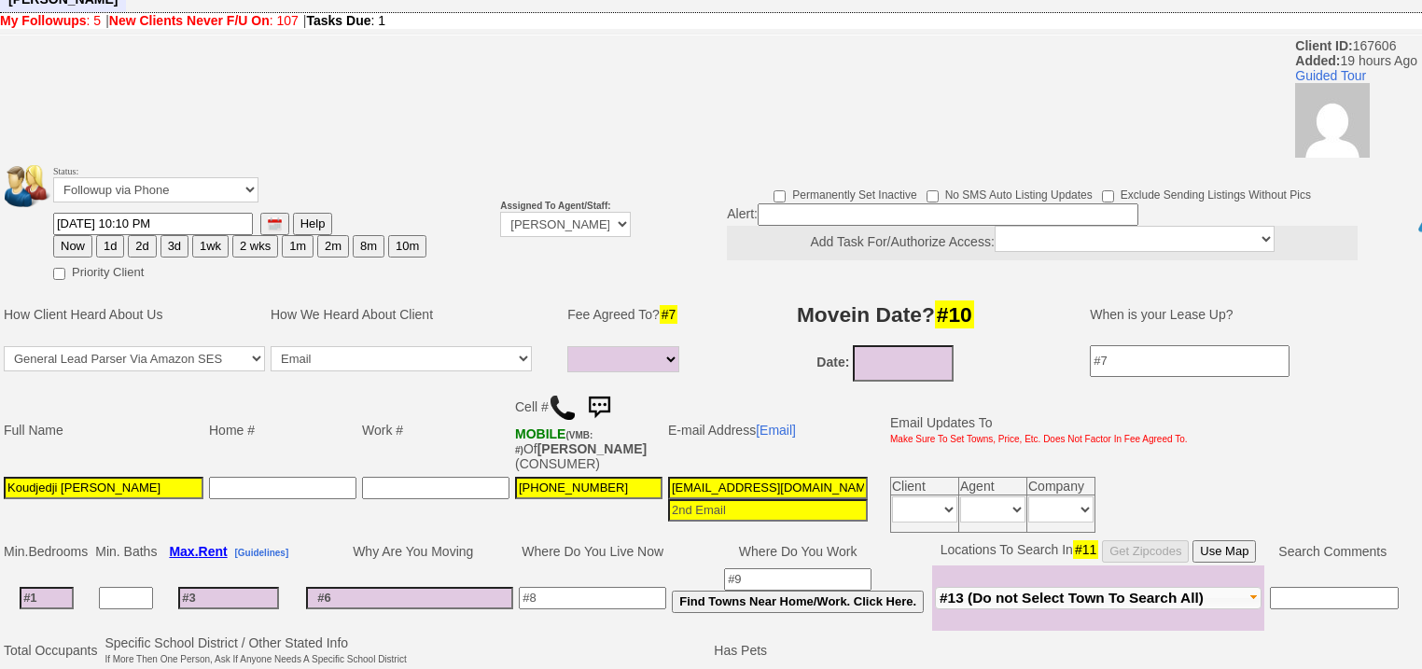
click at [141, 235] on button "2d" at bounding box center [142, 246] width 28 height 22
type input "[DATE] 06:02 PM"
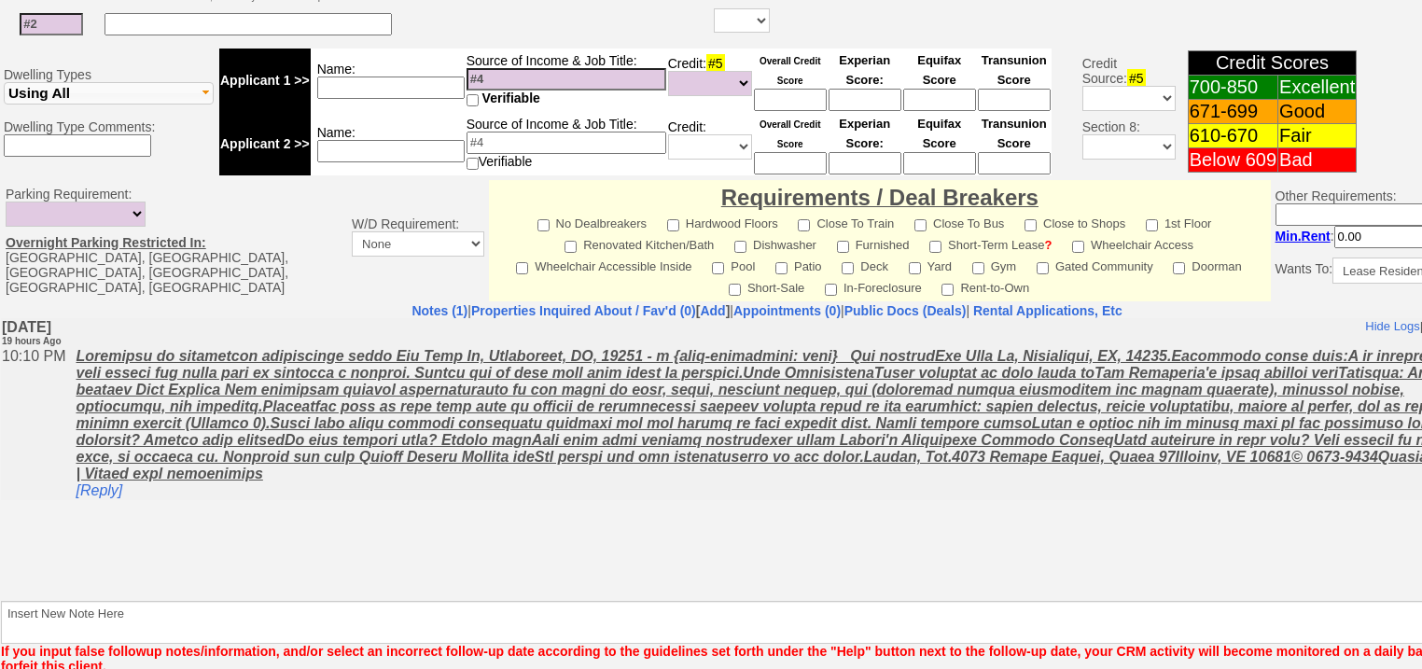
scroll to position [780, 0]
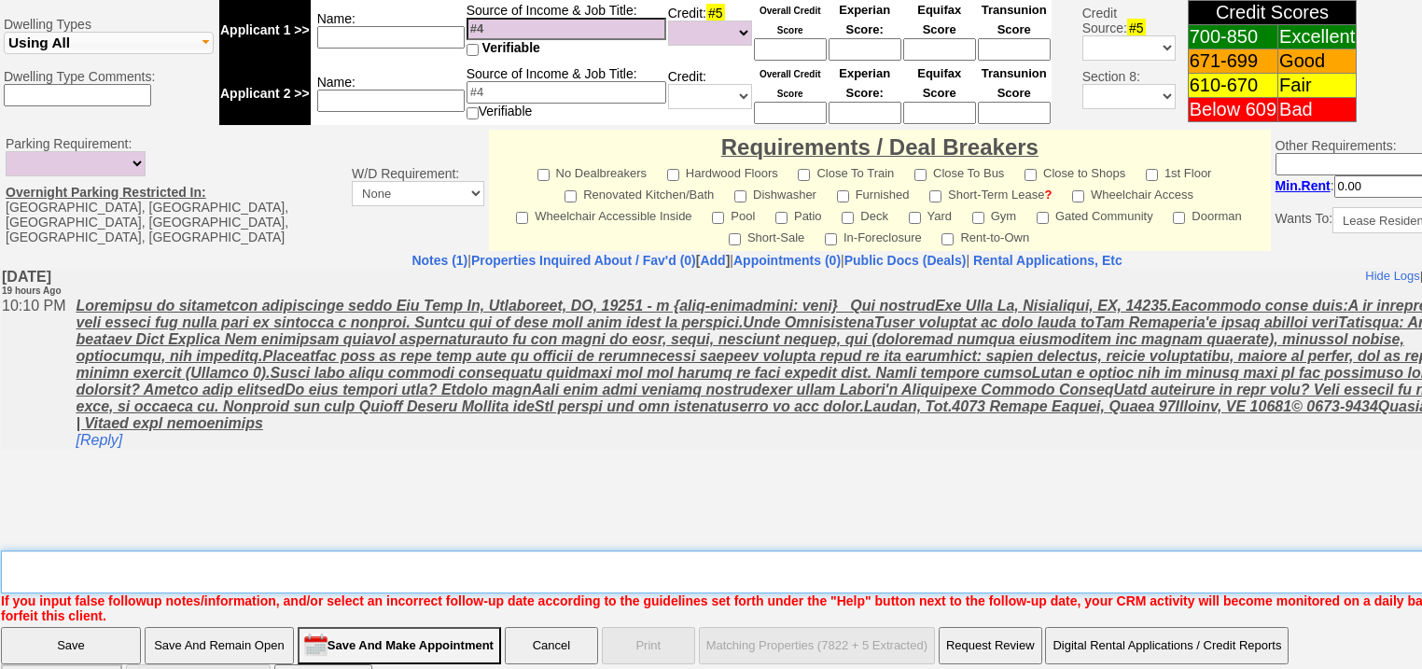
click at [110, 551] on textarea "Insert New Note Here" at bounding box center [773, 572] width 1545 height 43
type textarea "f"
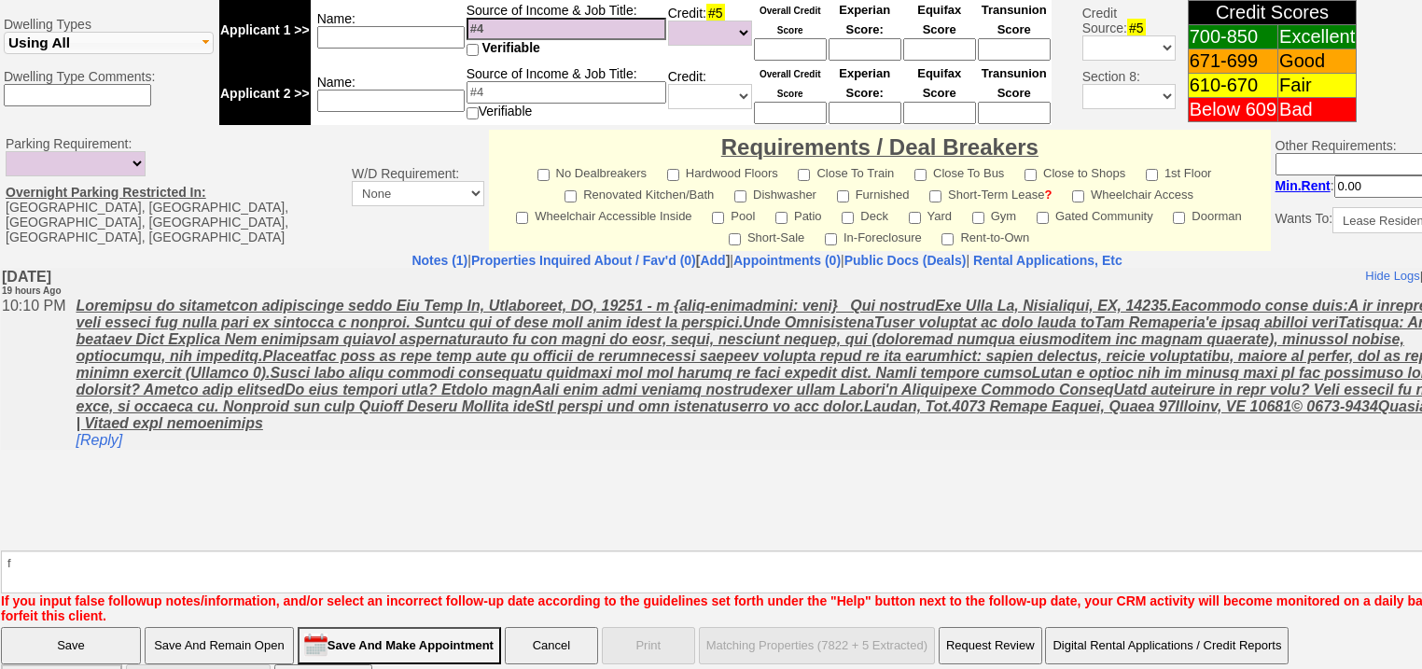
click at [61, 627] on input "Save" at bounding box center [71, 645] width 140 height 37
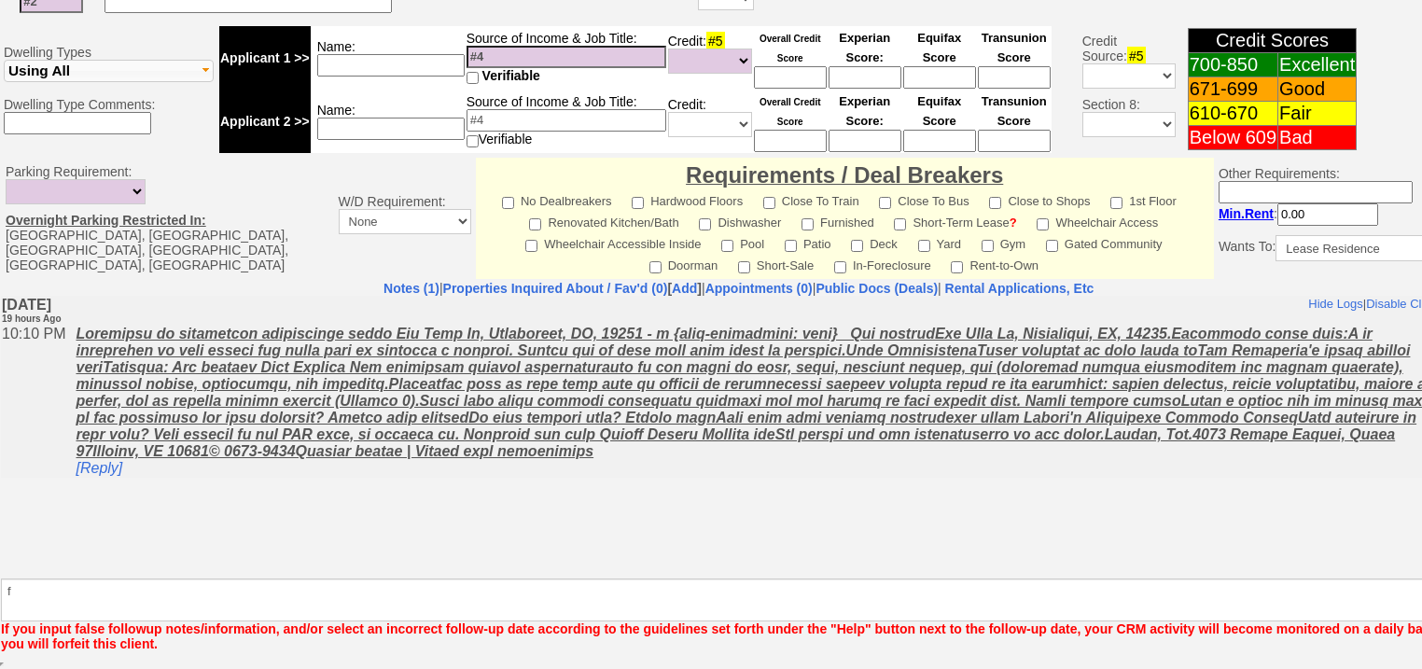
scroll to position [713, 0]
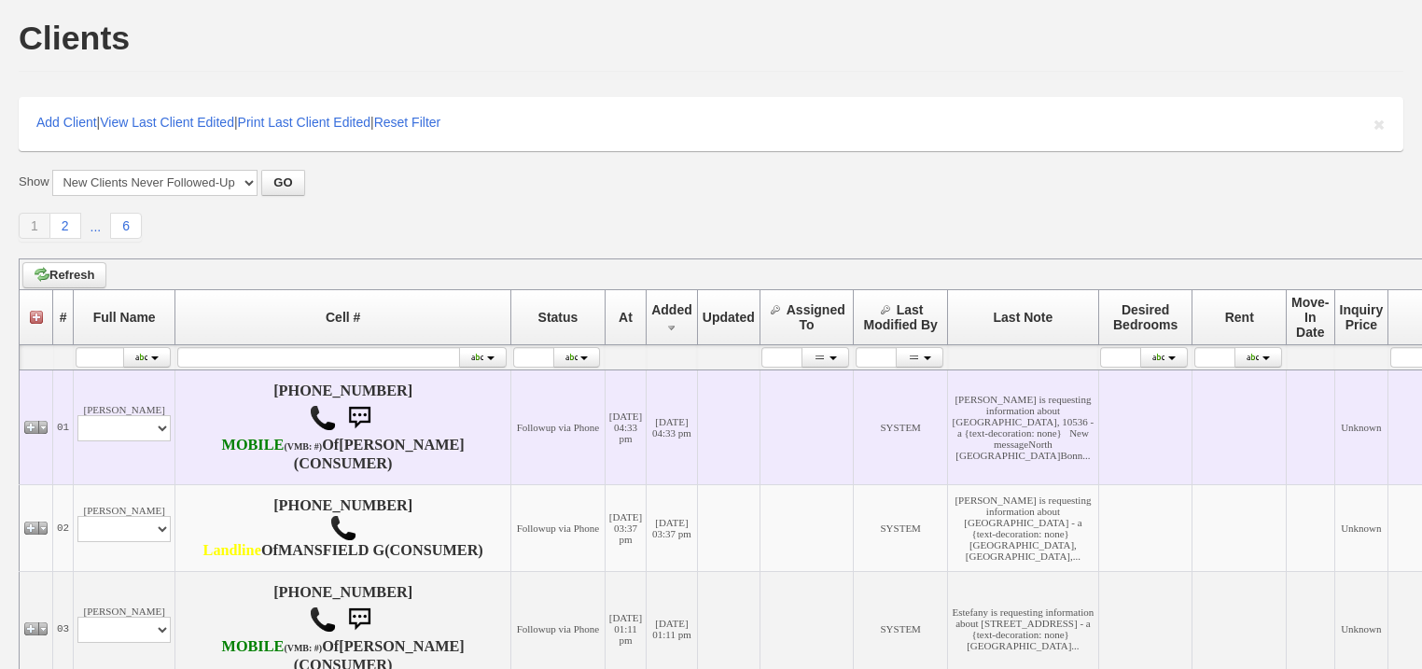
scroll to position [373, 0]
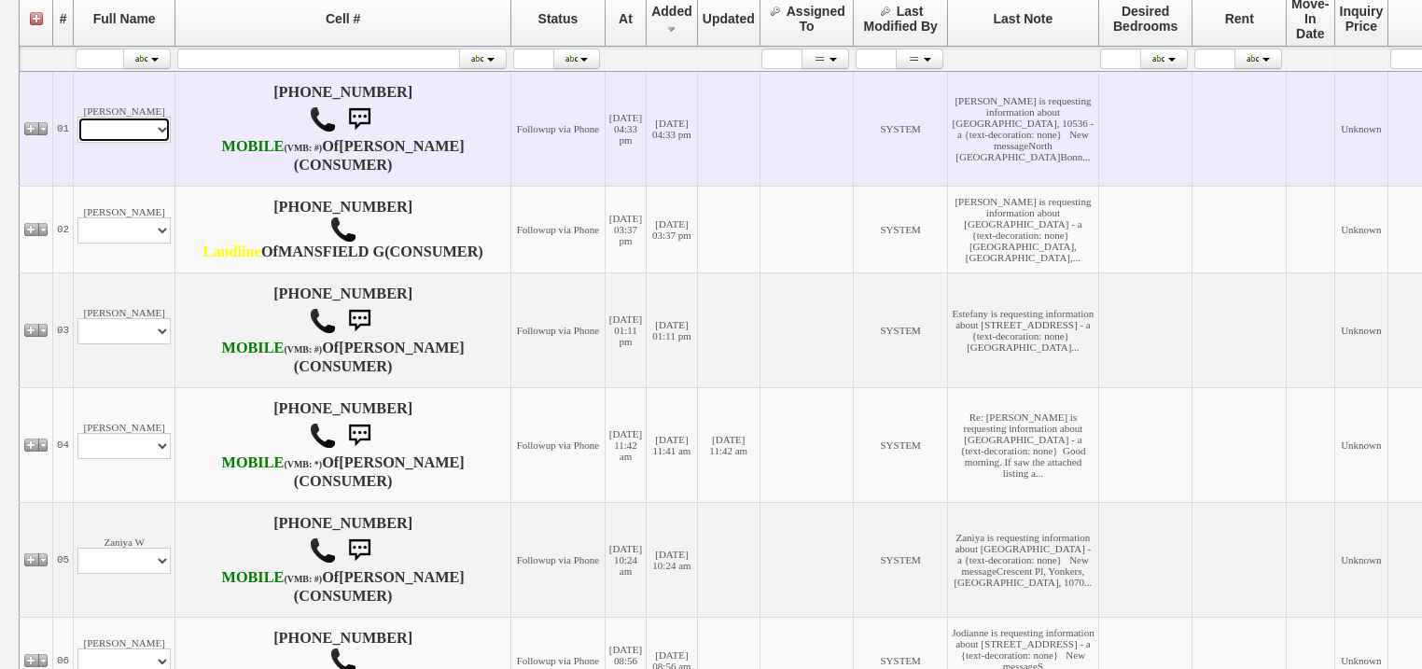
click at [149, 141] on select "Profile Edit Print Email Externally (Will Not Be Tracked In CRM) Closed Deals" at bounding box center [123, 130] width 93 height 26
select select "ChangeURL,/crm/custom/edit_client_form.php?redirect=%2Fcrm%2Fclients.php&id=167…"
click at [77, 133] on select "Profile Edit Print Email Externally (Will Not Be Tracked In CRM) Closed Deals" at bounding box center [123, 130] width 93 height 26
select select
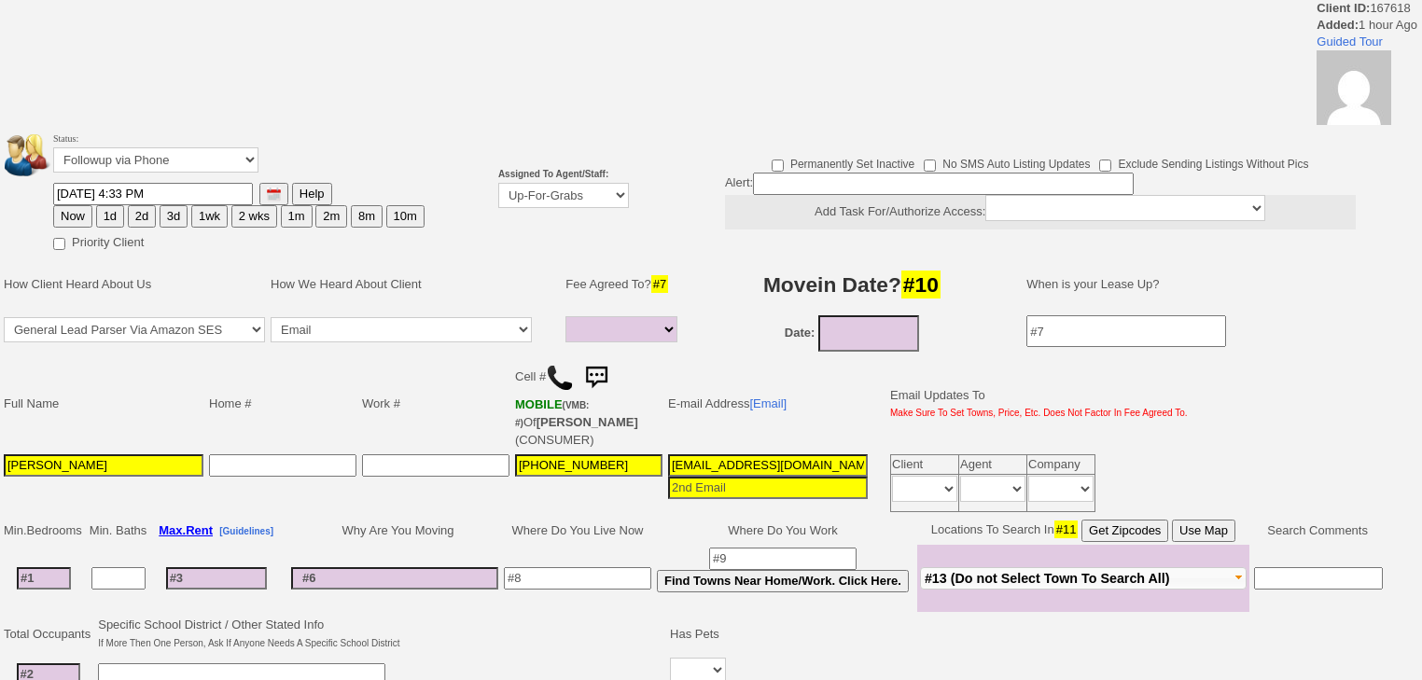
select select
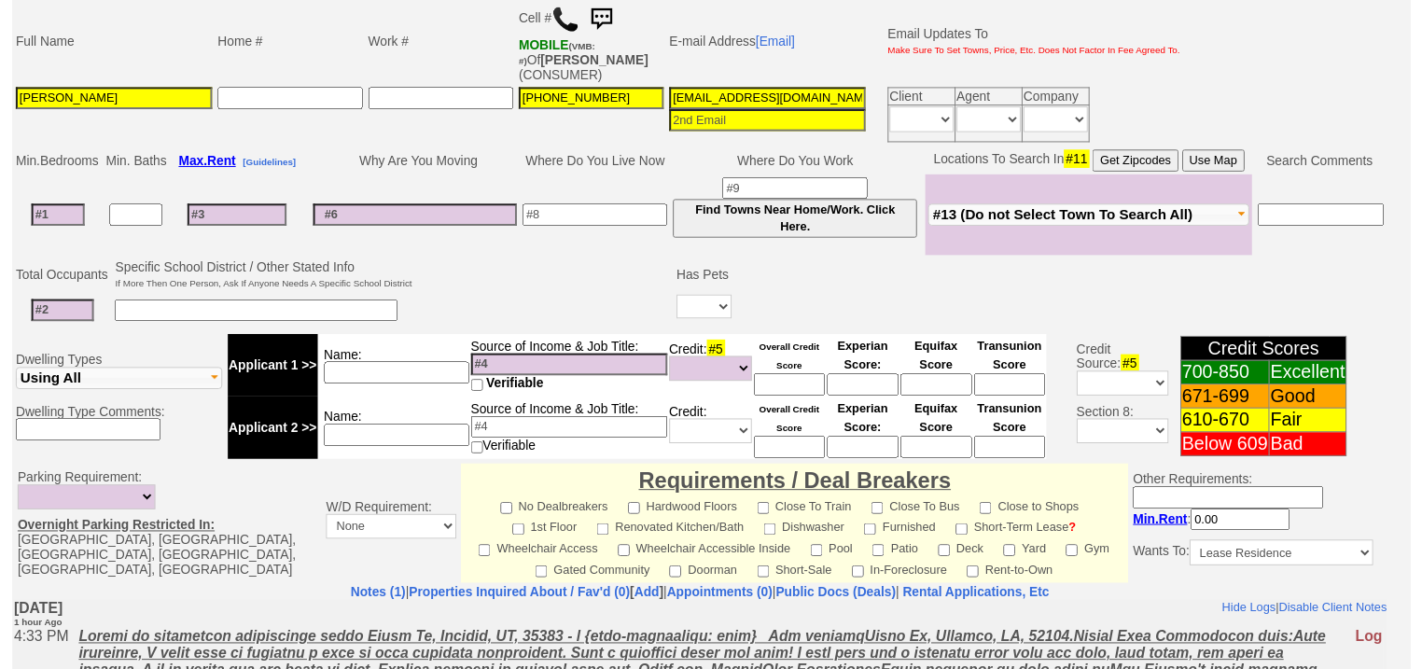
scroll to position [216, 0]
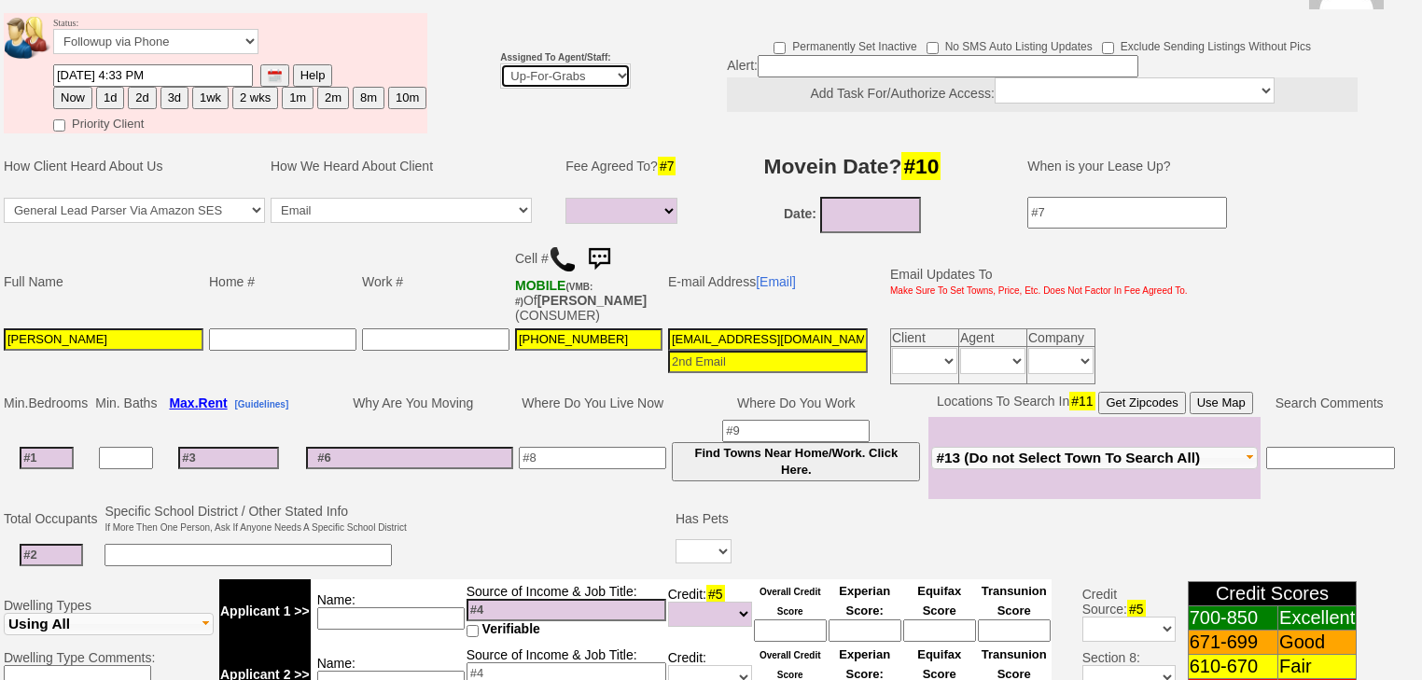
click at [564, 63] on select "Up-For-Grabs ***** STAFF ***** [PERSON_NAME] [PHONE_NUMBER] [PERSON_NAME] [PHON…" at bounding box center [565, 75] width 131 height 25
select select "227"
click at [500, 63] on select "Up-For-Grabs ***** STAFF ***** [PERSON_NAME] [PHONE_NUMBER] [PERSON_NAME] [PHON…" at bounding box center [565, 75] width 131 height 25
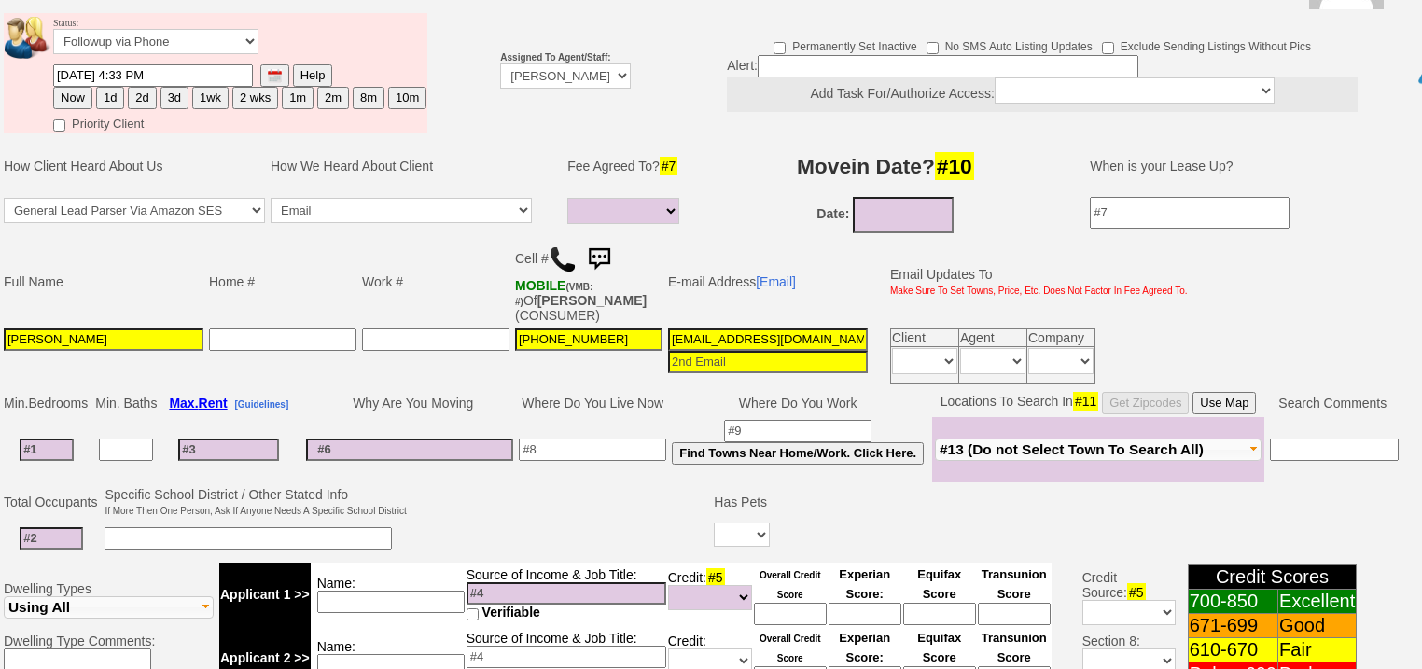
click at [149, 87] on button "2d" at bounding box center [142, 98] width 28 height 22
type input "09/01/2025 06:02 PM"
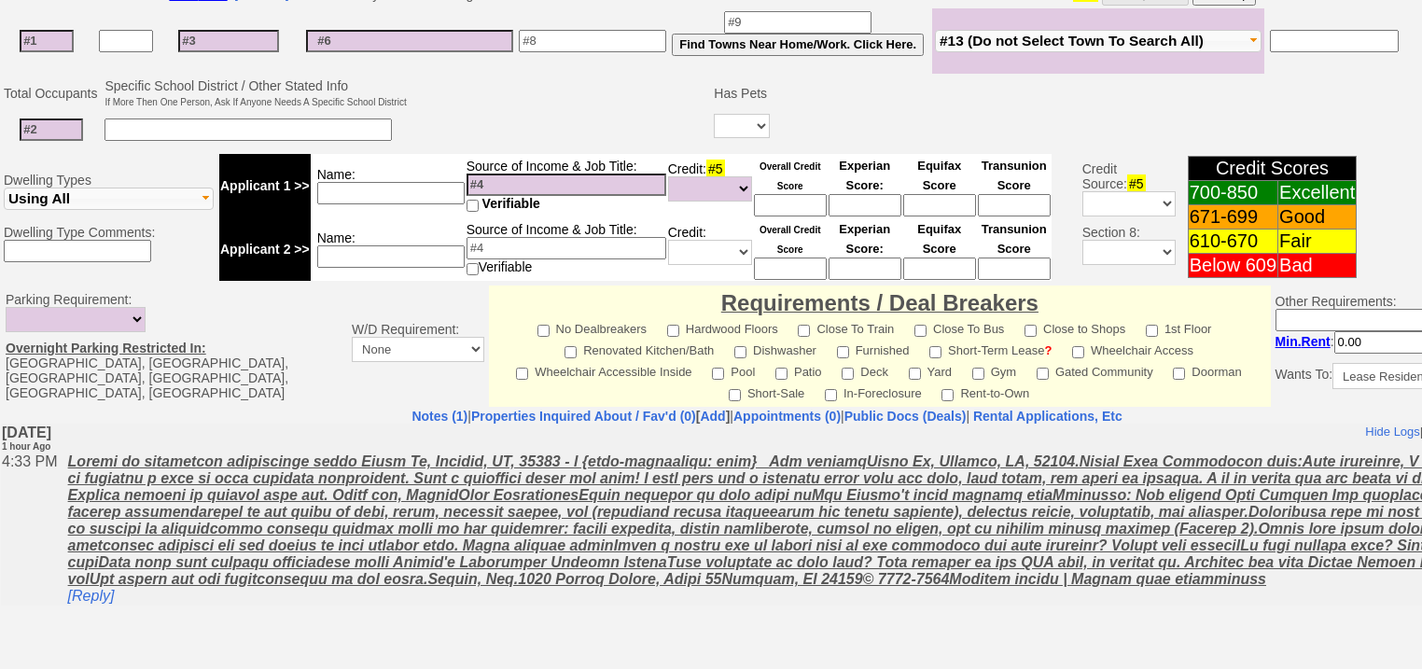
scroll to position [796, 0]
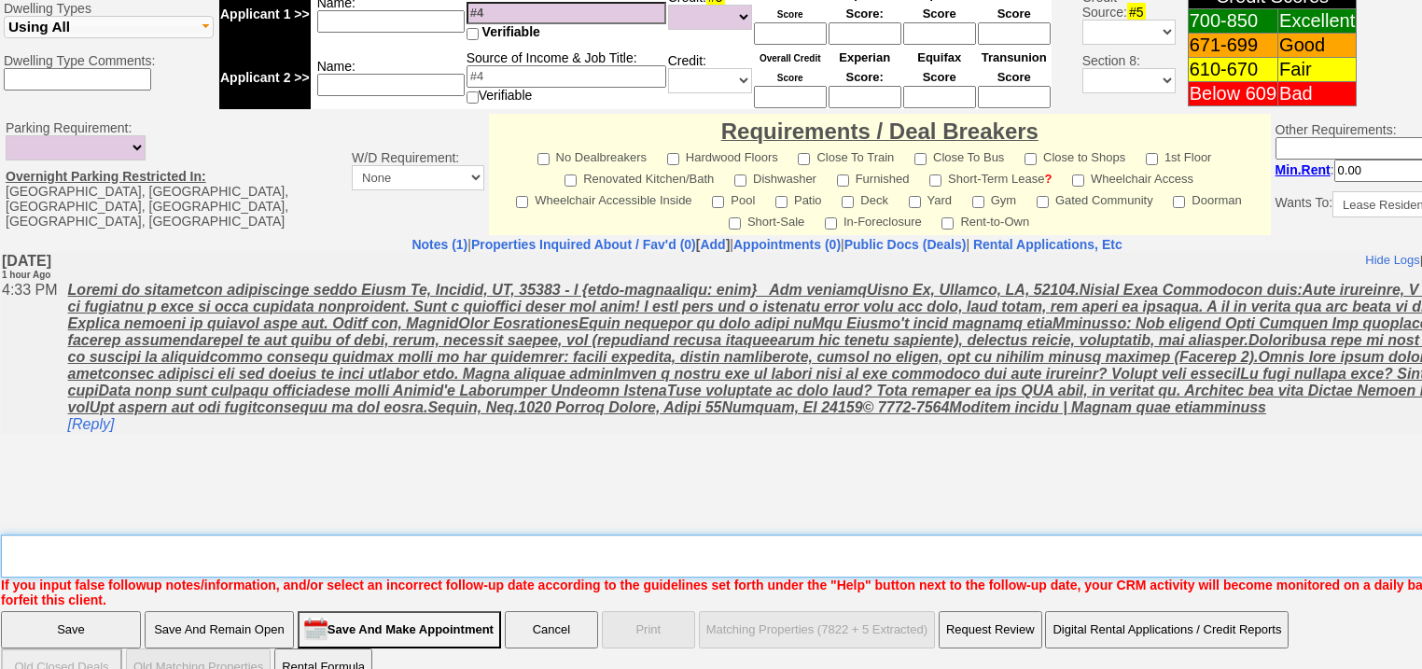
drag, startPoint x: 90, startPoint y: 501, endPoint x: 89, endPoint y: 514, distance: 13.1
click at [90, 535] on textarea "Insert New Note Here" at bounding box center [773, 556] width 1545 height 43
type textarea "f"
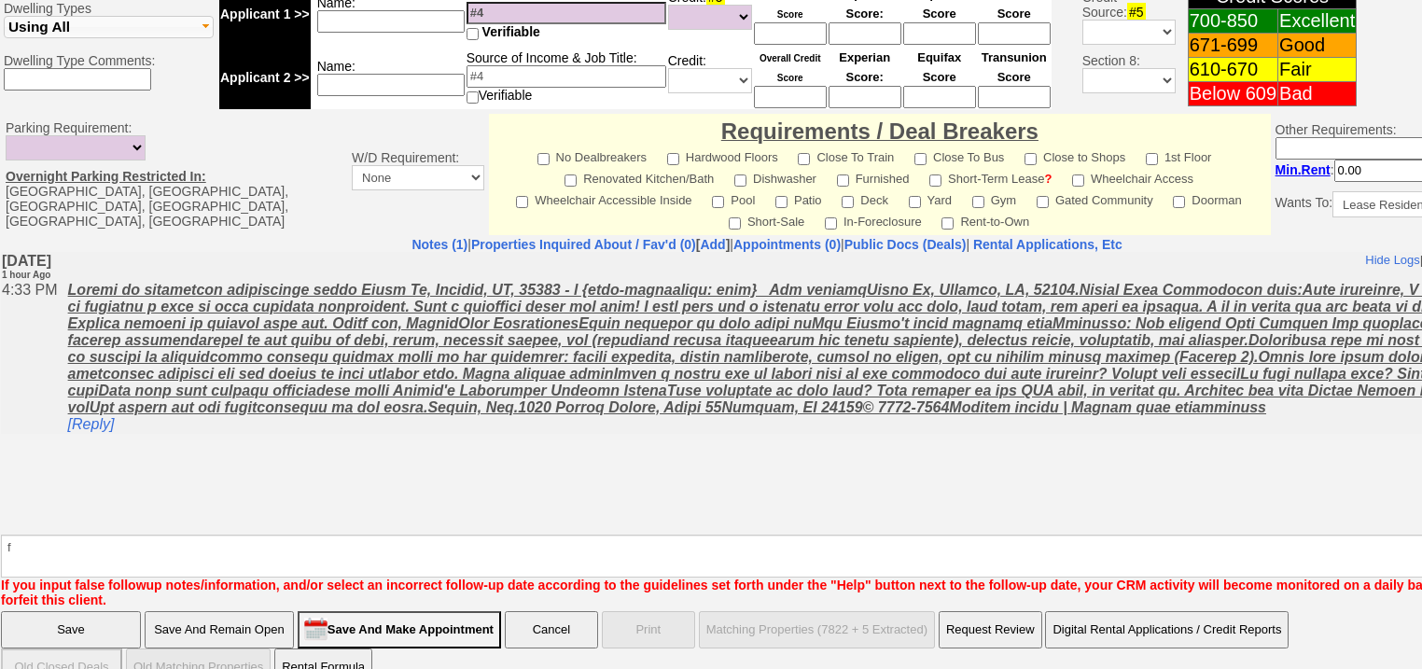
click at [95, 611] on input "Save" at bounding box center [71, 629] width 140 height 37
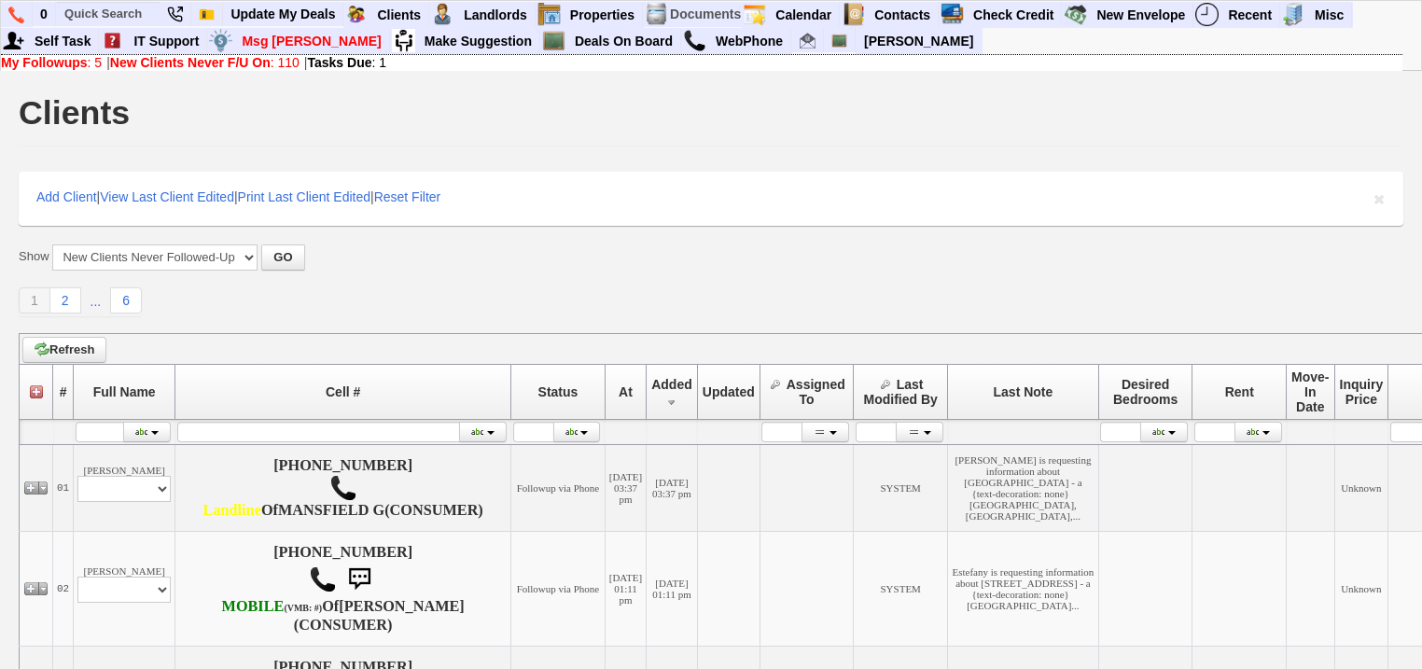
scroll to position [523, 0]
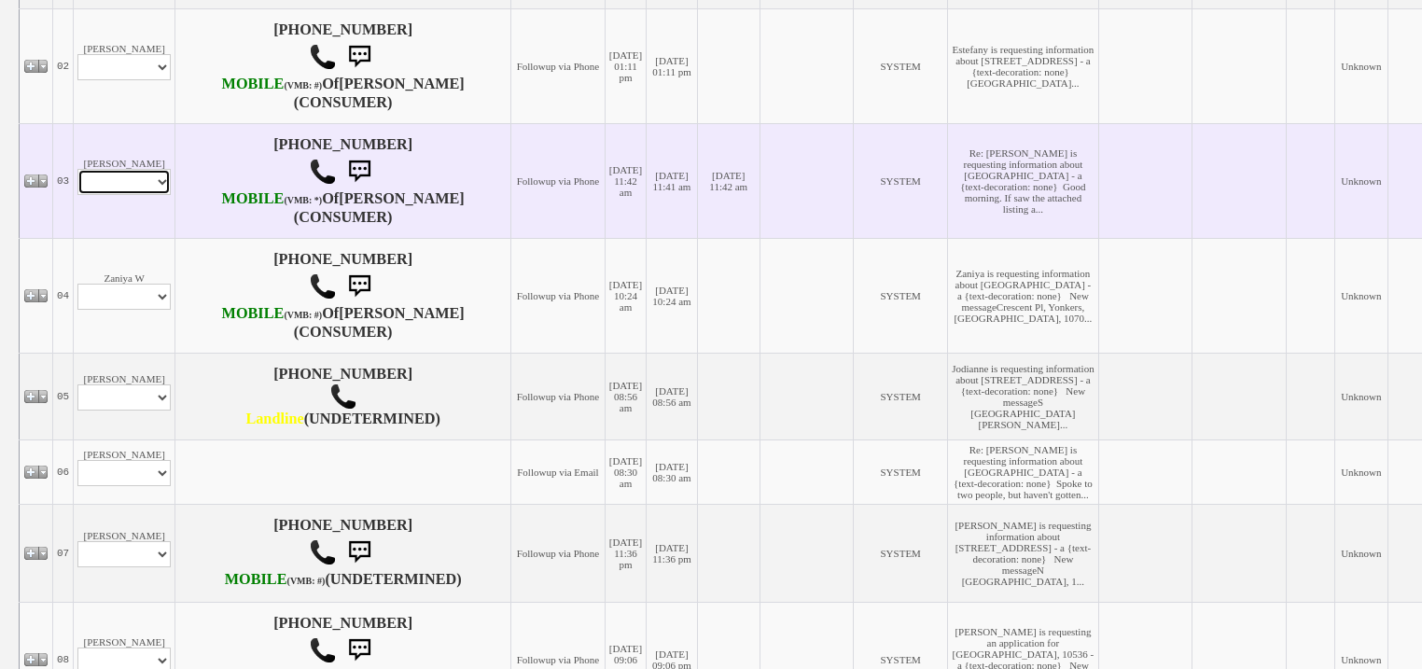
click at [98, 195] on select "Profile Edit Print Email Externally (Will Not Be Tracked In CRM) Closed Deals" at bounding box center [123, 182] width 93 height 26
select select "ChangeURL,/crm/custom/edit_client_form.php?redirect=%2Fcrm%2Fclients.php&id=167…"
click at [77, 195] on select "Profile Edit Print Email Externally (Will Not Be Tracked In CRM) Closed Deals" at bounding box center [123, 182] width 93 height 26
select select
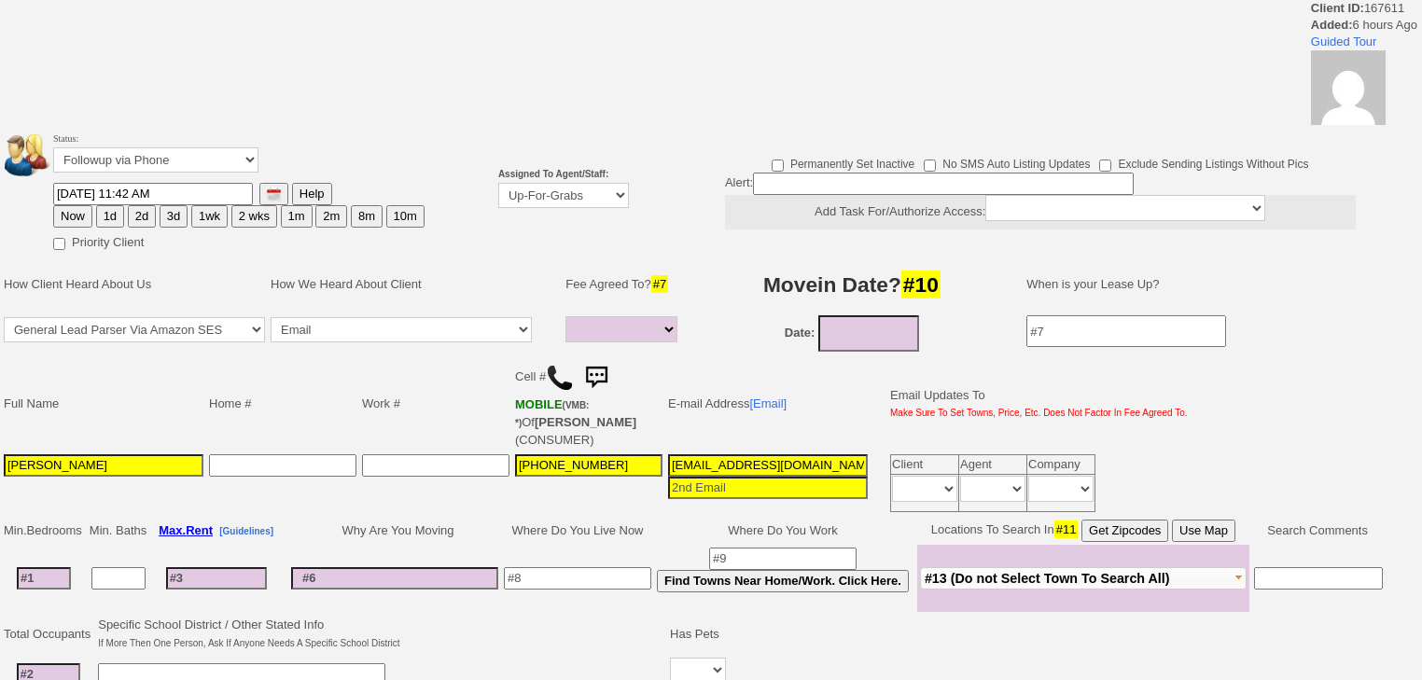
select select
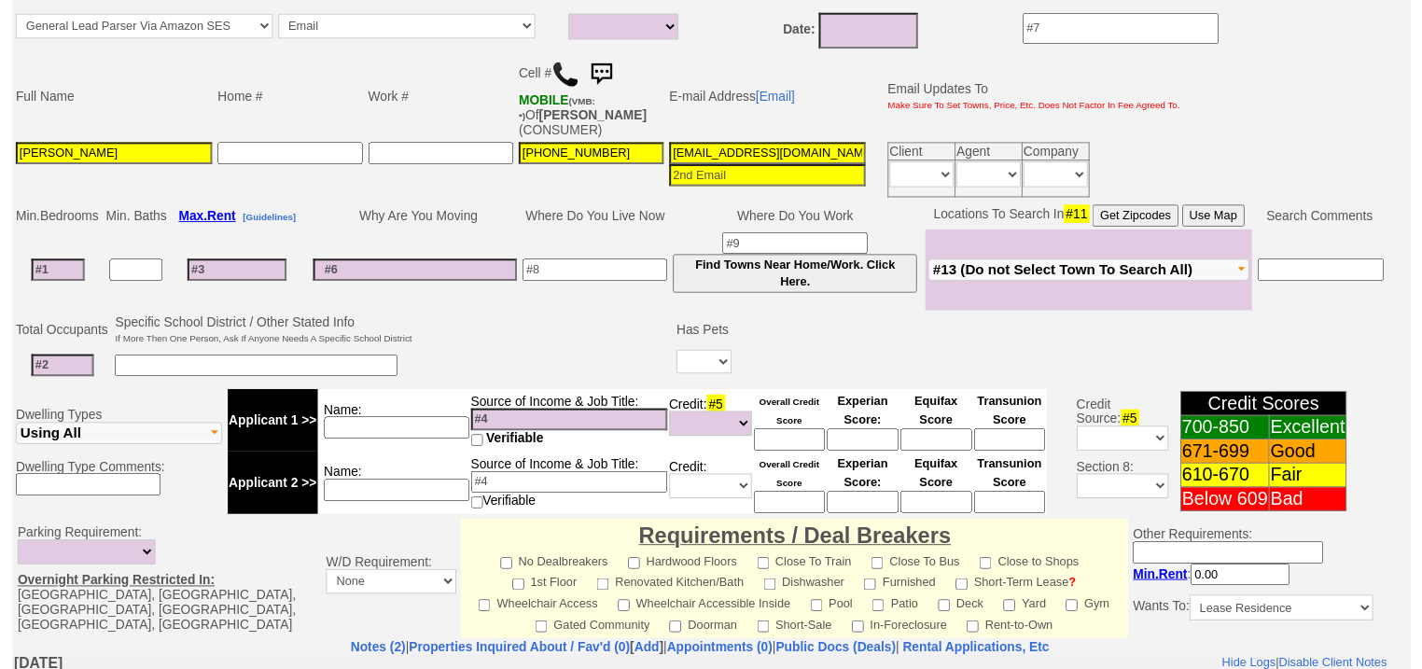
scroll to position [217, 0]
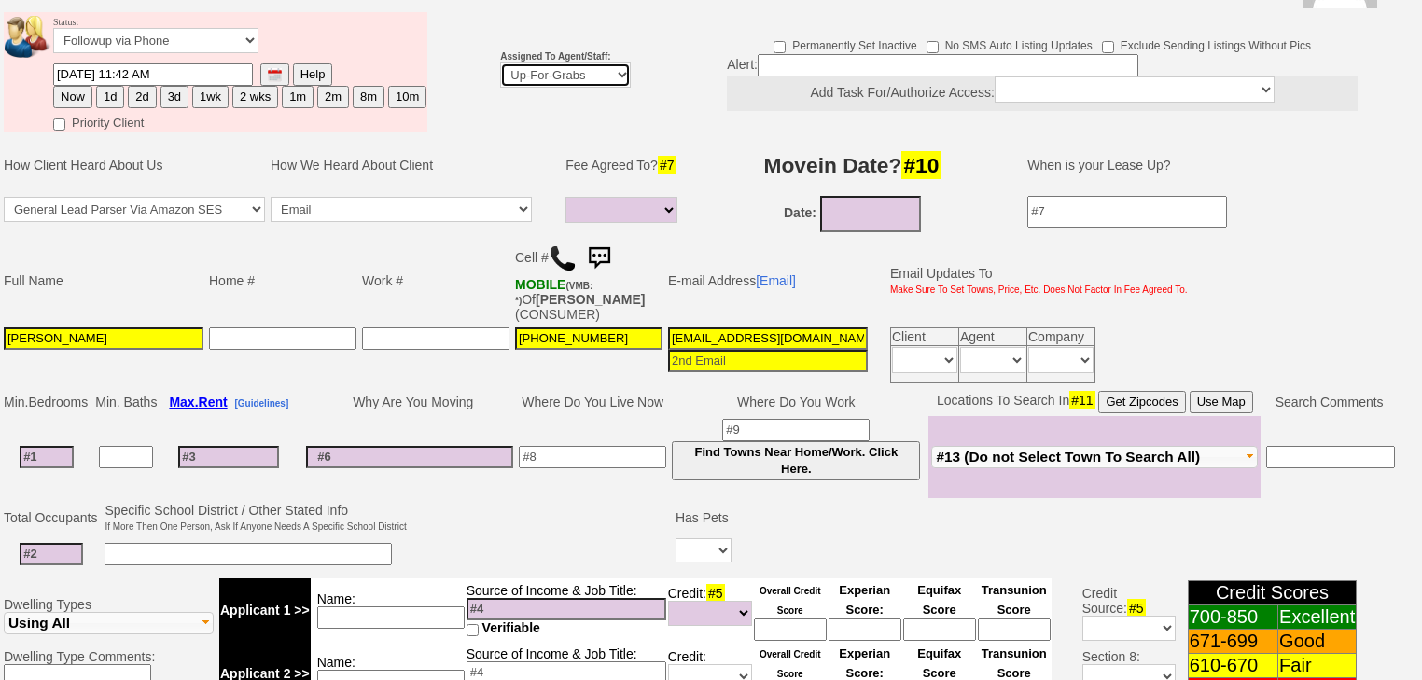
click at [547, 63] on select "Up-For-Grabs ***** STAFF ***** [PERSON_NAME] [PHONE_NUMBER] [PERSON_NAME] [PHON…" at bounding box center [565, 75] width 131 height 25
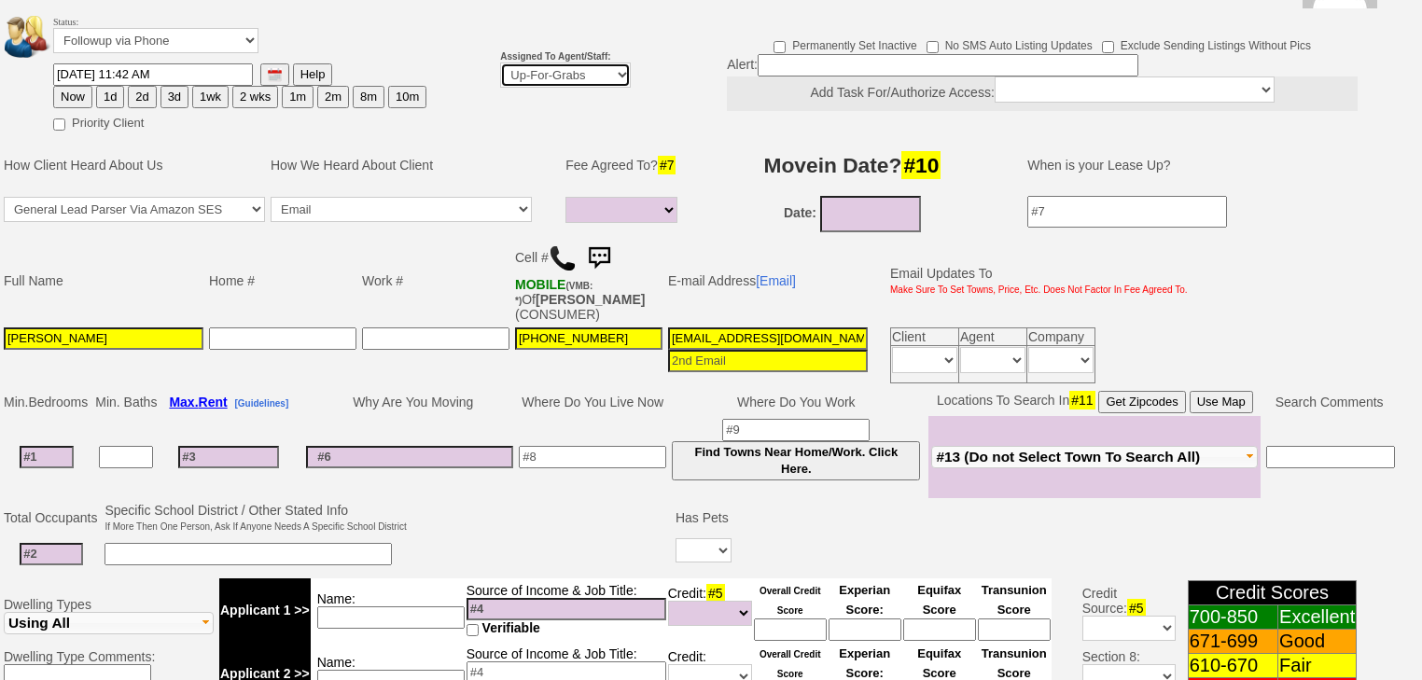
select select "227"
click at [500, 63] on select "Up-For-Grabs ***** STAFF ***** Bob Bruno 914-419-3579 Cristy Liberto 914-486-10…" at bounding box center [565, 75] width 131 height 25
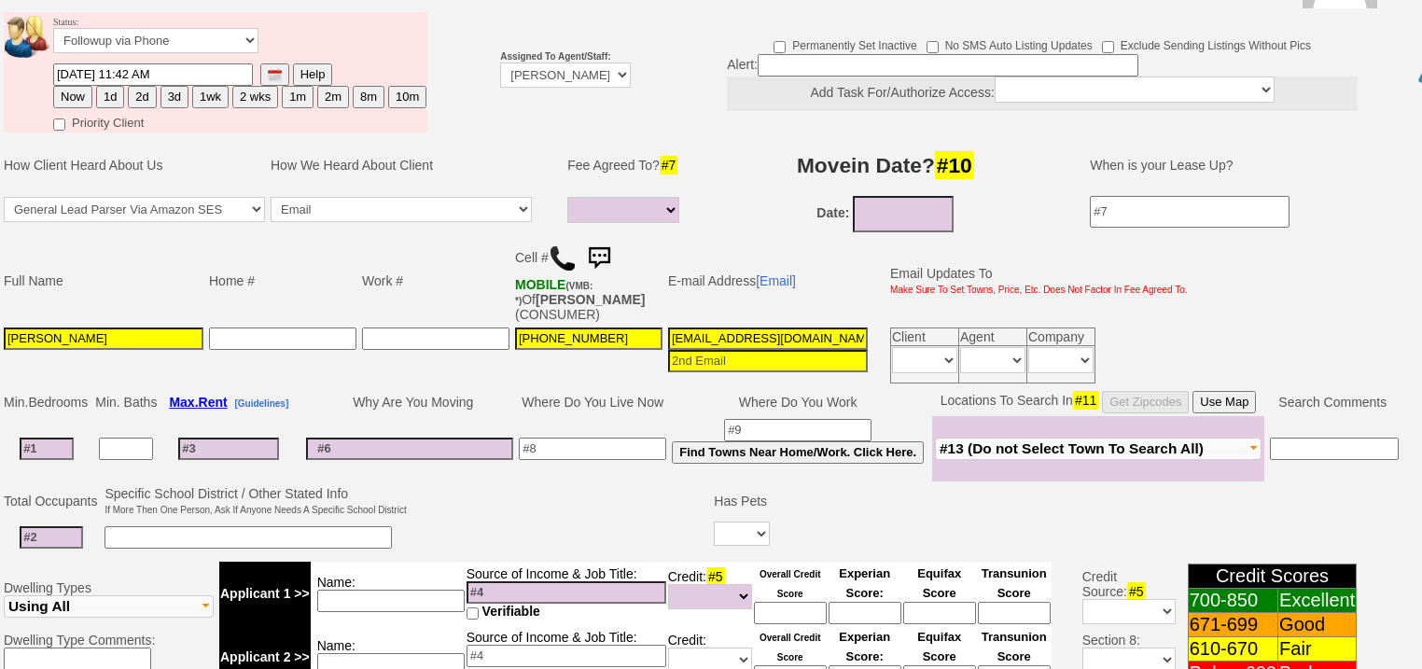
click at [142, 86] on button "2d" at bounding box center [142, 97] width 28 height 22
type input "09/01/2025 06:03 PM"
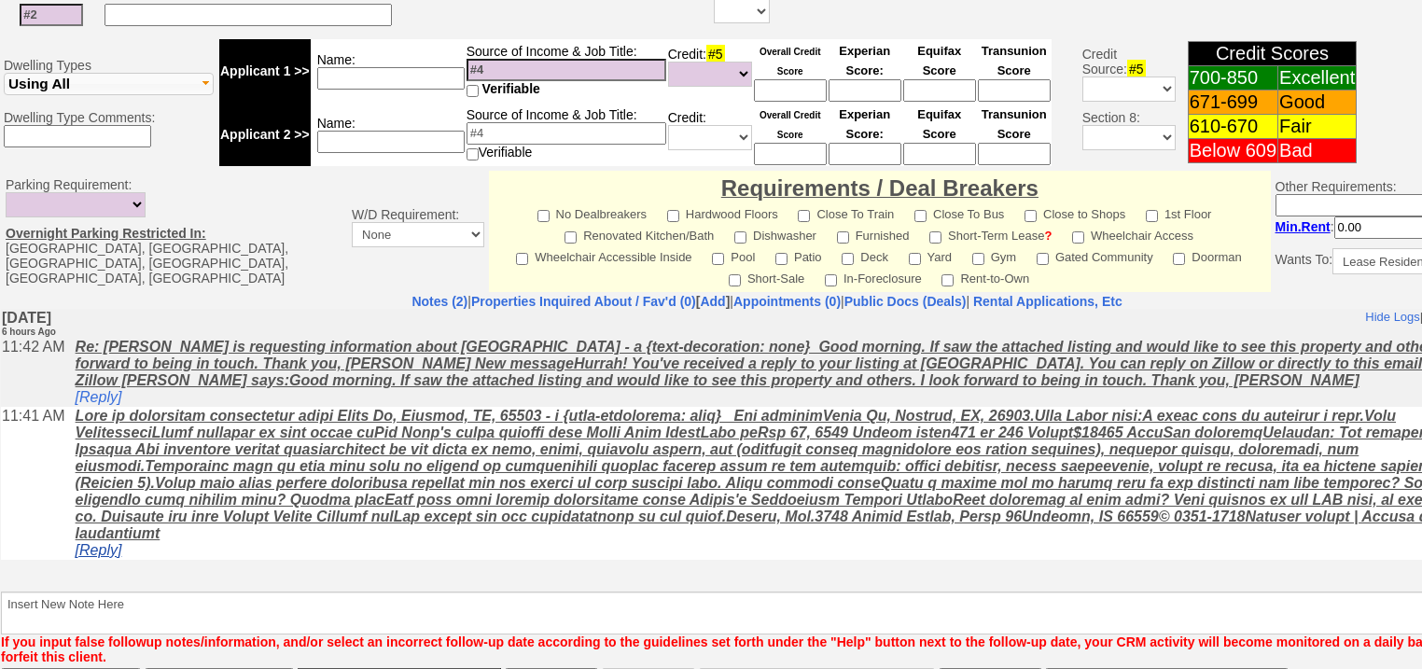
scroll to position [780, 0]
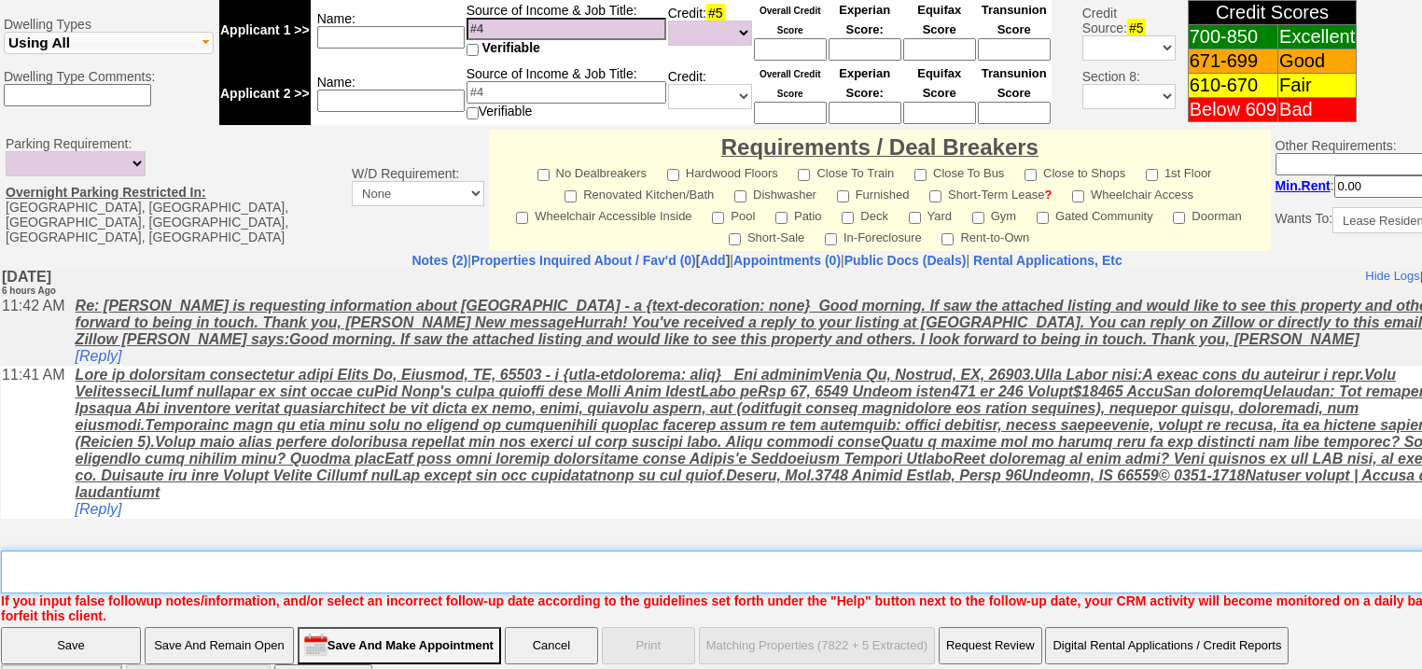
click at [147, 551] on textarea "Insert New Note Here" at bounding box center [773, 572] width 1545 height 43
type textarea "f"
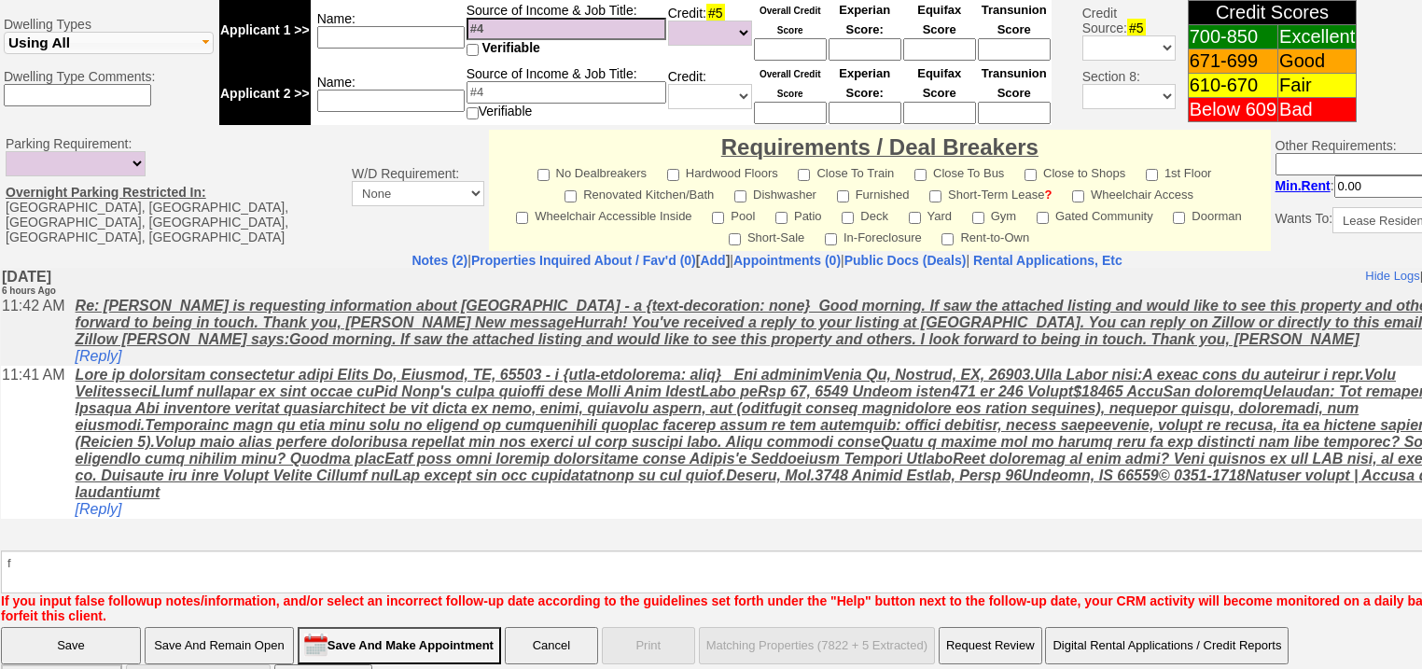
click at [95, 627] on input "Save" at bounding box center [71, 645] width 140 height 37
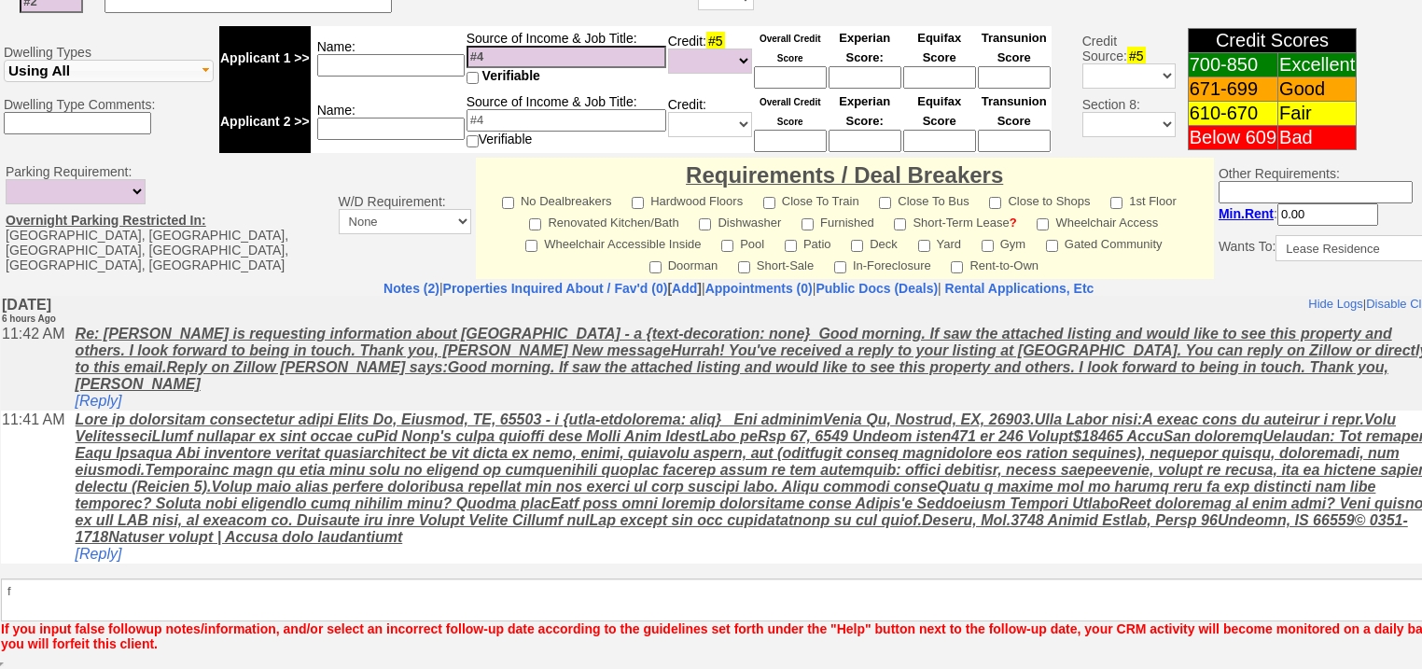
scroll to position [713, 0]
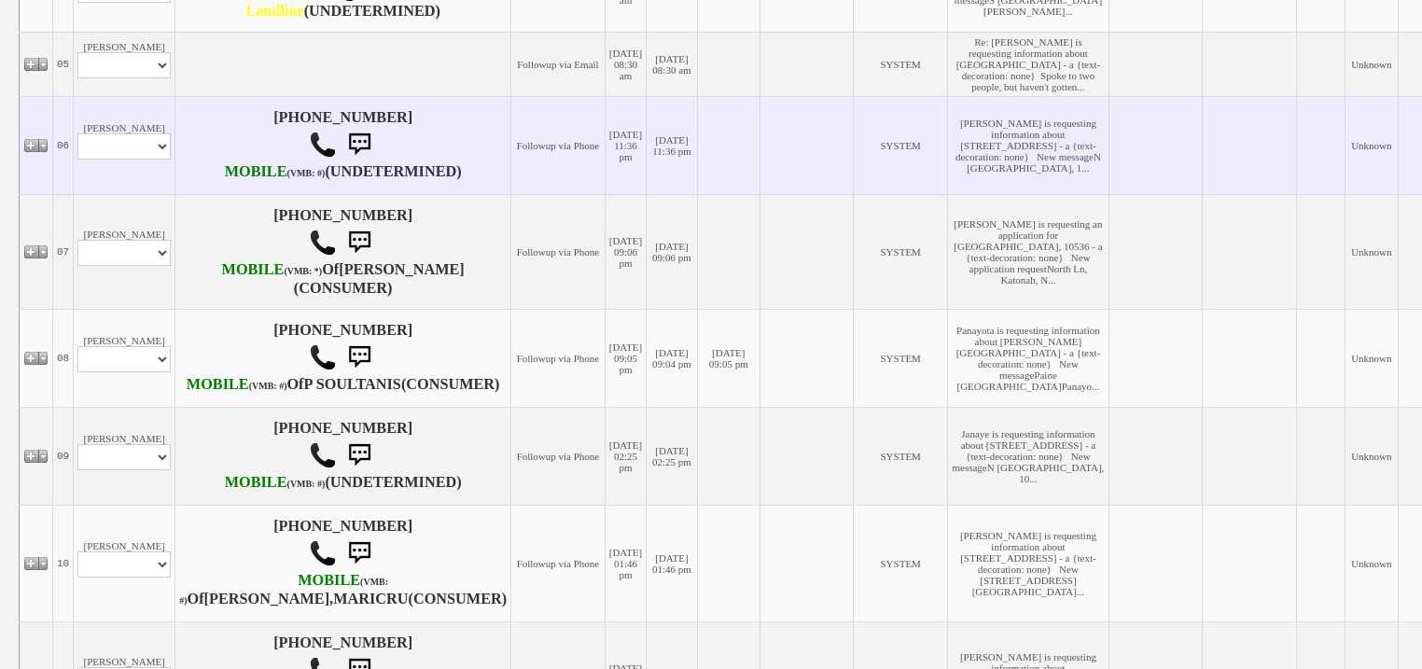
scroll to position [821, 0]
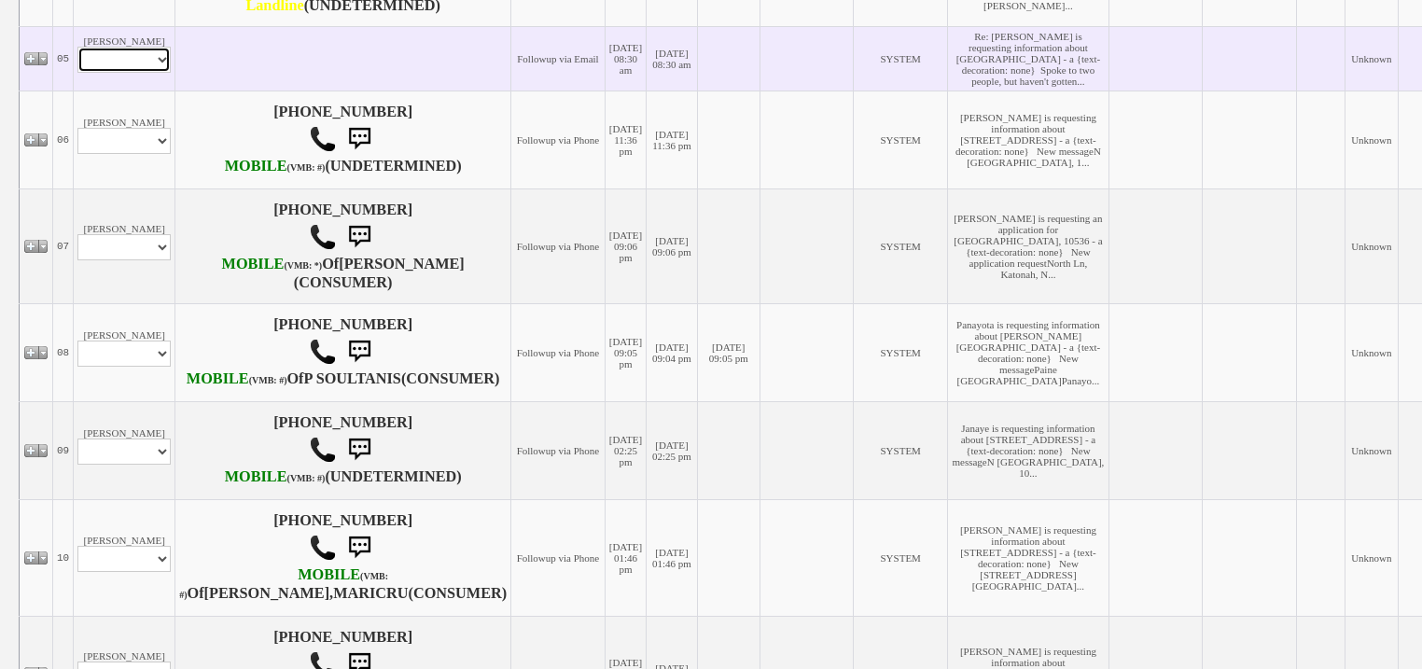
click at [142, 73] on select "Profile Edit Print Email Externally (Will Not Be Tracked In CRM) Closed Deals" at bounding box center [123, 60] width 93 height 26
select select "ChangeURL,/crm/custom/edit_client_form.php?redirect=%2Fcrm%2Fclients.php&id=167…"
click at [77, 73] on select "Profile Edit Print Email Externally (Will Not Be Tracked In CRM) Closed Deals" at bounding box center [123, 60] width 93 height 26
select select
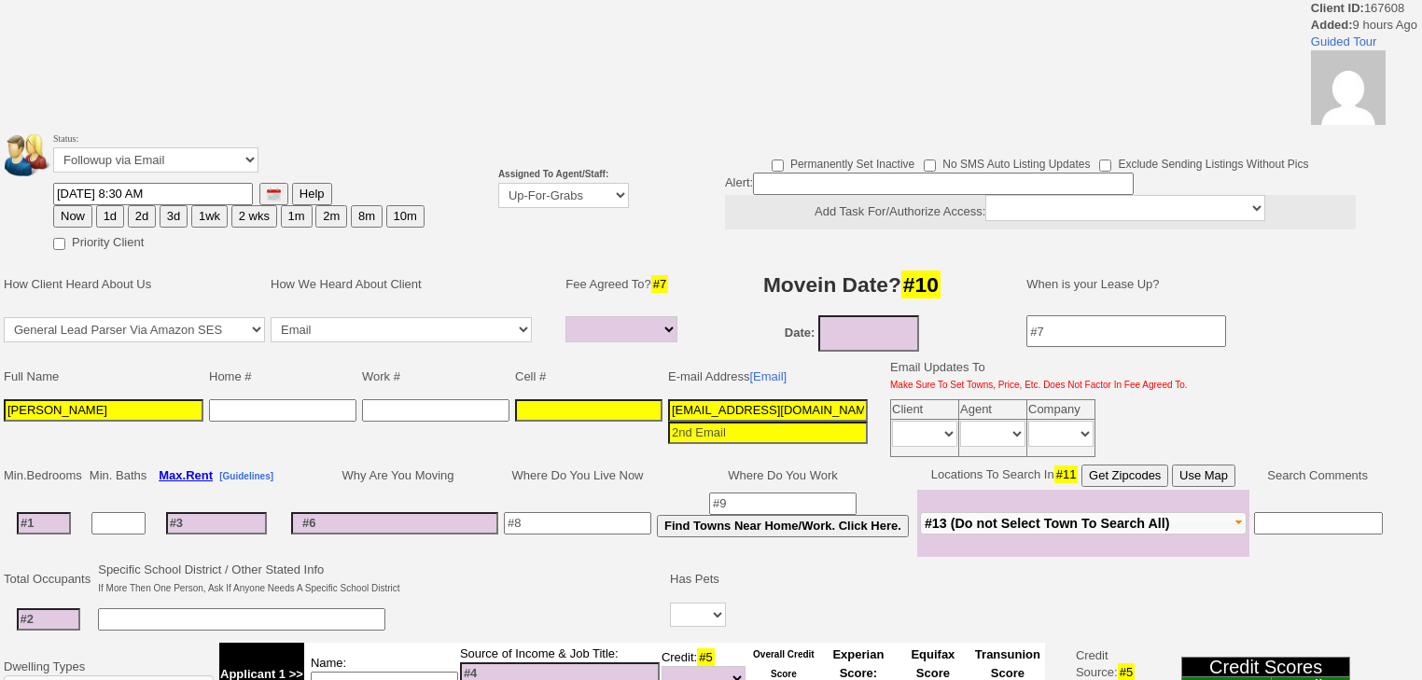
select select
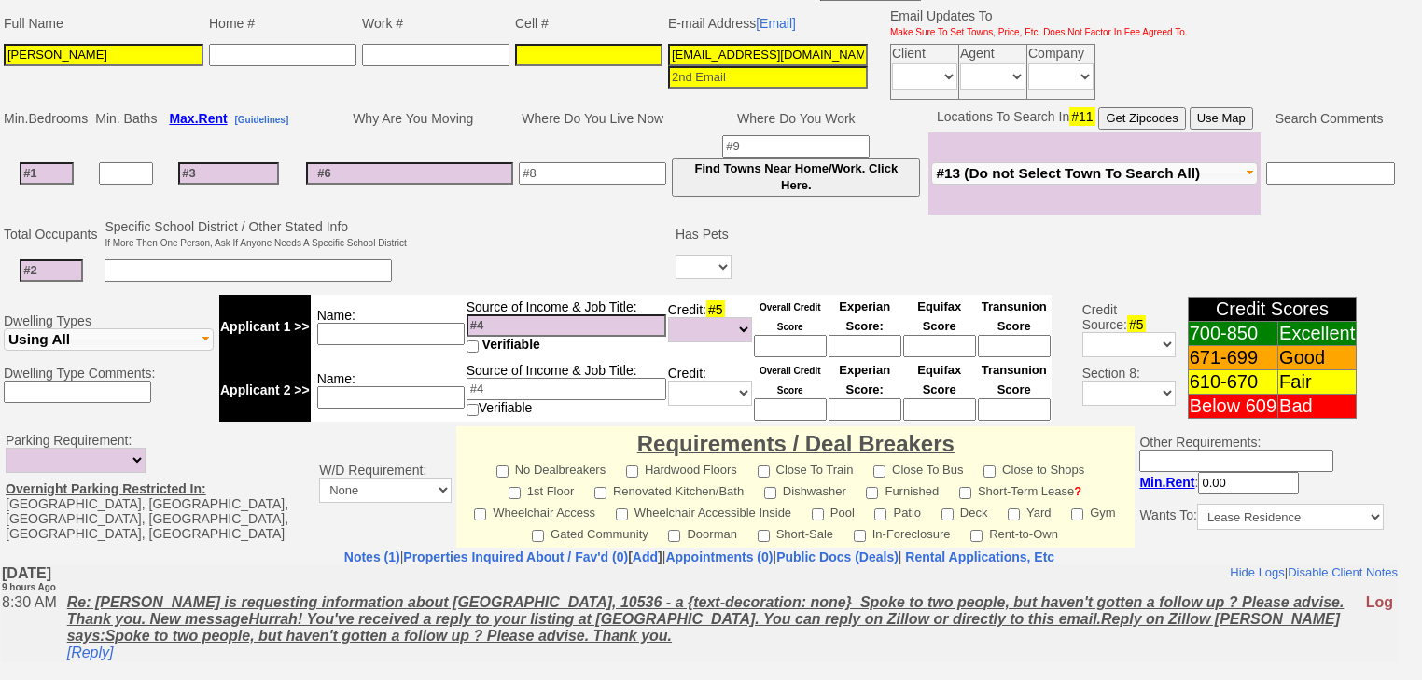
scroll to position [520, 0]
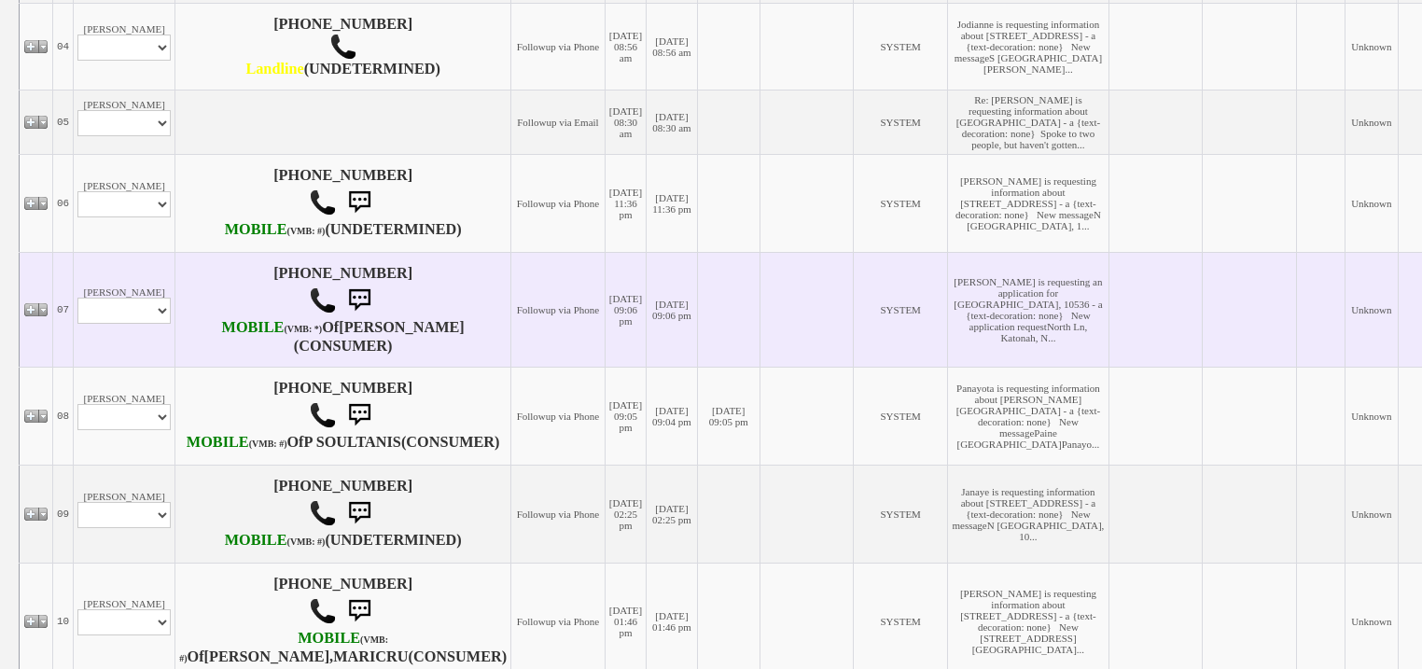
scroll to position [672, 0]
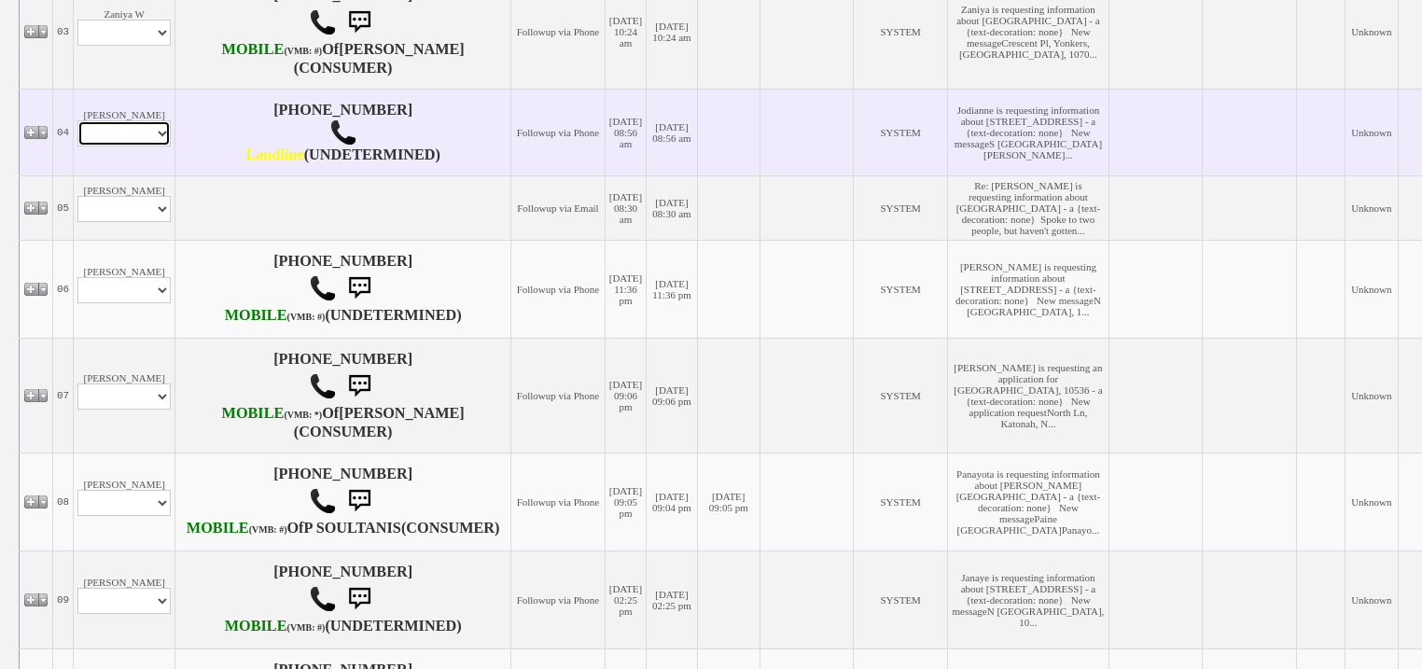
click at [145, 147] on select "Profile Edit Print Email Externally (Will Not Be Tracked In CRM) Closed Deals" at bounding box center [123, 133] width 93 height 26
select select "ChangeURL,/crm/custom/edit_client_form.php?redirect=%2Fcrm%2Fclients.php&id=167…"
click at [77, 147] on select "Profile Edit Print Email Externally (Will Not Be Tracked In CRM) Closed Deals" at bounding box center [123, 133] width 93 height 26
select select
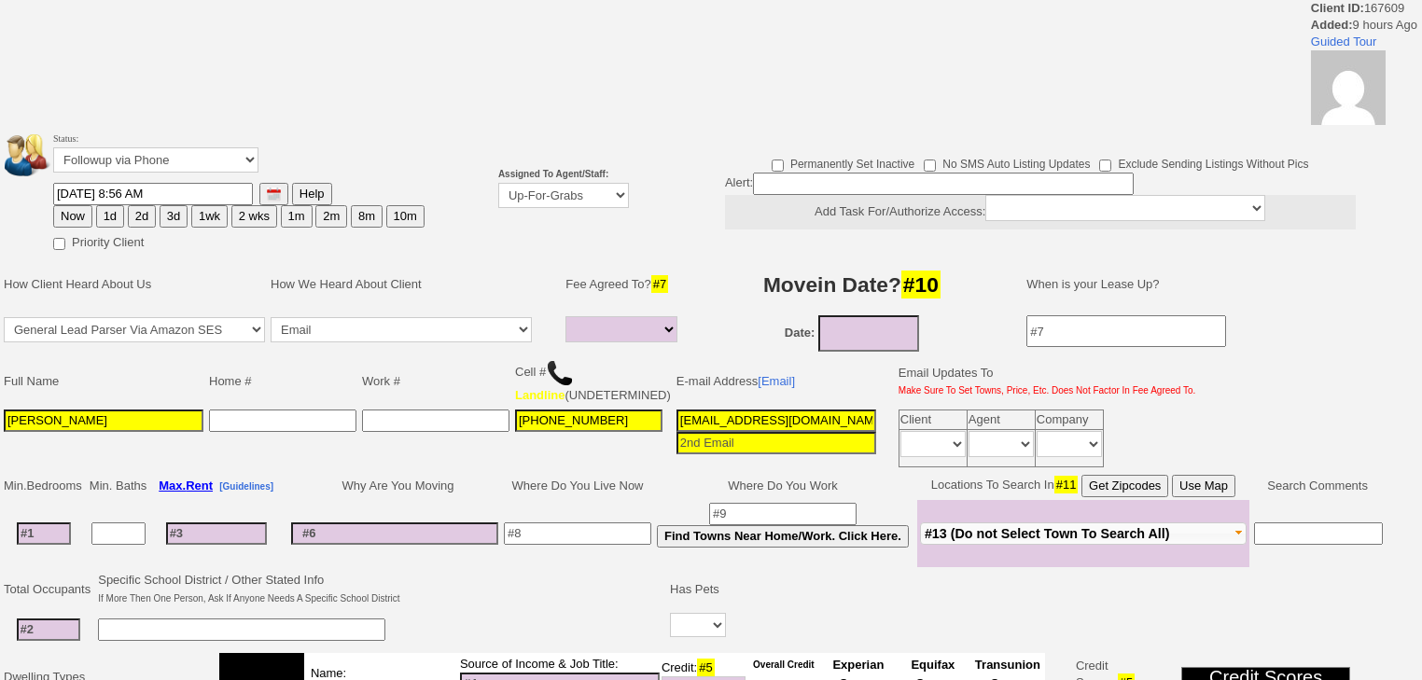
select select
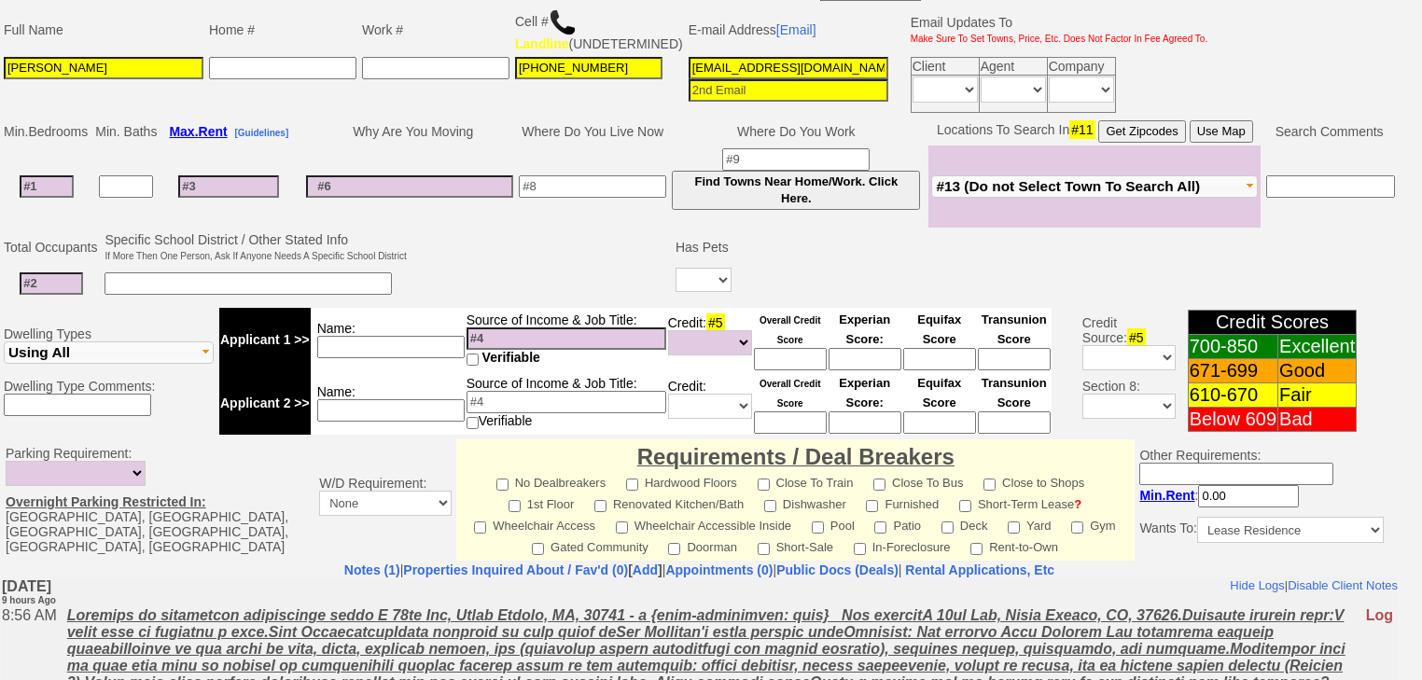
scroll to position [520, 0]
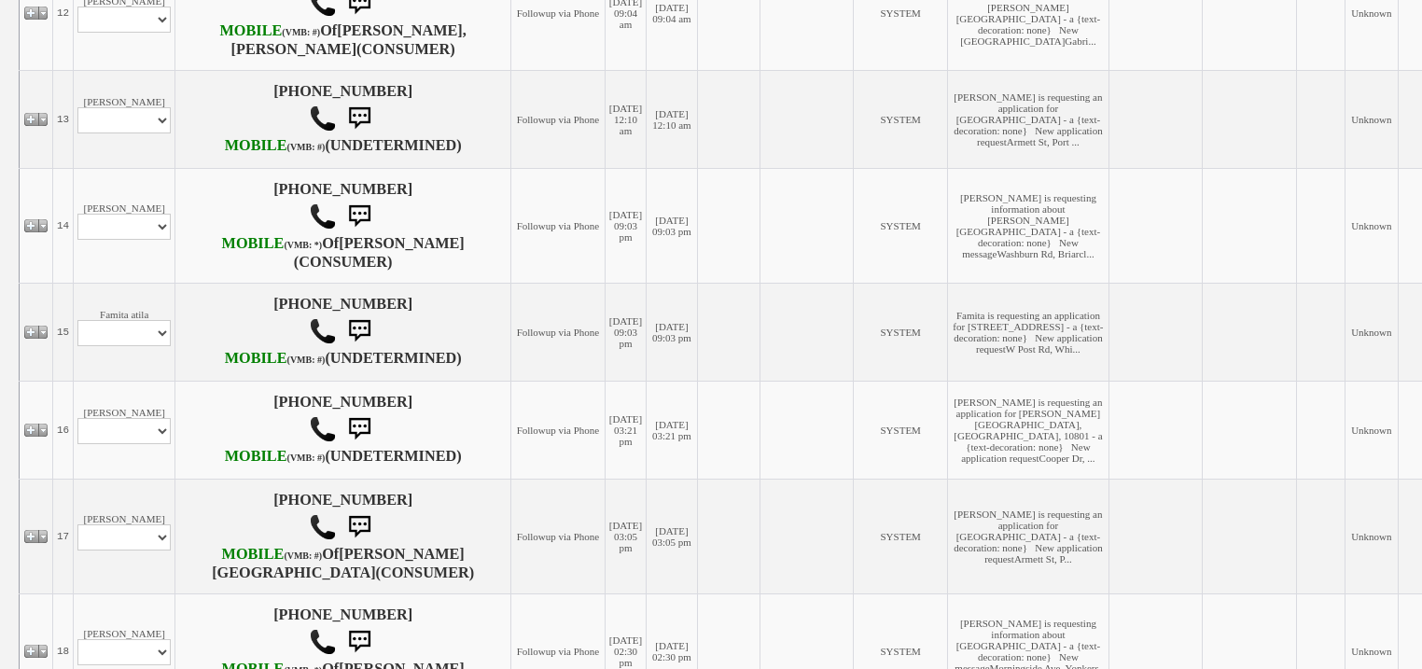
scroll to position [1643, 0]
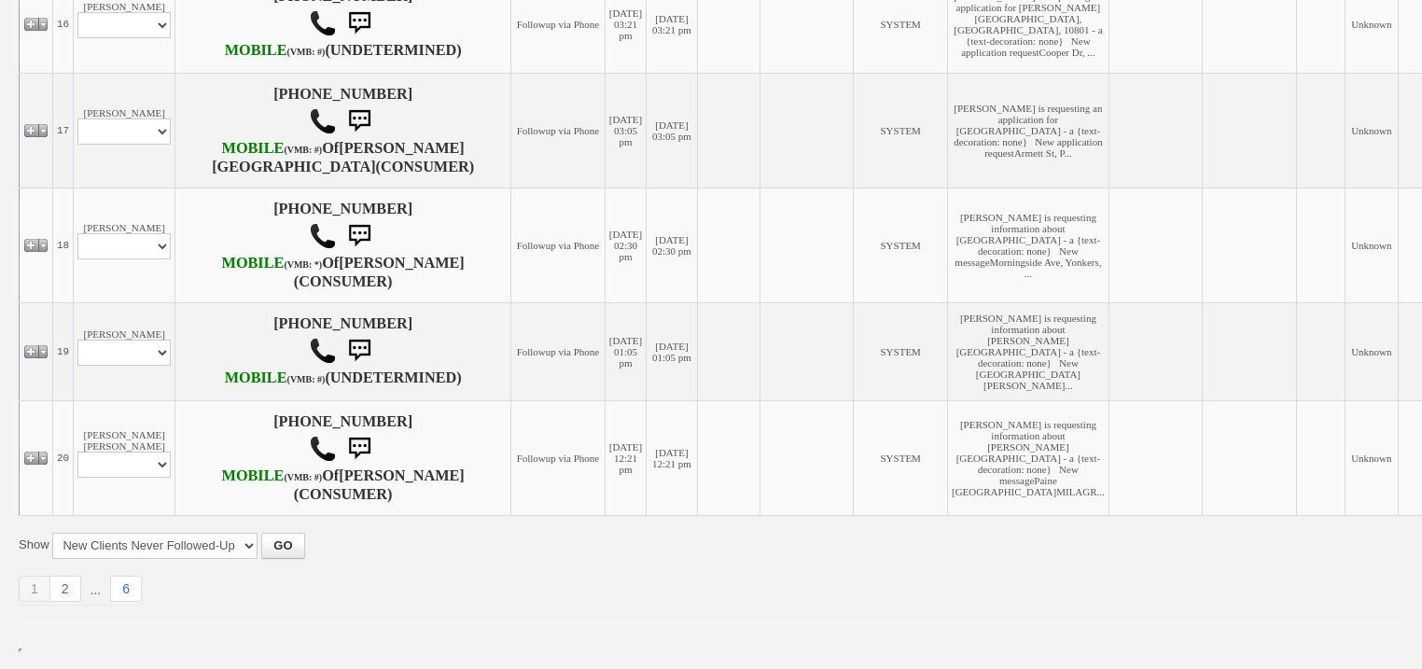
scroll to position [2016, 0]
select select "ChangeURL,/crm/custom/edit_client_form.php?redirect=%2Fcrm%2Fclients.php&id=167…"
select select
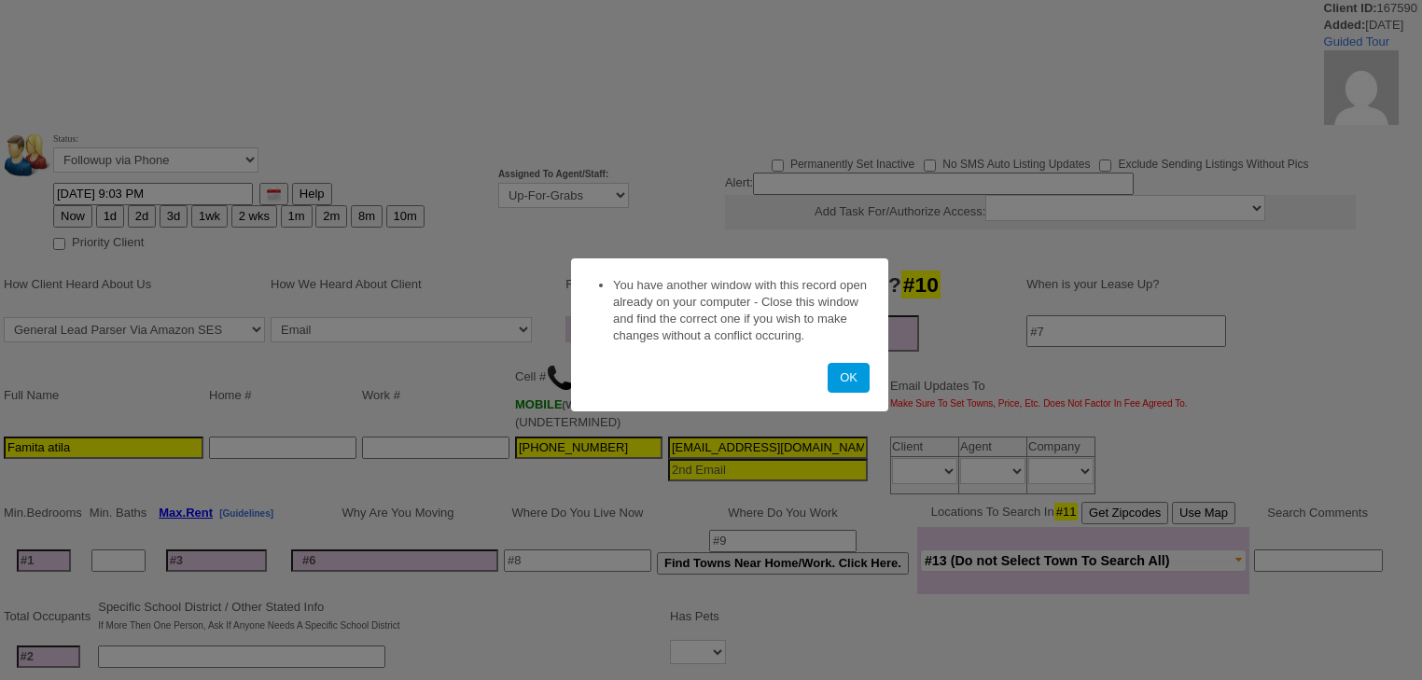
select select
click at [851, 381] on button "OK" at bounding box center [849, 378] width 42 height 30
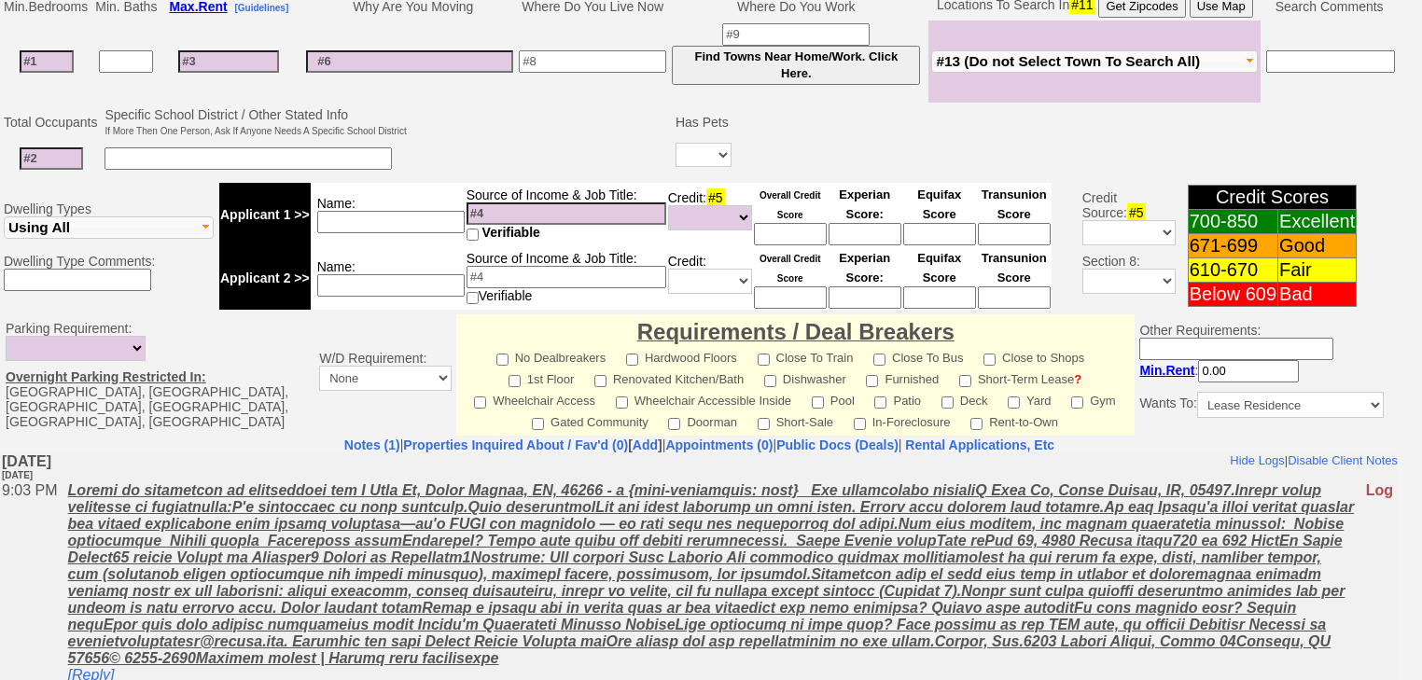
scroll to position [664, 0]
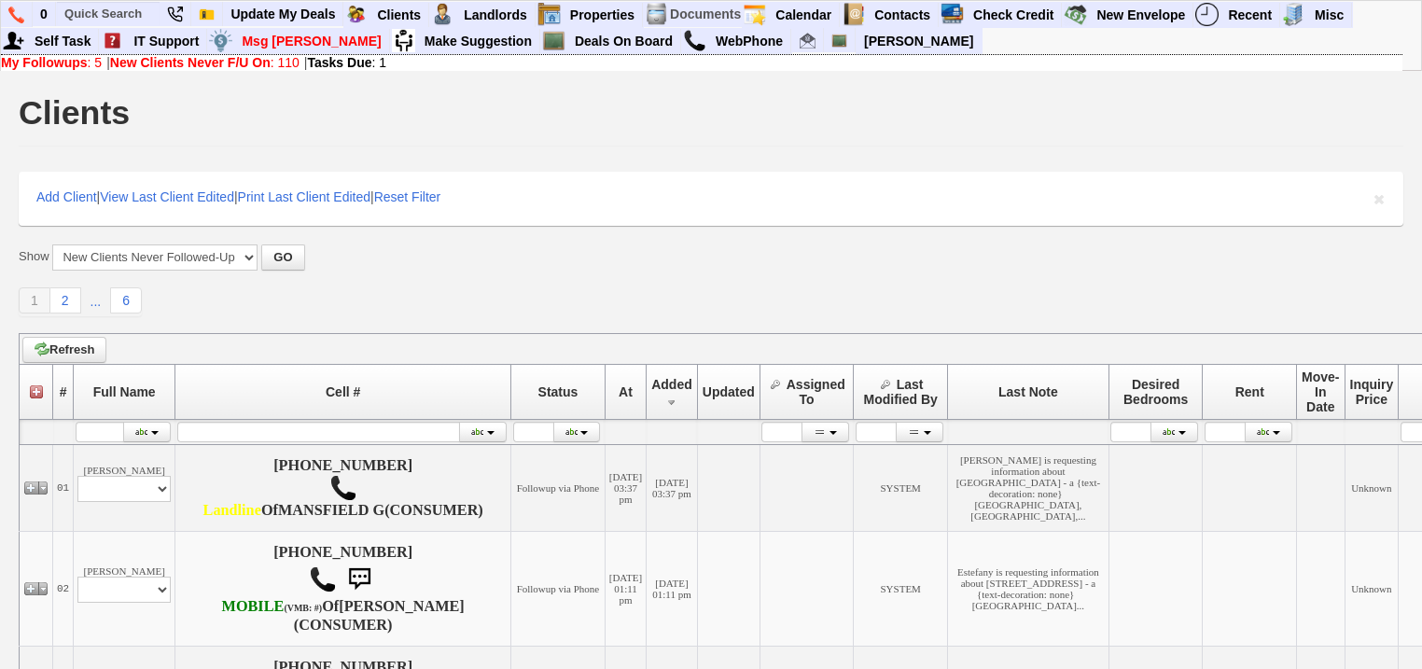
scroll to position [2016, 0]
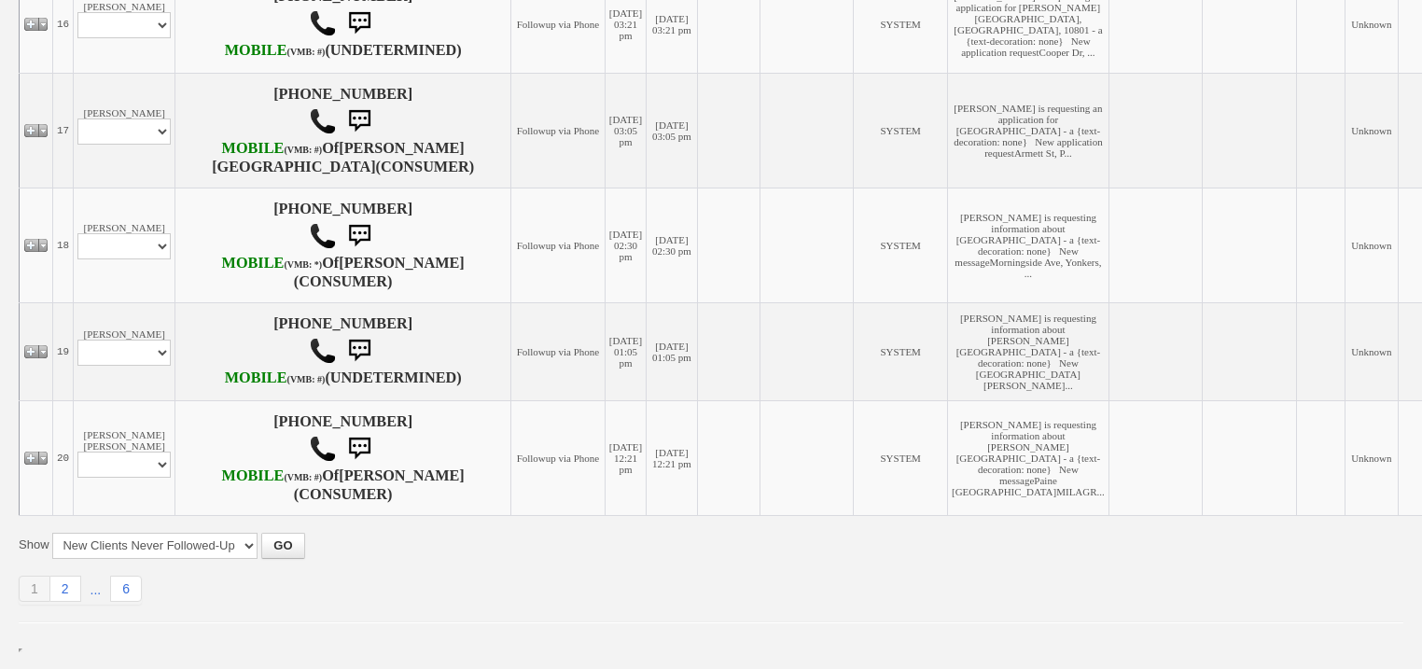
select select "ChangeURL,/crm/custom/edit_client_form.php?redirect=%2Fcrm%2Fclients.php&id=167…"
select select
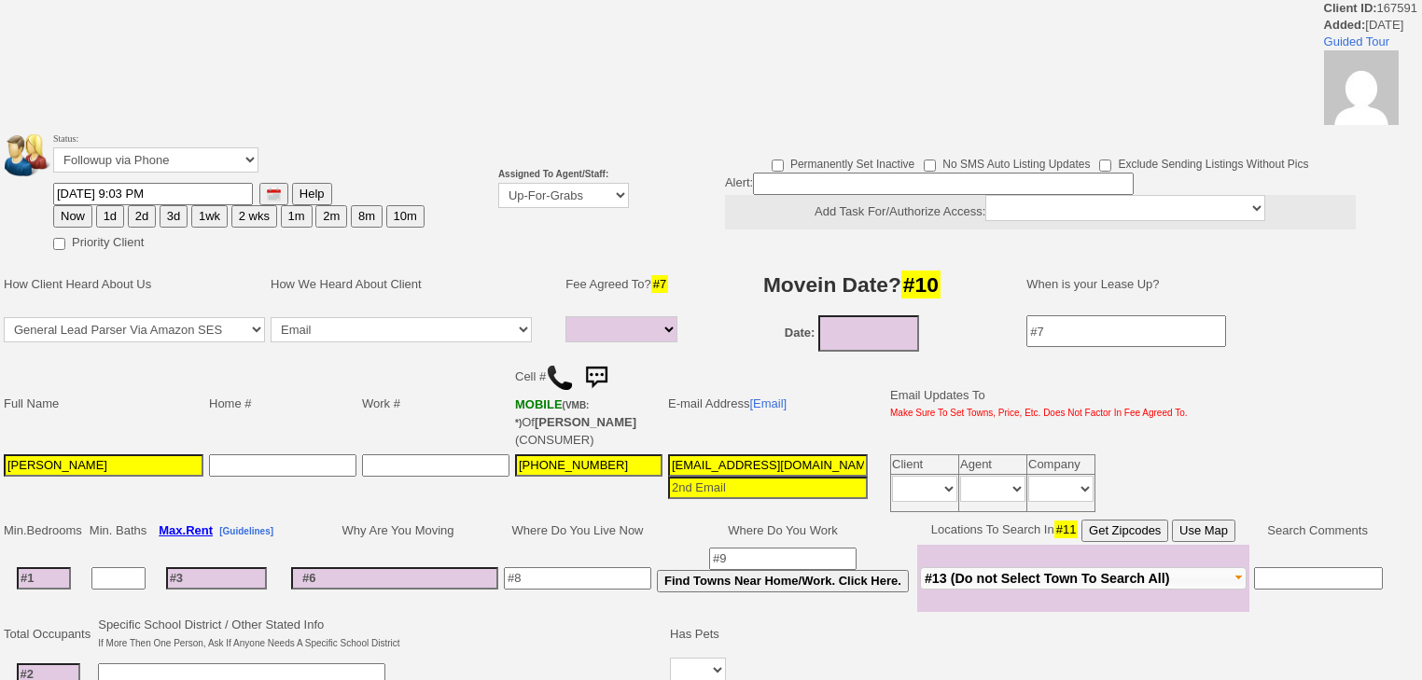
select select
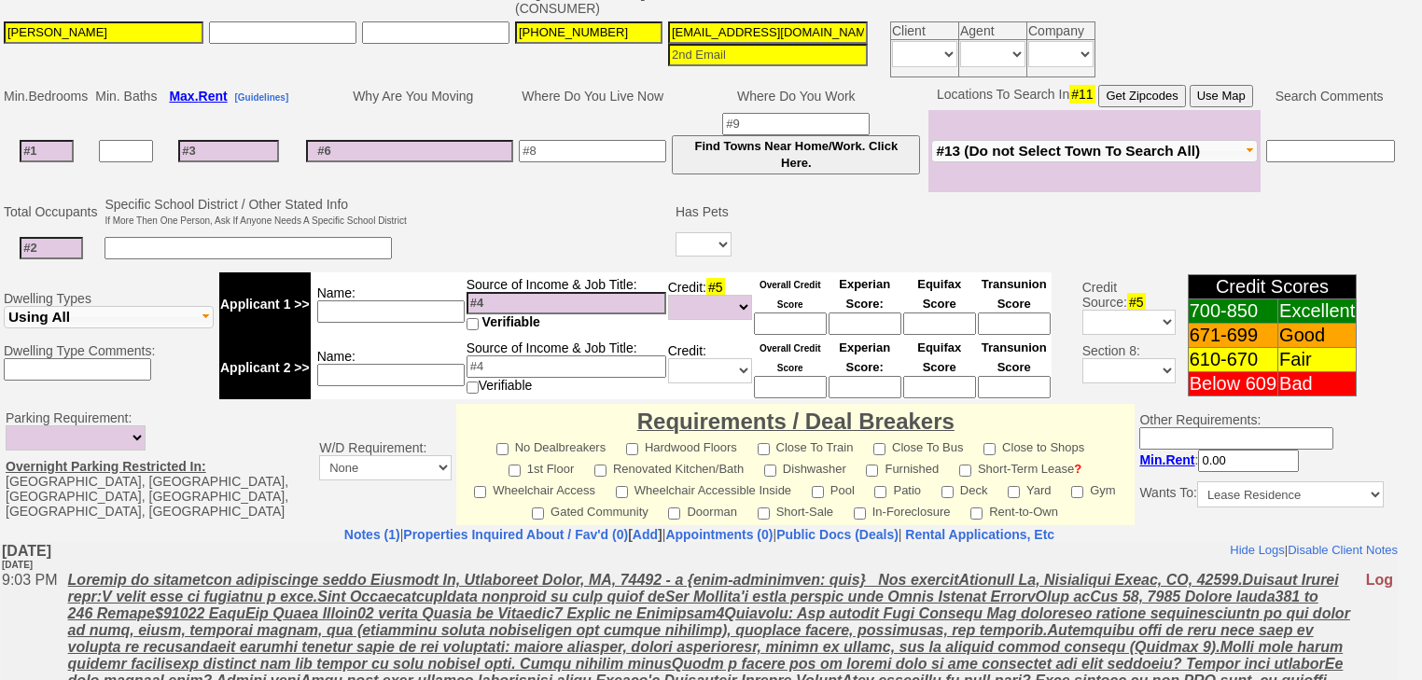
scroll to position [589, 0]
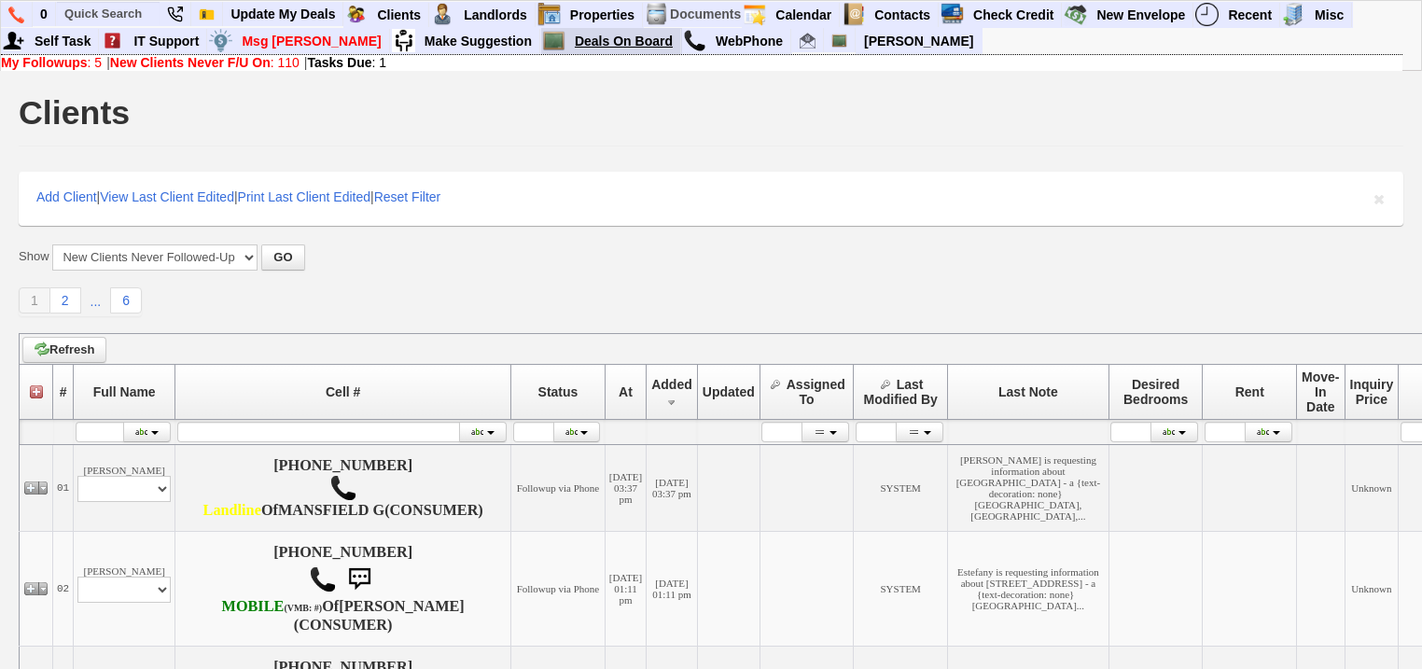
click at [567, 37] on link "Deals On Board" at bounding box center [624, 41] width 114 height 24
